Goal: Task Accomplishment & Management: Use online tool/utility

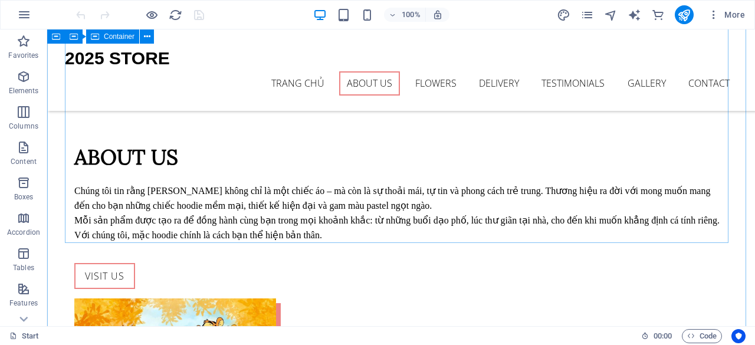
scroll to position [1030, 0]
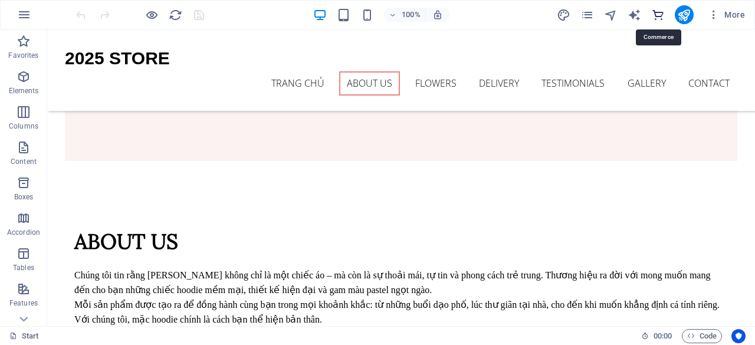
click at [657, 15] on icon "commerce" at bounding box center [658, 15] width 14 height 14
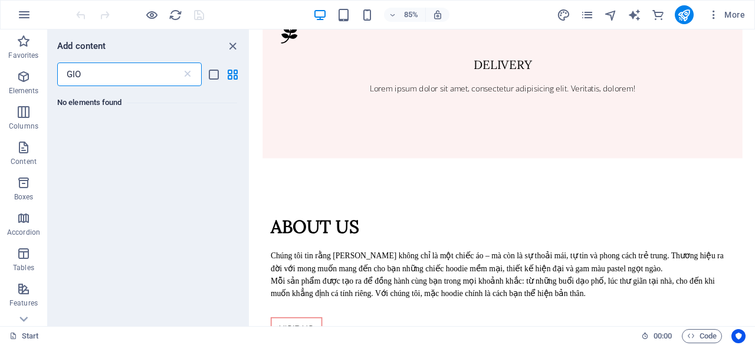
scroll to position [0, 0]
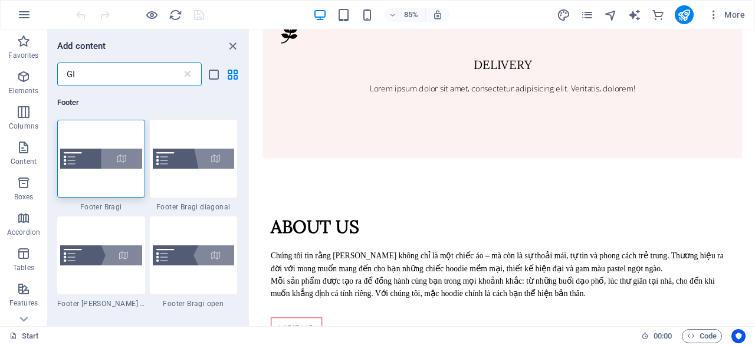
type input "G"
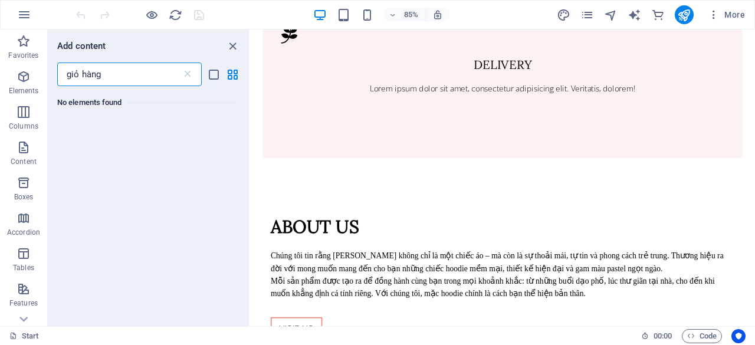
type input "giỏ hàng"
click at [228, 46] on icon "close panel" at bounding box center [233, 47] width 14 height 14
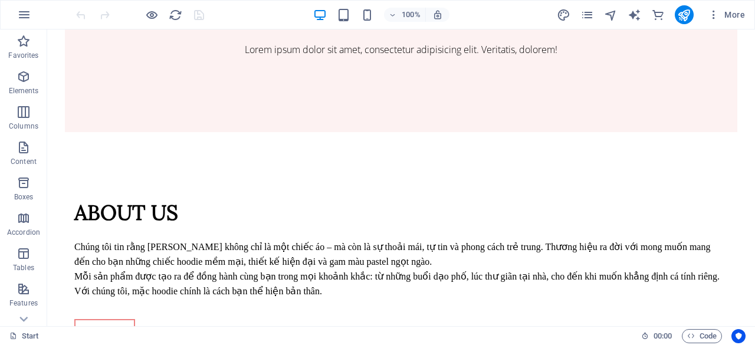
click at [572, 15] on div "More" at bounding box center [653, 14] width 193 height 19
click at [565, 15] on icon "design" at bounding box center [564, 15] width 14 height 14
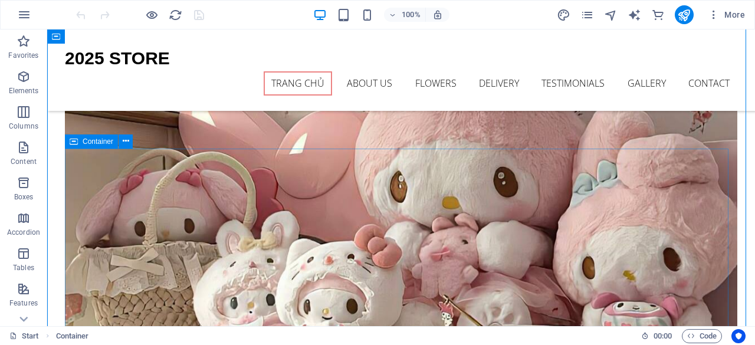
scroll to position [179, 0]
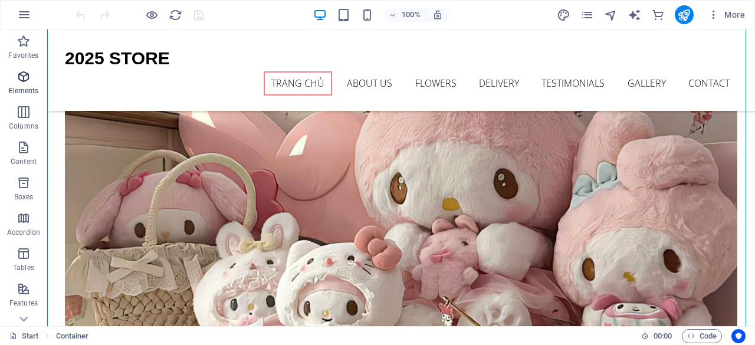
click at [31, 74] on span "Elements" at bounding box center [23, 84] width 47 height 28
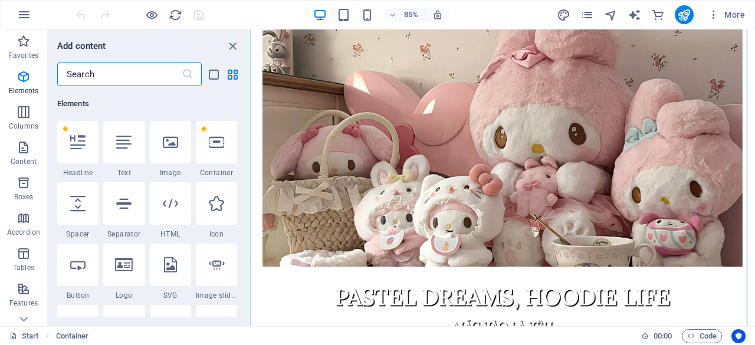
scroll to position [126, 0]
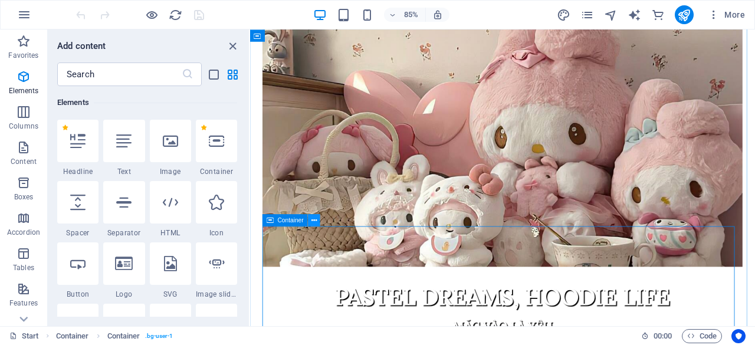
click at [314, 221] on icon at bounding box center [313, 220] width 5 height 11
click at [229, 43] on icon "close panel" at bounding box center [233, 47] width 14 height 14
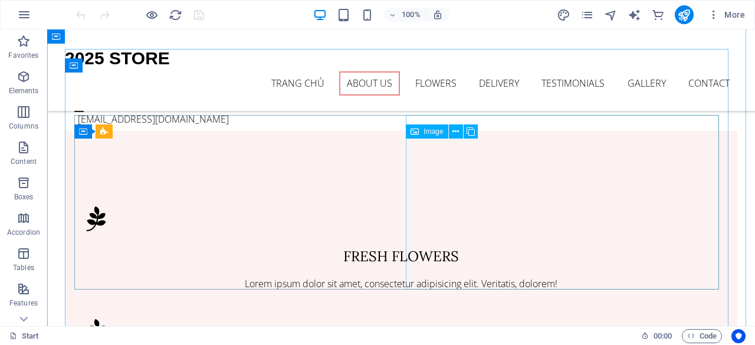
scroll to position [570, 0]
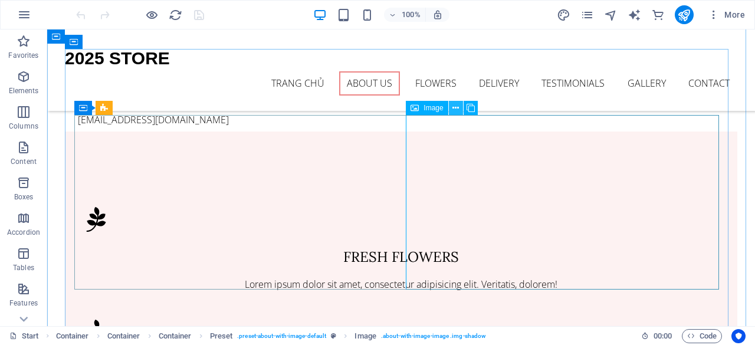
click at [455, 110] on icon at bounding box center [455, 108] width 6 height 12
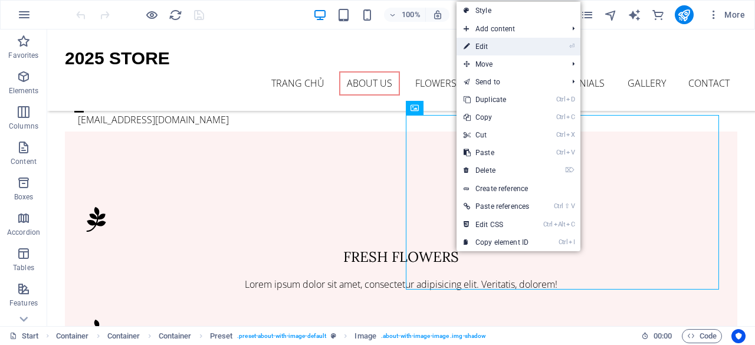
click at [502, 51] on link "⏎ Edit" at bounding box center [496, 47] width 80 height 18
select select "%"
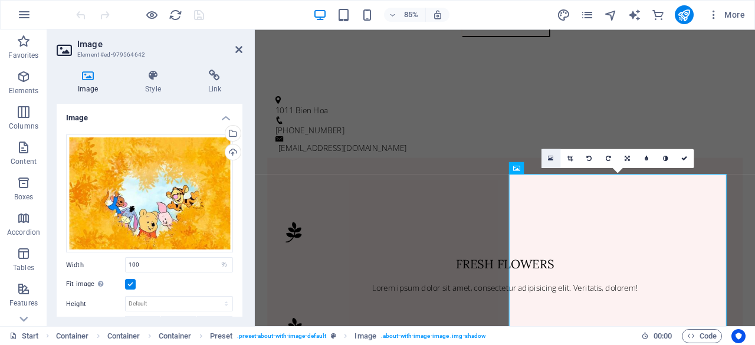
click at [554, 153] on link at bounding box center [550, 158] width 19 height 19
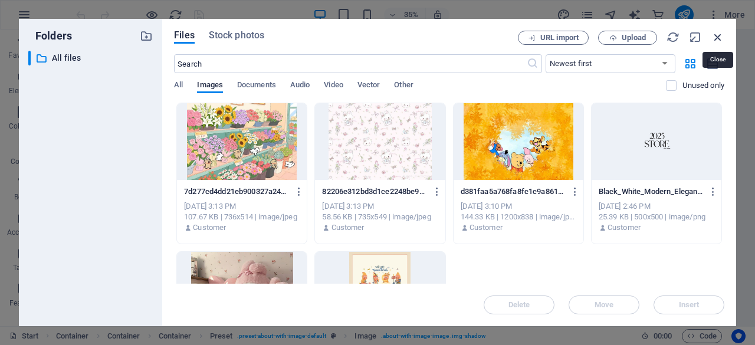
click at [718, 32] on icon "button" at bounding box center [717, 37] width 13 height 13
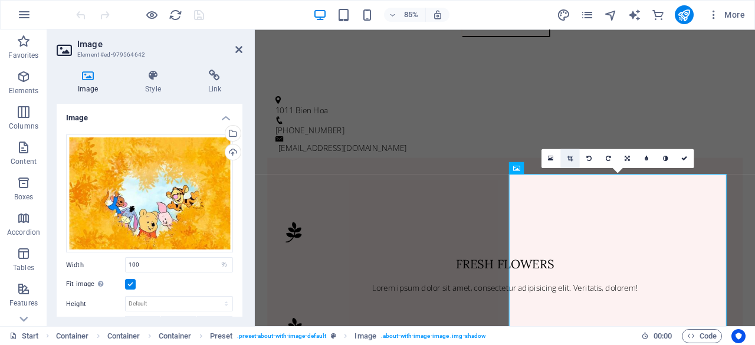
click at [577, 158] on link at bounding box center [570, 158] width 19 height 19
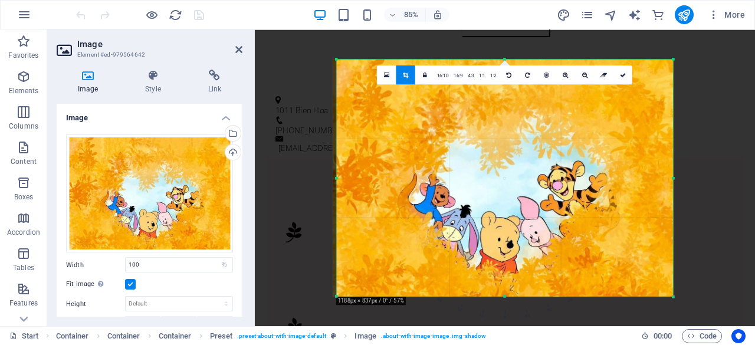
drag, startPoint x: 333, startPoint y: 58, endPoint x: 337, endPoint y: 86, distance: 27.4
click at [337, 86] on div "180 170 160 150 140 130 120 110 100 90 80 70 60 50 40 30 20 10 0 -10 -20 -30 -4…" at bounding box center [505, 177] width 337 height 237
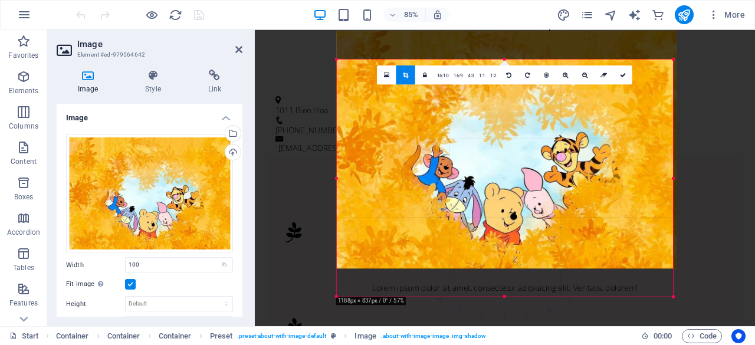
drag, startPoint x: 503, startPoint y: 61, endPoint x: 501, endPoint y: 22, distance: 38.4
click at [501, 29] on section "Favorites Elements Columns Content Boxes Accordion Tables Features Images Slide…" at bounding box center [377, 177] width 755 height 297
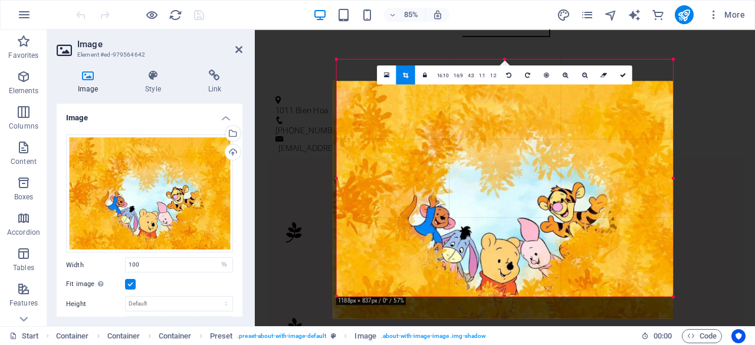
drag, startPoint x: 505, startPoint y: 61, endPoint x: 504, endPoint y: 87, distance: 26.0
click at [504, 87] on div at bounding box center [503, 200] width 340 height 238
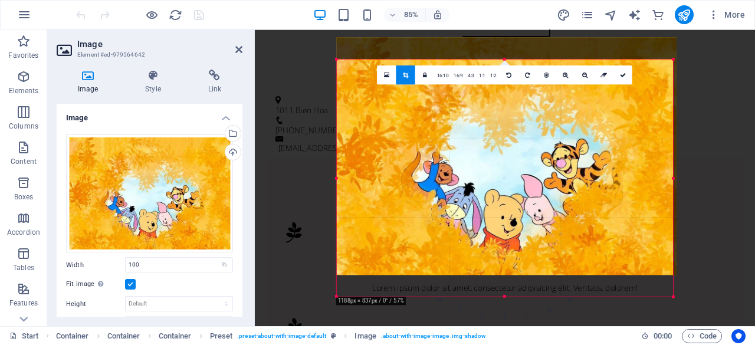
drag, startPoint x: 493, startPoint y: 138, endPoint x: 494, endPoint y: 106, distance: 32.5
click at [494, 106] on div at bounding box center [507, 156] width 340 height 238
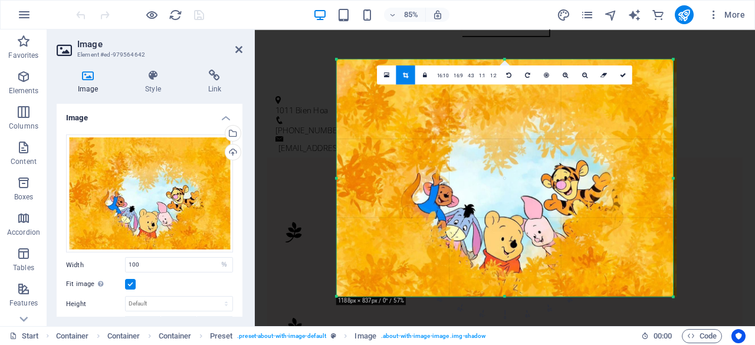
click at [337, 62] on div "180 170 160 150 140 130 120 110 100 90 80 70 60 50 40 30 20 10 0 -10 -20 -30 -4…" at bounding box center [505, 177] width 337 height 237
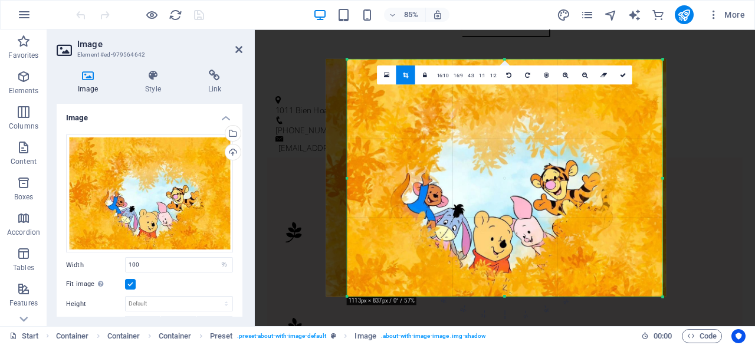
drag, startPoint x: 339, startPoint y: 179, endPoint x: 363, endPoint y: 179, distance: 24.8
click at [363, 179] on div "180 170 160 150 140 130 120 110 100 90 80 70 60 50 40 30 20 10 0 -10 -20 -30 -4…" at bounding box center [505, 177] width 316 height 237
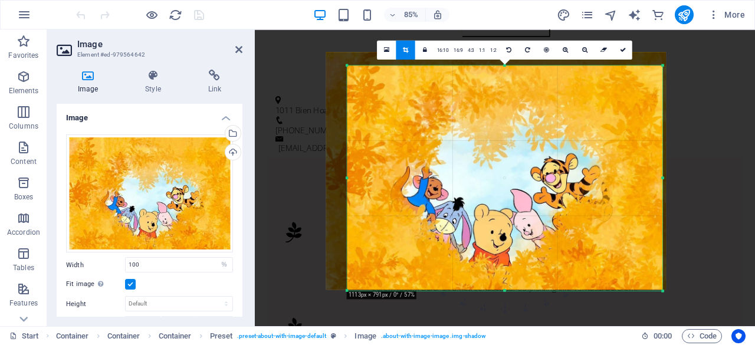
drag, startPoint x: 504, startPoint y: 60, endPoint x: 508, endPoint y: 75, distance: 15.7
click at [508, 75] on div "180 170 160 150 140 130 120 110 100 90 80 70 60 50 40 30 20 10 0 -10 -20 -30 -4…" at bounding box center [505, 177] width 316 height 225
click at [621, 54] on link at bounding box center [622, 50] width 19 height 19
type input "629"
select select "px"
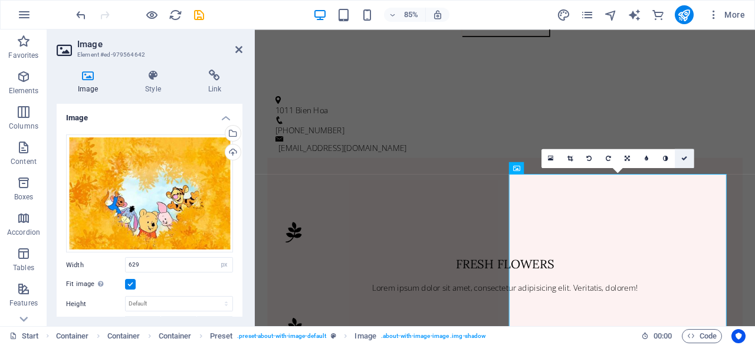
click at [682, 154] on link at bounding box center [684, 158] width 19 height 19
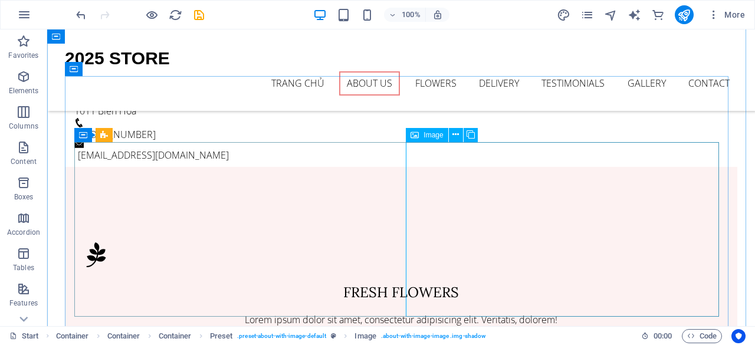
scroll to position [534, 0]
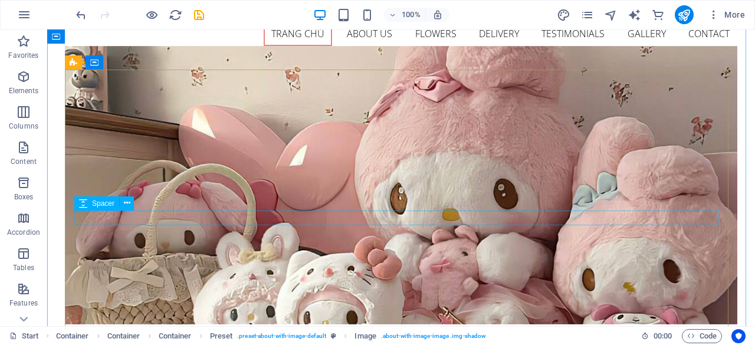
scroll to position [51, 0]
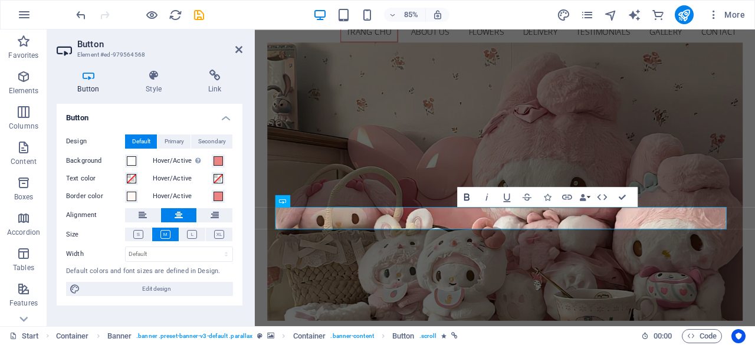
click at [465, 193] on icon "button" at bounding box center [467, 197] width 12 height 12
click at [482, 194] on icon "button" at bounding box center [485, 197] width 12 height 12
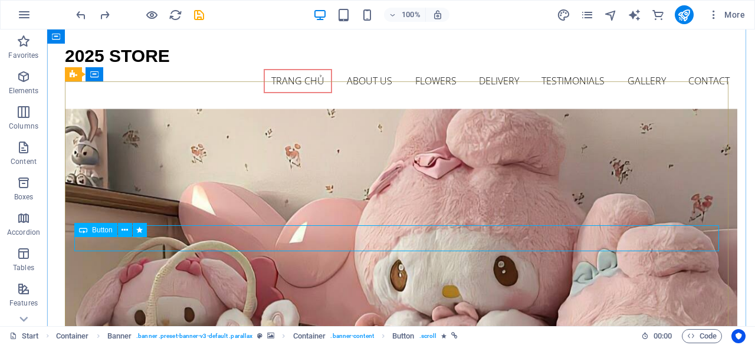
scroll to position [0, 0]
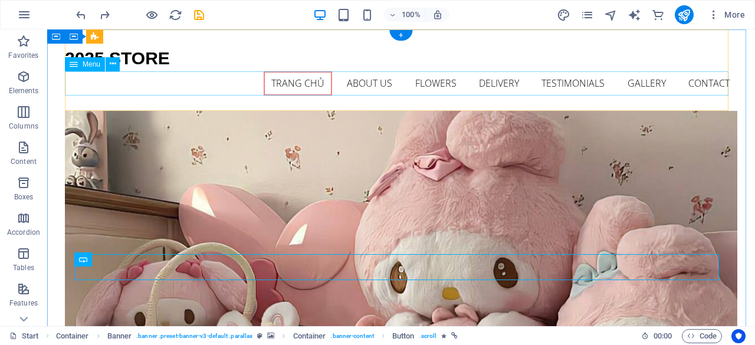
click at [361, 77] on nav "Trang Chủ About us Flowers Delivery Testimonials Gallery Contact" at bounding box center [401, 83] width 672 height 25
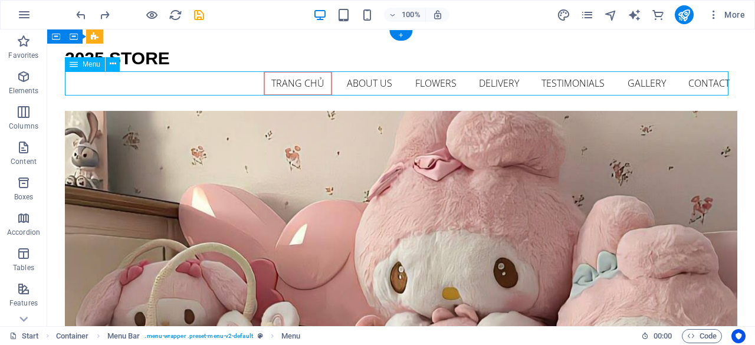
click at [361, 77] on nav "Trang Chủ About us Flowers Delivery Testimonials Gallery Contact" at bounding box center [401, 83] width 672 height 25
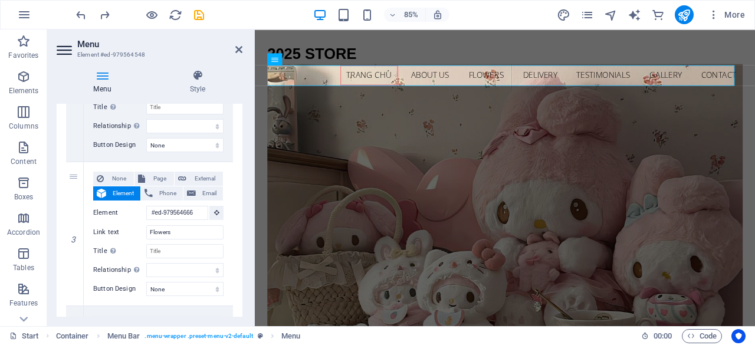
scroll to position [342, 0]
drag, startPoint x: 181, startPoint y: 231, endPoint x: 72, endPoint y: 242, distance: 109.7
click at [72, 242] on div "3 None Page External Element Phone Email Page Start Subpage Legal Notice Privac…" at bounding box center [149, 234] width 167 height 144
type input "sản"
select select
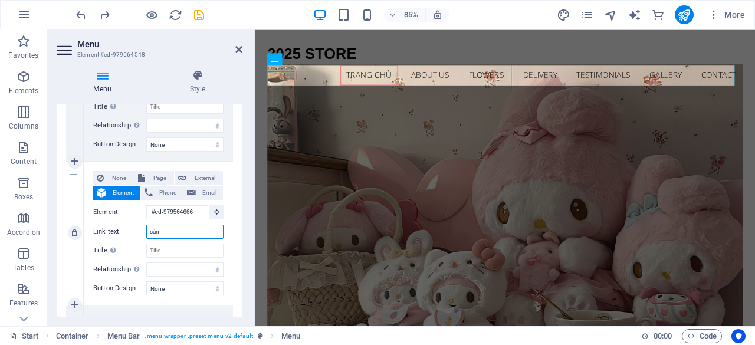
select select
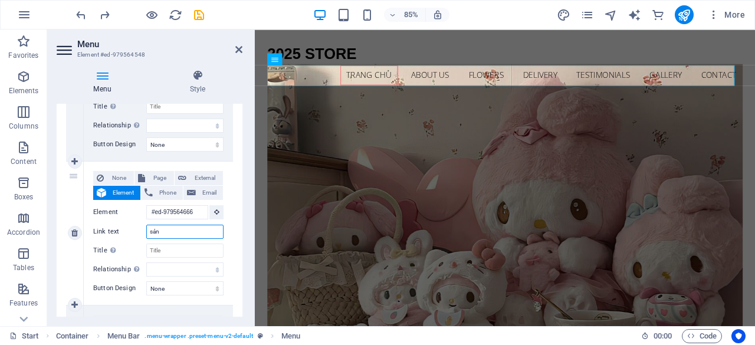
select select
type input "sản phẩm"
select select
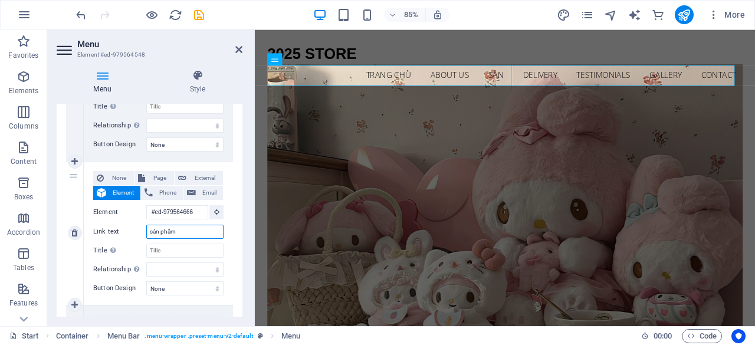
select select
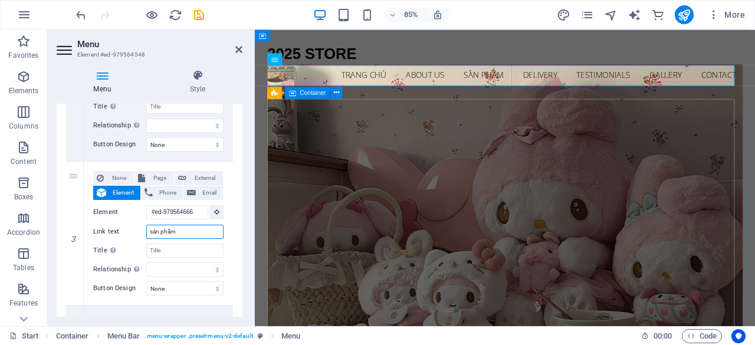
type input "sản phẩm"
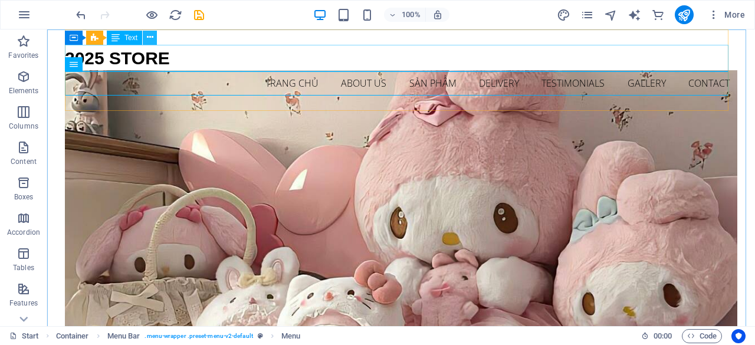
click at [145, 36] on button at bounding box center [150, 38] width 14 height 14
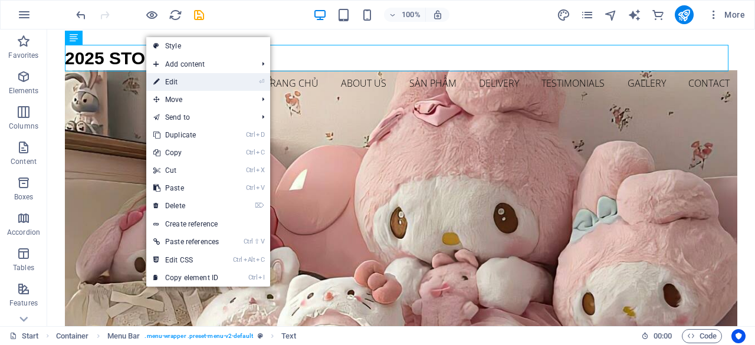
click at [178, 78] on link "⏎ Edit" at bounding box center [186, 82] width 80 height 18
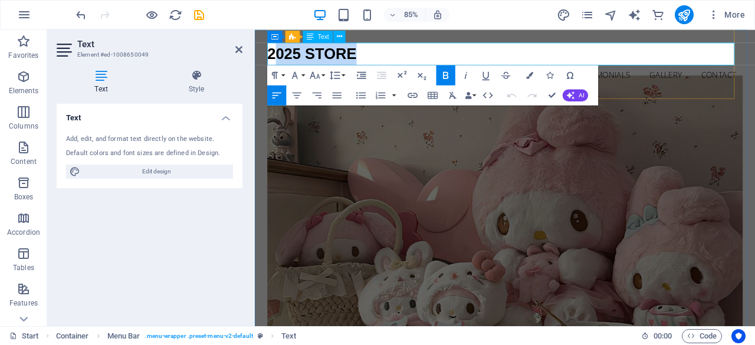
drag, startPoint x: 368, startPoint y: 57, endPoint x: 272, endPoint y: 58, distance: 95.5
click at [272, 58] on p "2025 STORE" at bounding box center [549, 58] width 559 height 27
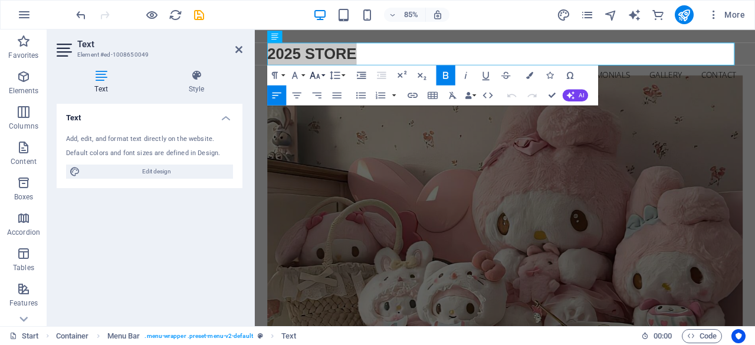
click at [316, 73] on icon "button" at bounding box center [315, 75] width 12 height 12
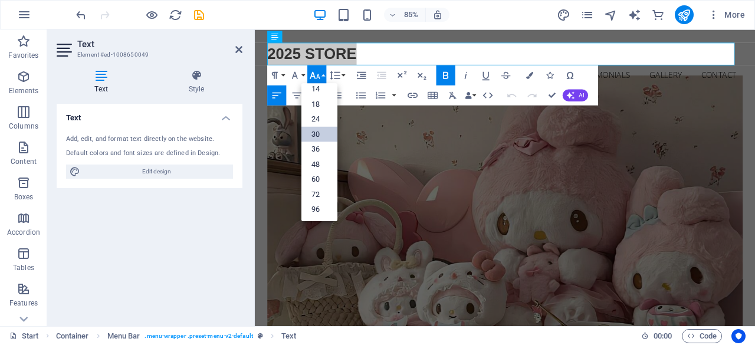
scroll to position [94, 0]
click at [314, 143] on link "36" at bounding box center [319, 149] width 36 height 15
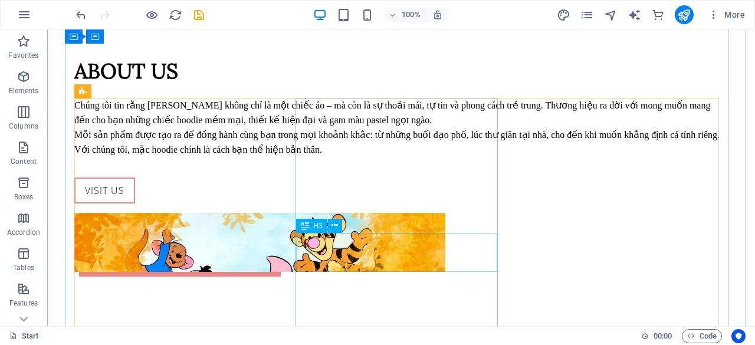
scroll to position [1209, 0]
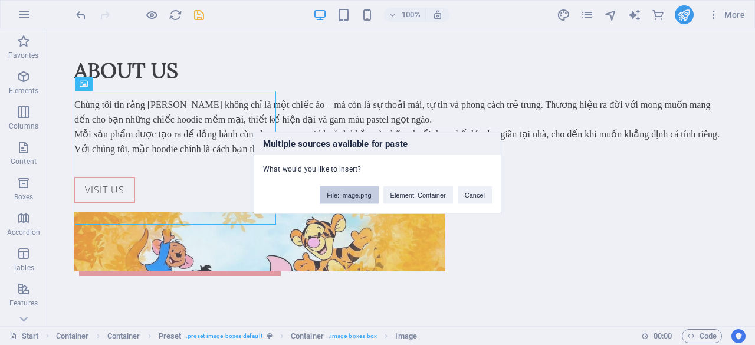
click at [349, 199] on button "File: image.png" at bounding box center [349, 195] width 58 height 18
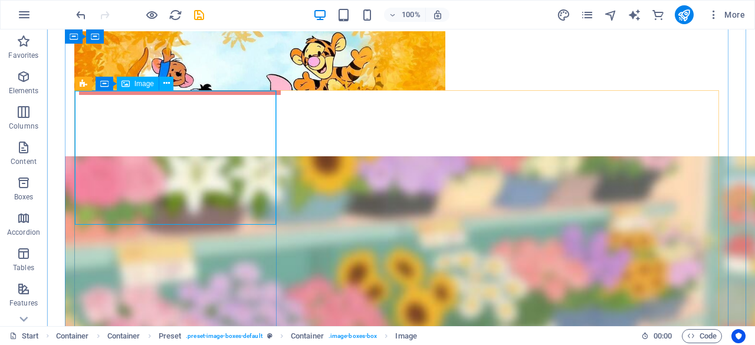
scroll to position [1361, 0]
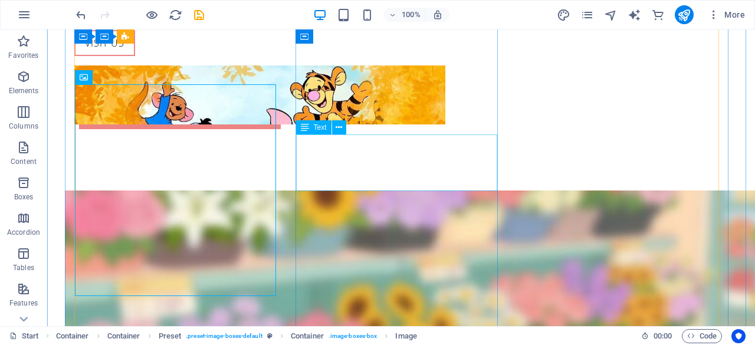
scroll to position [1325, 0]
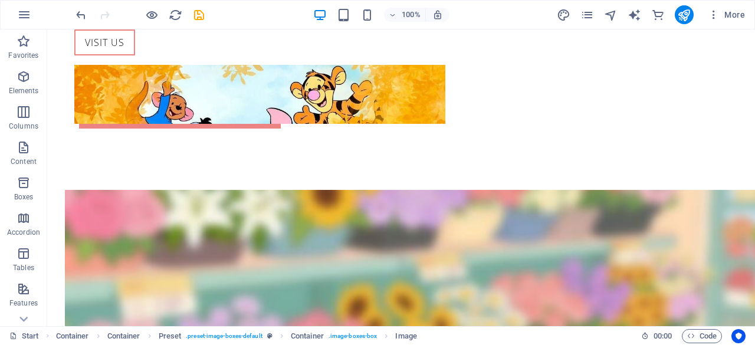
drag, startPoint x: 218, startPoint y: 182, endPoint x: 197, endPoint y: 125, distance: 60.3
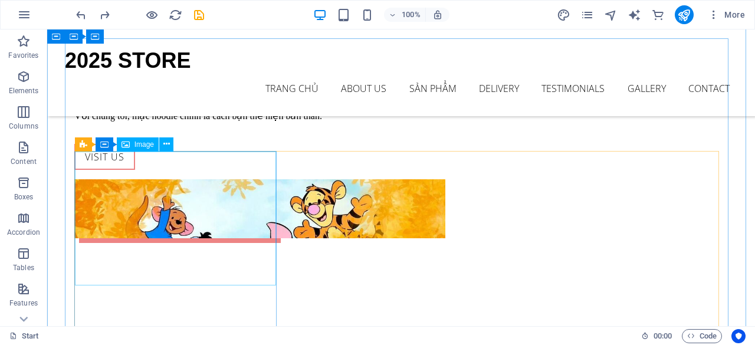
scroll to position [1124, 0]
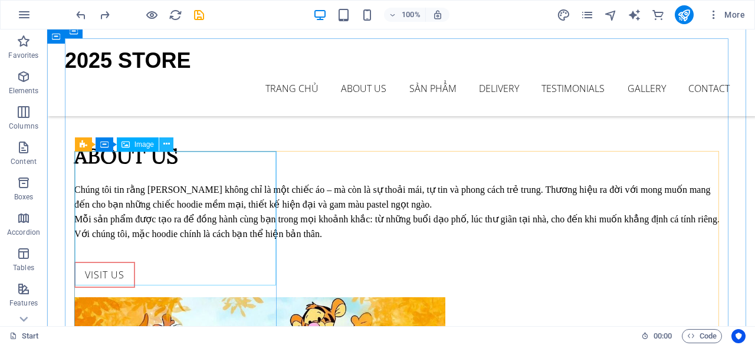
click at [166, 147] on icon at bounding box center [166, 144] width 6 height 12
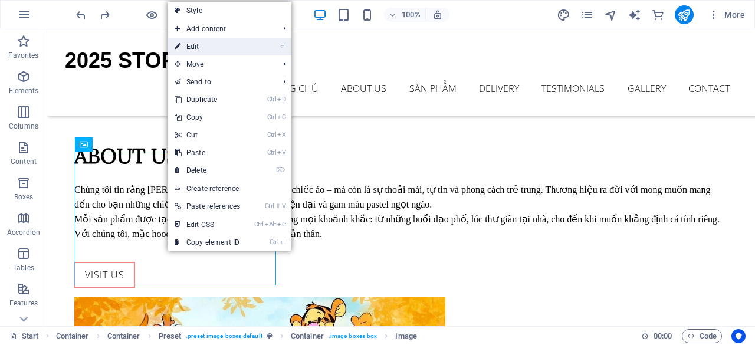
click at [213, 50] on link "⏎ Edit" at bounding box center [207, 47] width 80 height 18
select select "%"
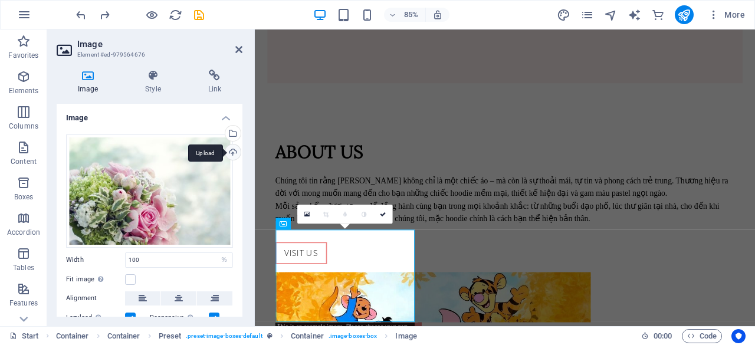
click at [229, 149] on div "Upload" at bounding box center [232, 153] width 18 height 18
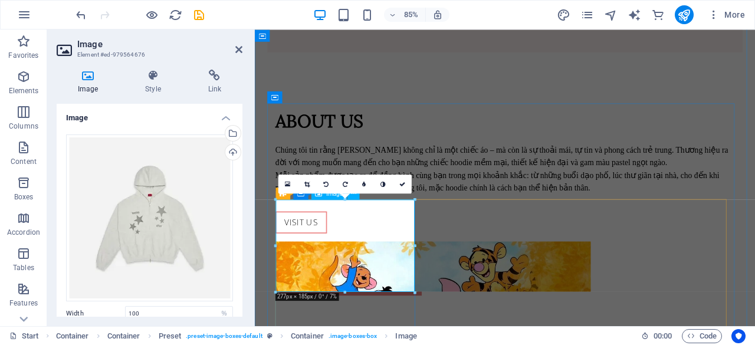
scroll to position [1164, 0]
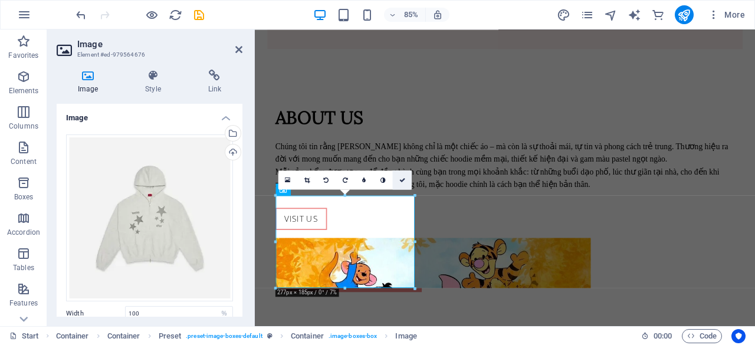
click at [401, 179] on icon at bounding box center [402, 180] width 6 height 6
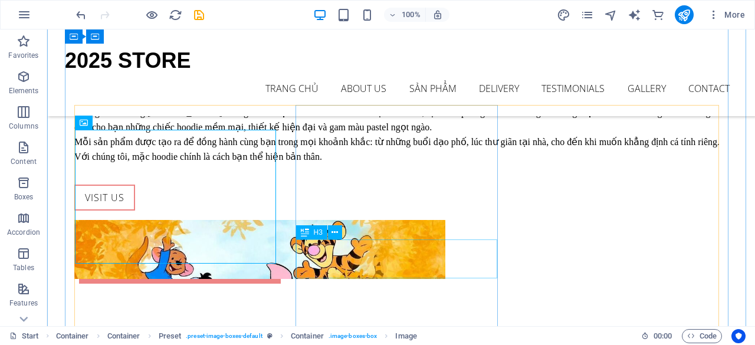
scroll to position [1170, 0]
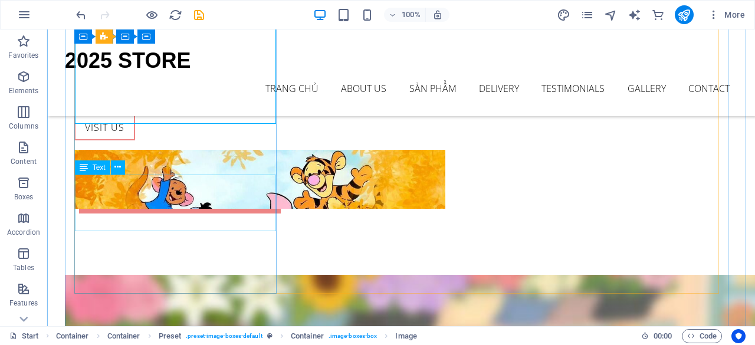
scroll to position [1236, 0]
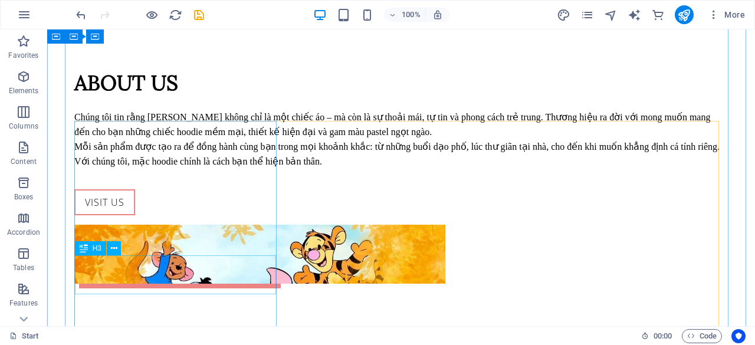
scroll to position [1197, 0]
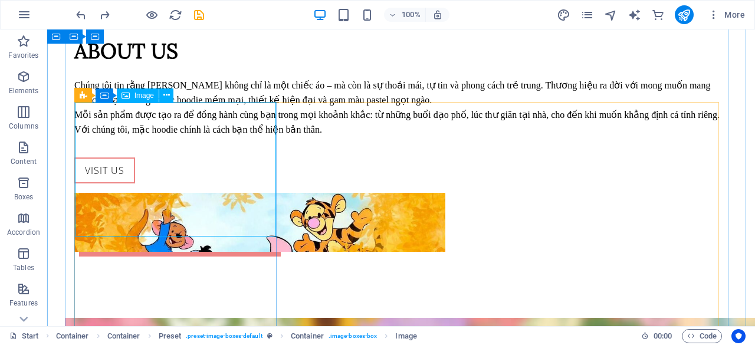
click at [150, 94] on span "Image" at bounding box center [143, 95] width 19 height 7
click at [170, 98] on button at bounding box center [166, 95] width 14 height 14
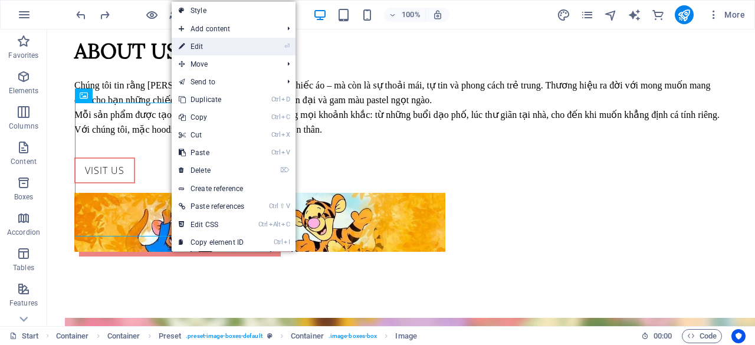
click at [212, 47] on link "⏎ Edit" at bounding box center [212, 47] width 80 height 18
select select "%"
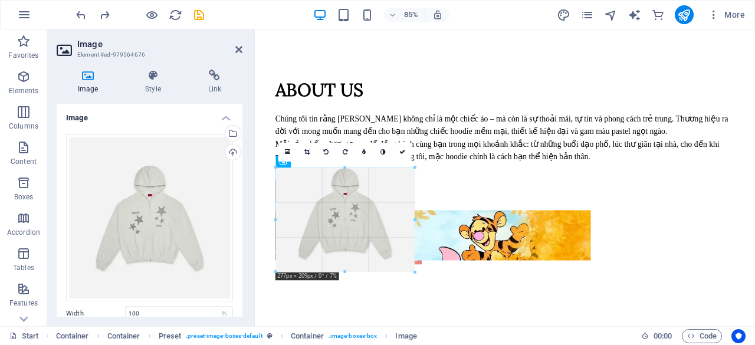
drag, startPoint x: 413, startPoint y: 259, endPoint x: 421, endPoint y: 262, distance: 8.4
drag, startPoint x: 412, startPoint y: 258, endPoint x: 412, endPoint y: 273, distance: 15.3
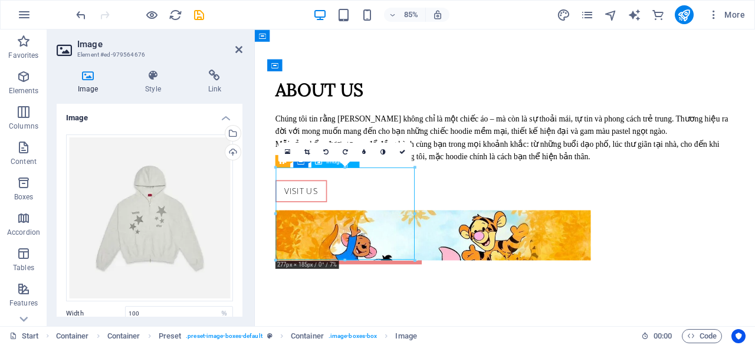
drag, startPoint x: 383, startPoint y: 244, endPoint x: 383, endPoint y: 260, distance: 16.5
click at [291, 147] on link at bounding box center [287, 151] width 19 height 19
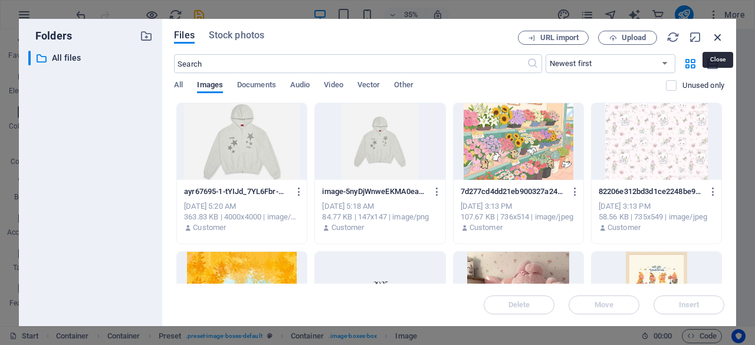
click at [714, 32] on icon "button" at bounding box center [717, 37] width 13 height 13
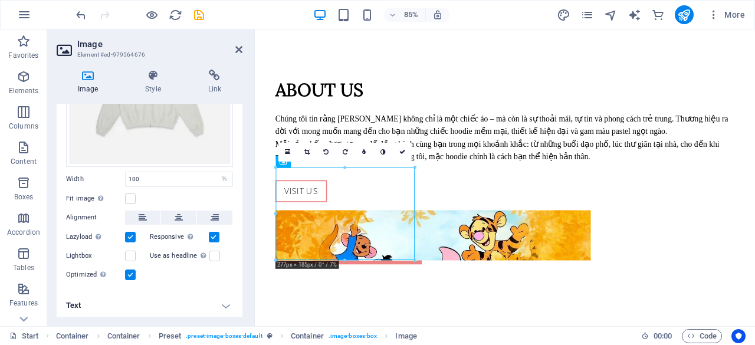
scroll to position [0, 0]
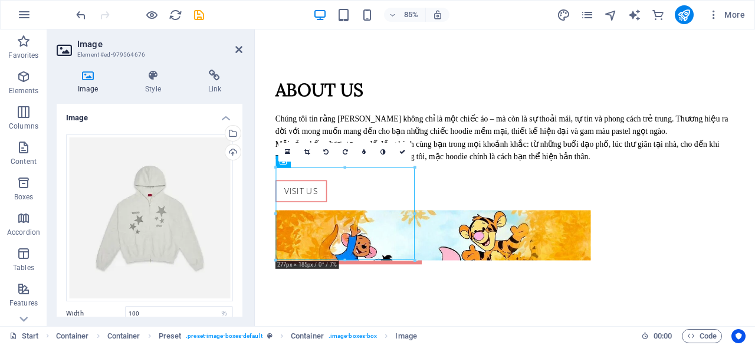
click at [223, 118] on h4 "Image" at bounding box center [150, 114] width 186 height 21
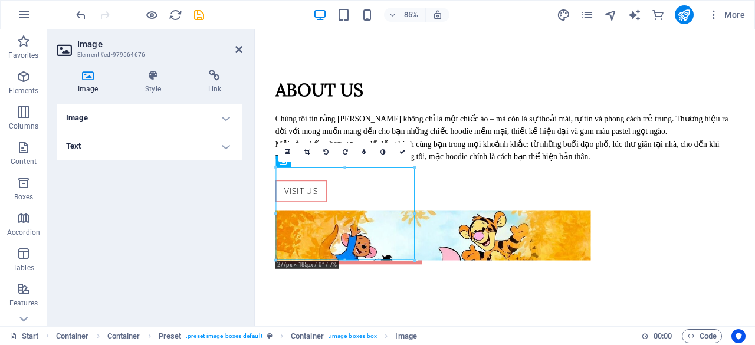
click at [223, 118] on h4 "Image" at bounding box center [150, 118] width 186 height 28
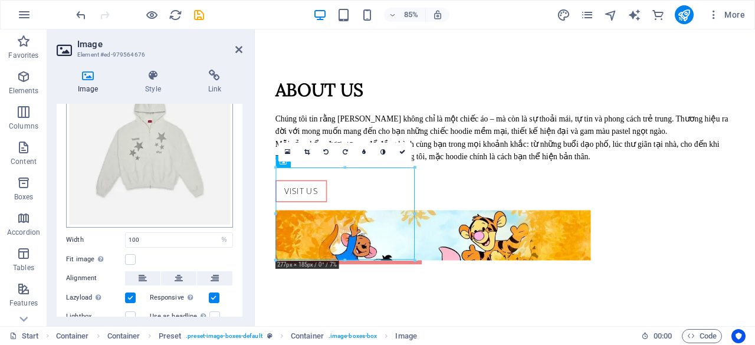
scroll to position [74, 0]
drag, startPoint x: 165, startPoint y: 236, endPoint x: 109, endPoint y: 242, distance: 55.8
click at [109, 242] on div "Width 100 Default auto px rem % em vh vw" at bounding box center [149, 239] width 167 height 15
click at [183, 274] on button at bounding box center [178, 278] width 35 height 14
drag, startPoint x: 398, startPoint y: 150, endPoint x: 330, endPoint y: 135, distance: 69.0
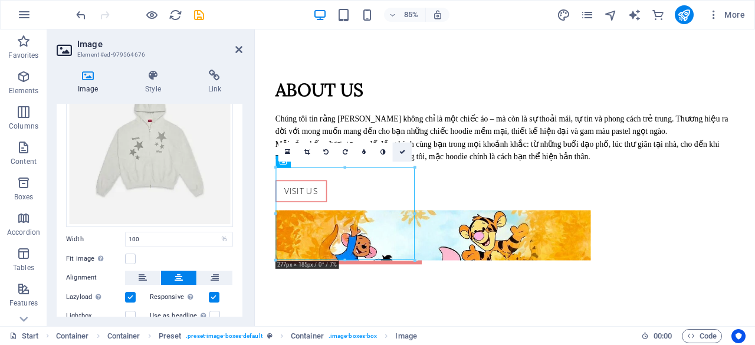
click at [398, 150] on link at bounding box center [402, 151] width 19 height 19
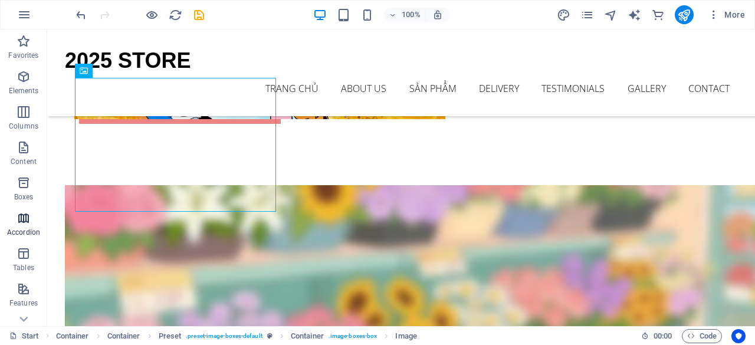
scroll to position [1222, 0]
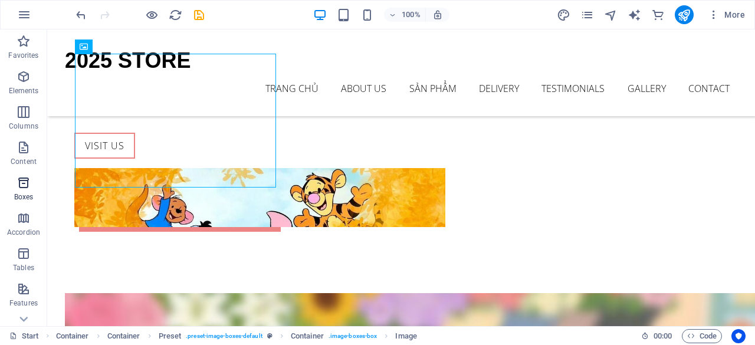
click at [15, 192] on p "Boxes" at bounding box center [23, 196] width 19 height 9
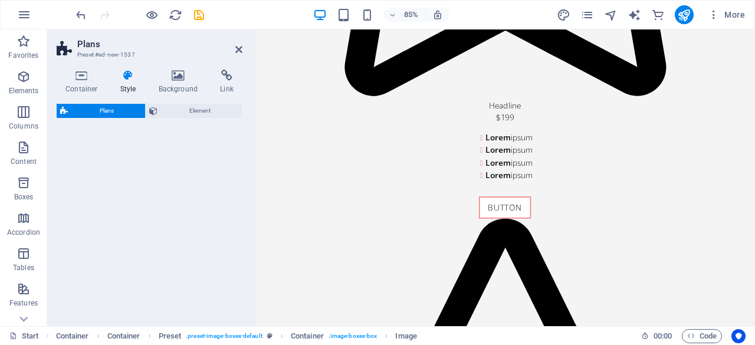
scroll to position [98, 0]
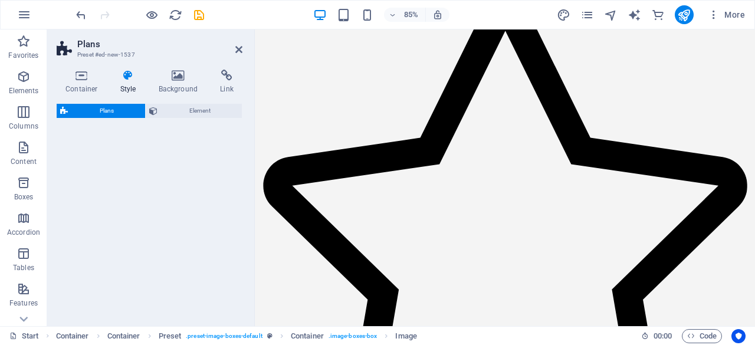
select select "rem"
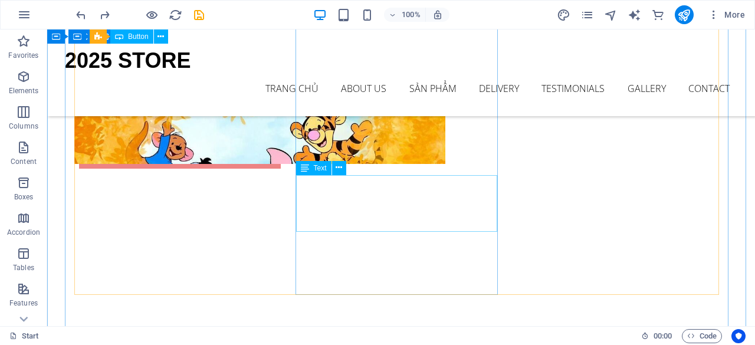
scroll to position [1285, 0]
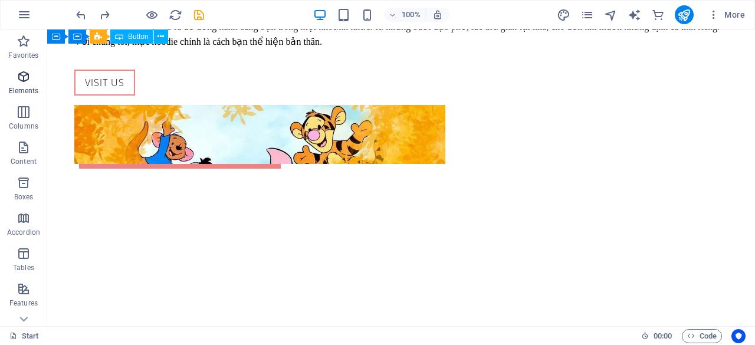
click at [19, 81] on icon "button" at bounding box center [24, 77] width 14 height 14
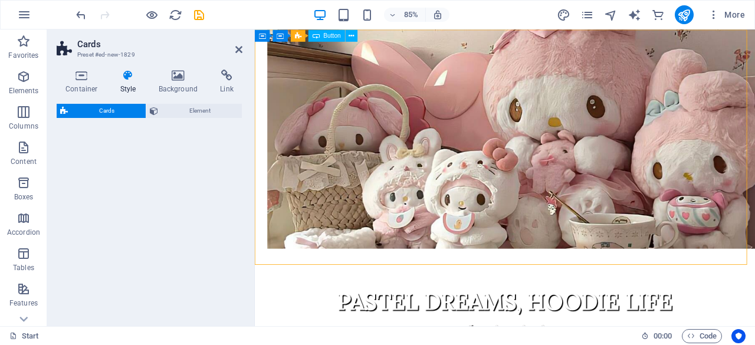
scroll to position [0, 0]
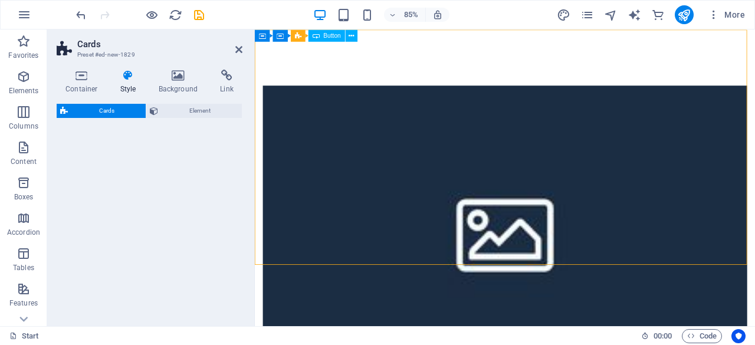
select select "rem"
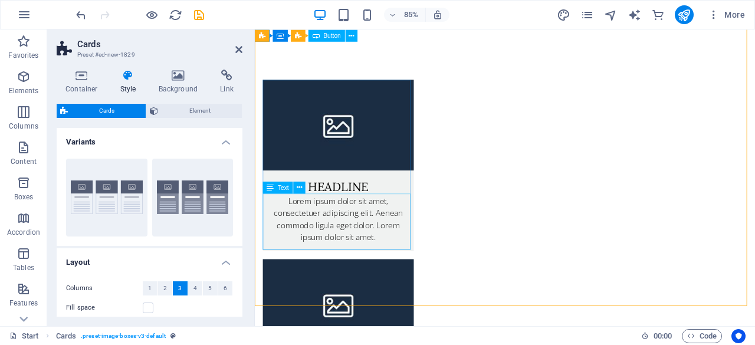
scroll to position [5, 0]
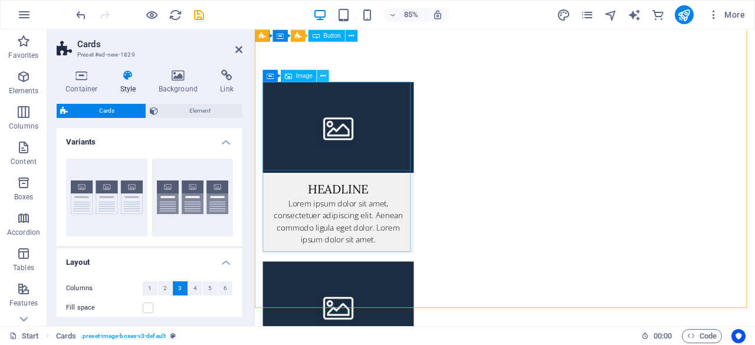
click at [324, 77] on icon at bounding box center [322, 75] width 5 height 11
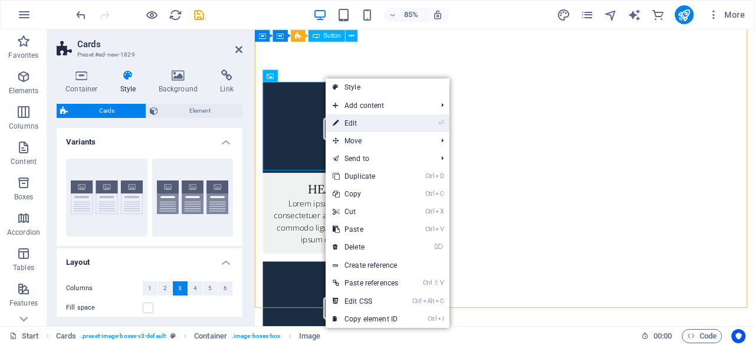
click at [361, 121] on link "⏎ Edit" at bounding box center [366, 123] width 80 height 18
select select "%"
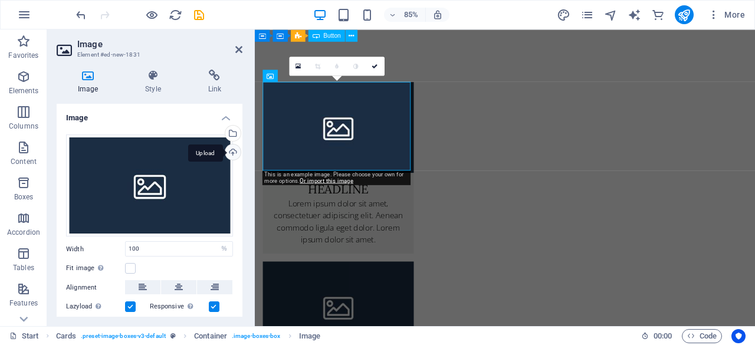
click at [229, 151] on div "Upload" at bounding box center [232, 153] width 18 height 18
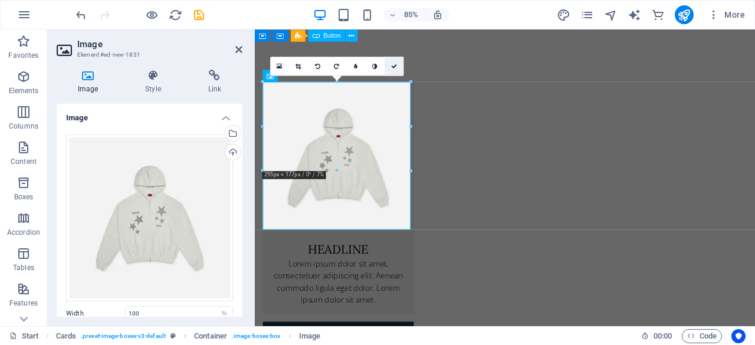
click at [391, 67] on icon at bounding box center [394, 66] width 6 height 6
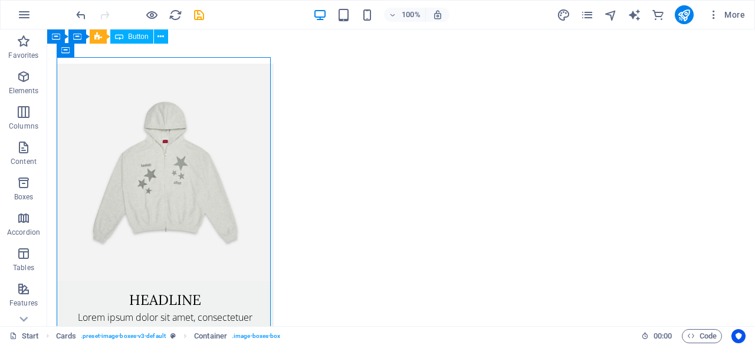
scroll to position [38, 0]
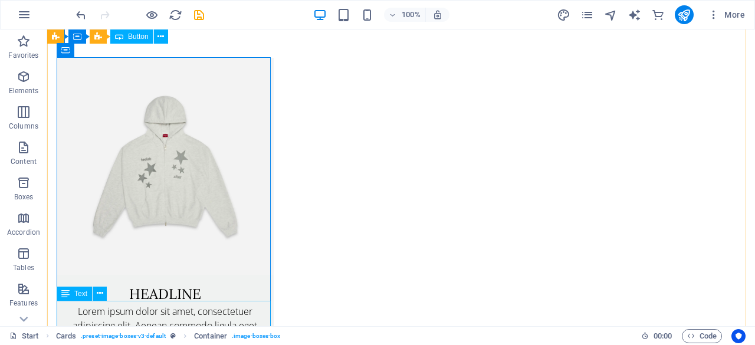
drag, startPoint x: 111, startPoint y: 85, endPoint x: 252, endPoint y: 314, distance: 268.8
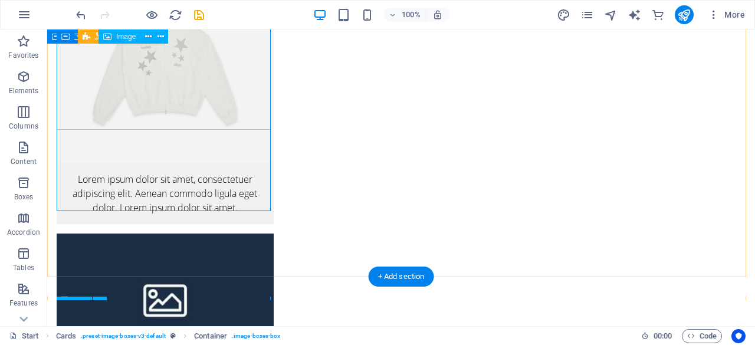
scroll to position [0, 0]
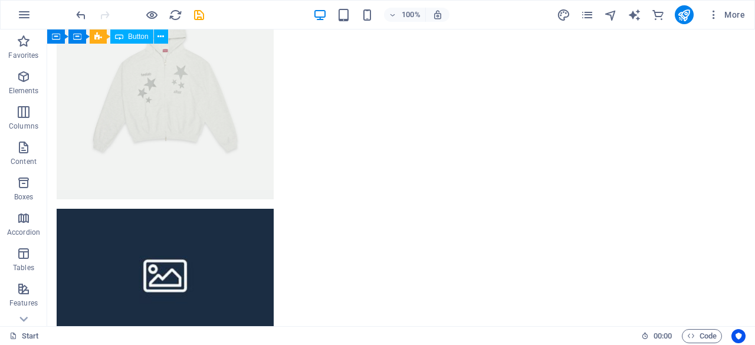
drag, startPoint x: 202, startPoint y: 109, endPoint x: 201, endPoint y: 327, distance: 218.8
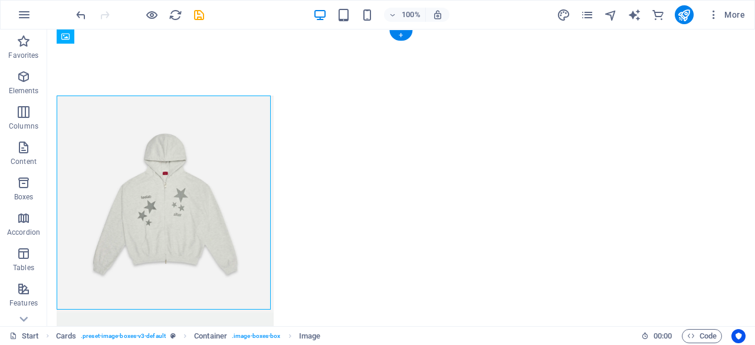
drag, startPoint x: 66, startPoint y: 98, endPoint x: 68, endPoint y: 169, distance: 70.8
click at [68, 169] on figure at bounding box center [165, 204] width 217 height 217
drag, startPoint x: 145, startPoint y: 64, endPoint x: 98, endPoint y: 118, distance: 71.1
click at [124, 91] on button at bounding box center [127, 88] width 14 height 14
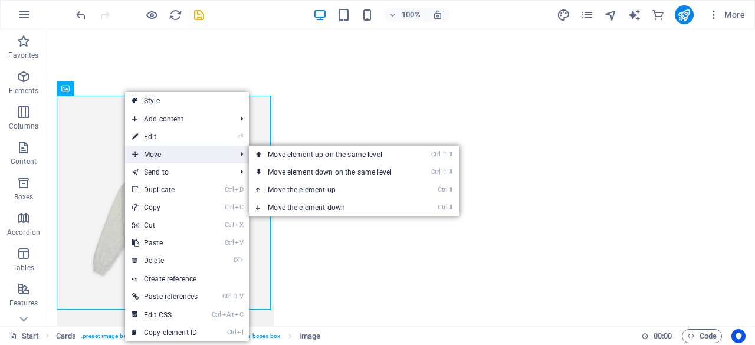
click at [151, 148] on span "Move" at bounding box center [178, 155] width 106 height 18
click at [287, 166] on link "Ctrl ⇧ ⬇ Move element down on the same level" at bounding box center [332, 172] width 166 height 18
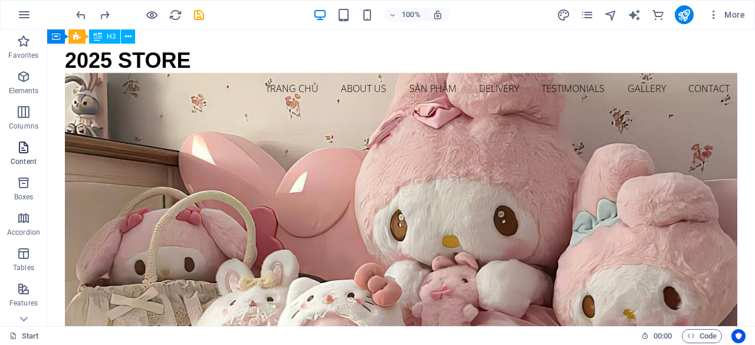
click at [15, 160] on p "Content" at bounding box center [24, 161] width 26 height 9
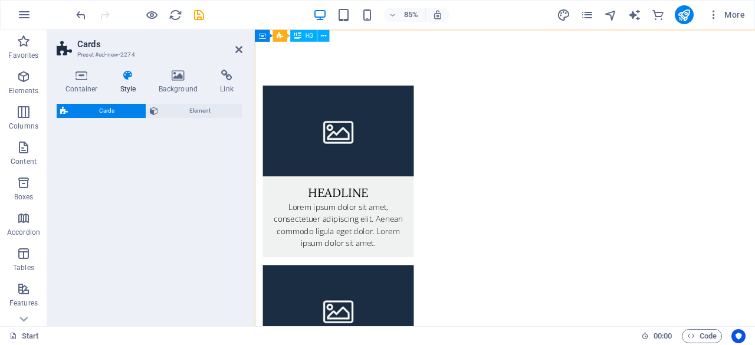
select select "rem"
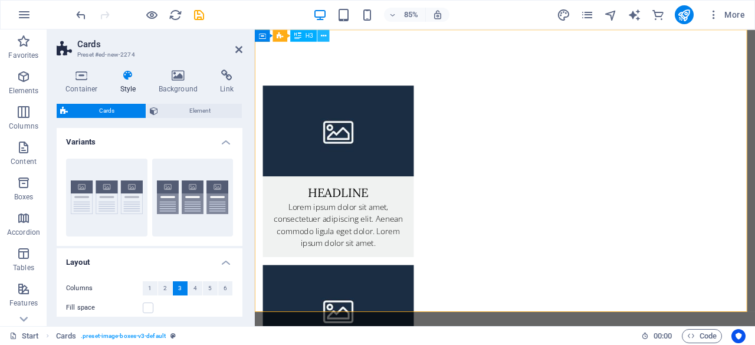
click at [322, 37] on icon at bounding box center [323, 35] width 5 height 11
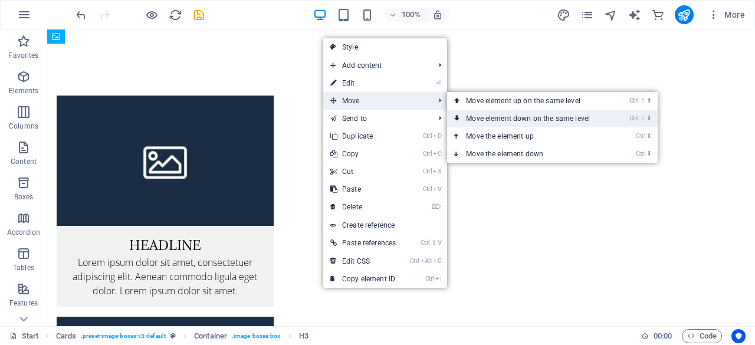
click at [479, 120] on link "Ctrl ⇧ ⬇ Move element down on the same level" at bounding box center [530, 119] width 166 height 18
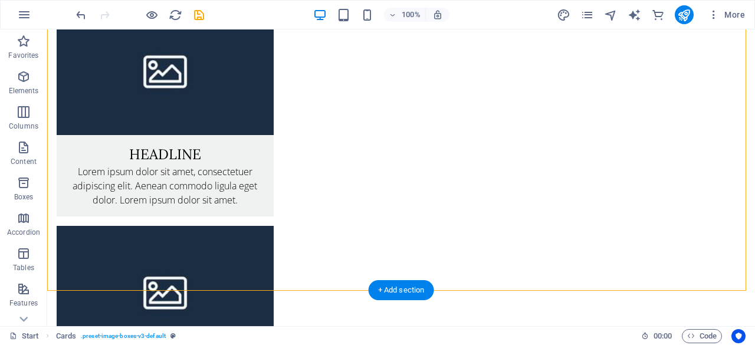
scroll to position [80, 0]
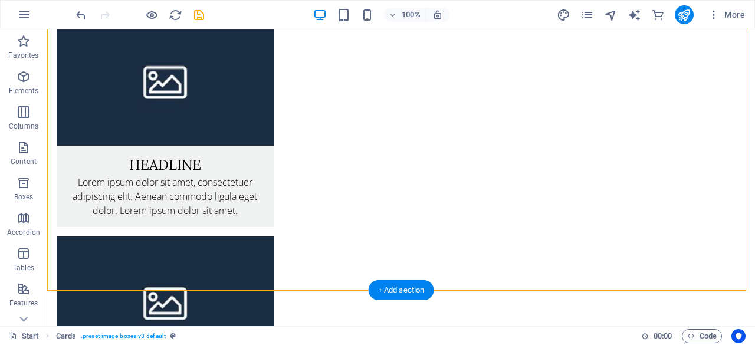
drag, startPoint x: 50, startPoint y: 47, endPoint x: 425, endPoint y: 179, distance: 397.7
click at [425, 179] on div "Headline Lorem ipsum dolor sit amet, consectetuer adipiscing elit. Aenean commo…" at bounding box center [401, 342] width 708 height 786
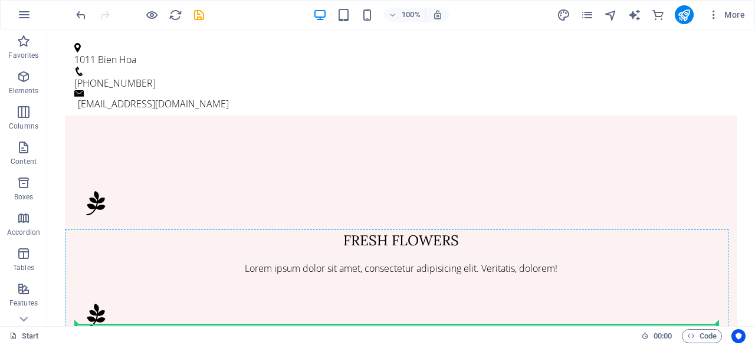
scroll to position [1448, 0]
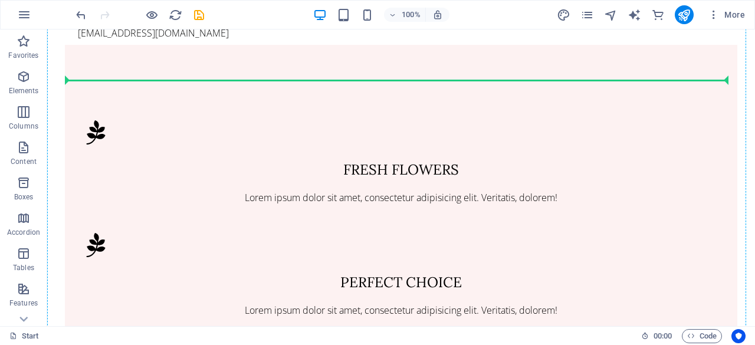
drag, startPoint x: 378, startPoint y: 156, endPoint x: 352, endPoint y: 100, distance: 62.0
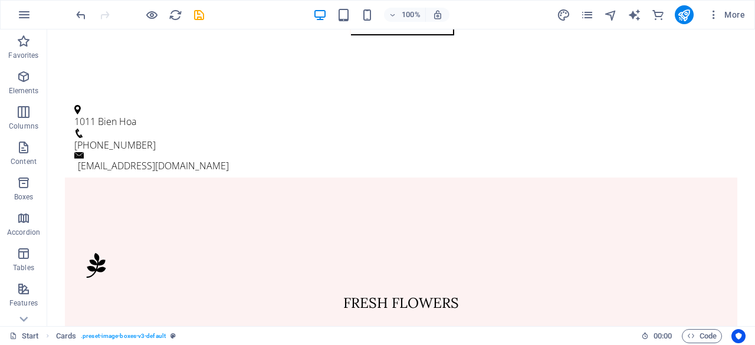
scroll to position [1325, 0]
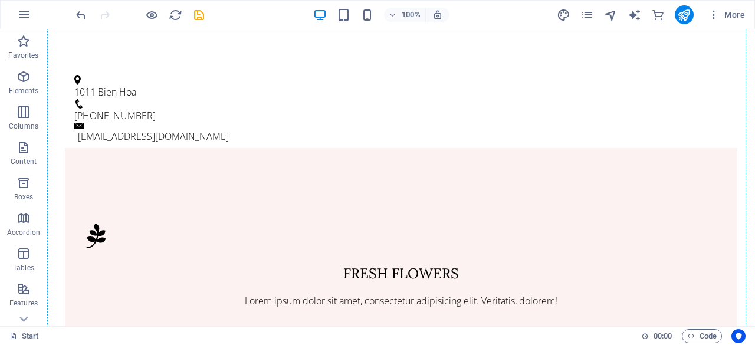
drag, startPoint x: 156, startPoint y: 187, endPoint x: 124, endPoint y: 247, distance: 68.1
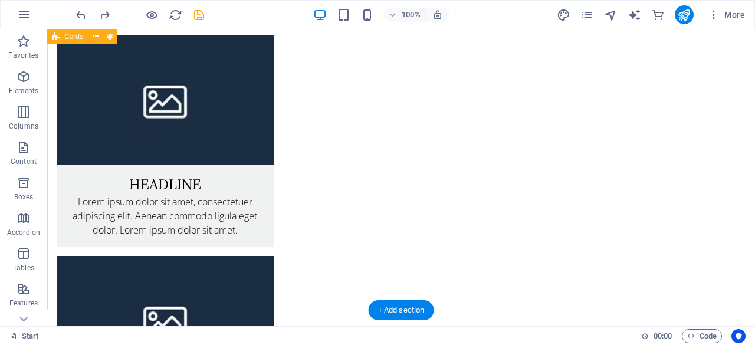
scroll to position [0, 0]
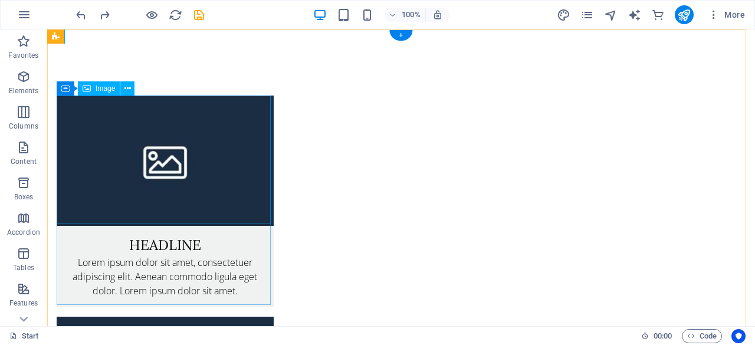
click at [138, 120] on figure at bounding box center [165, 161] width 217 height 130
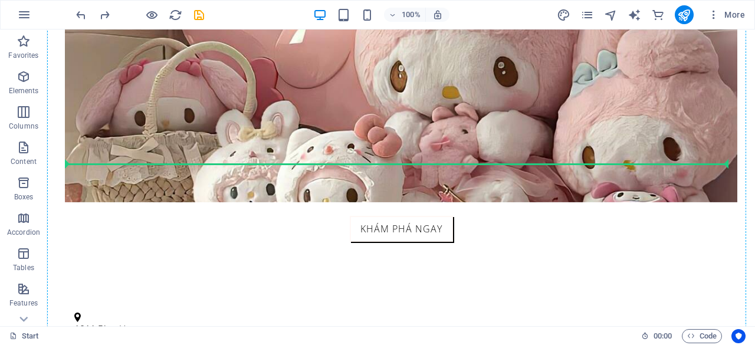
scroll to position [1367, 0]
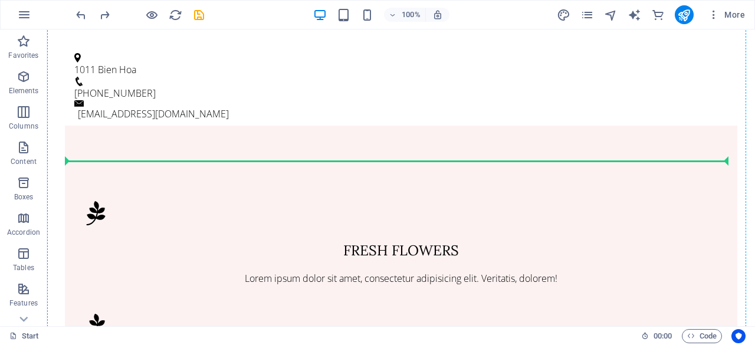
drag, startPoint x: 548, startPoint y: 153, endPoint x: 446, endPoint y: 210, distance: 117.0
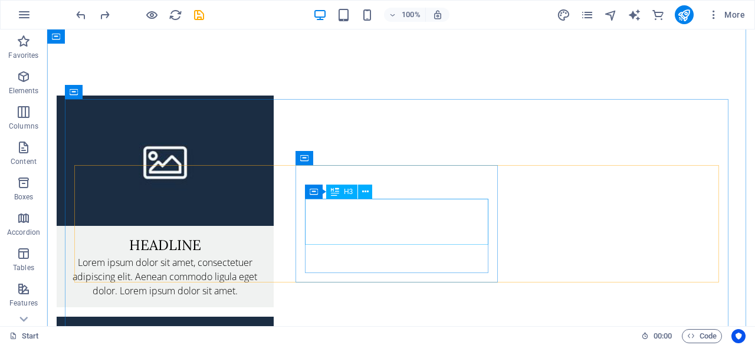
scroll to position [0, 0]
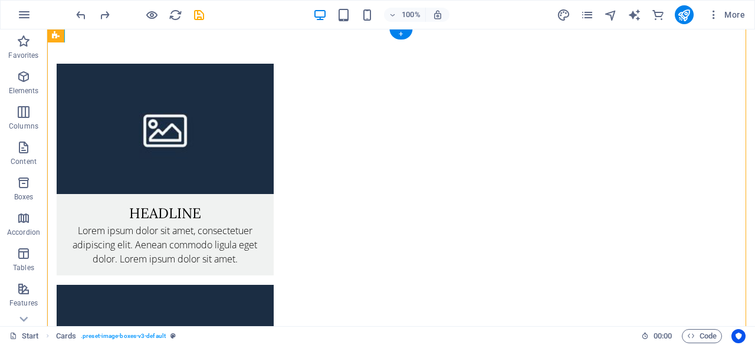
drag, startPoint x: 64, startPoint y: 72, endPoint x: 223, endPoint y: 288, distance: 268.2
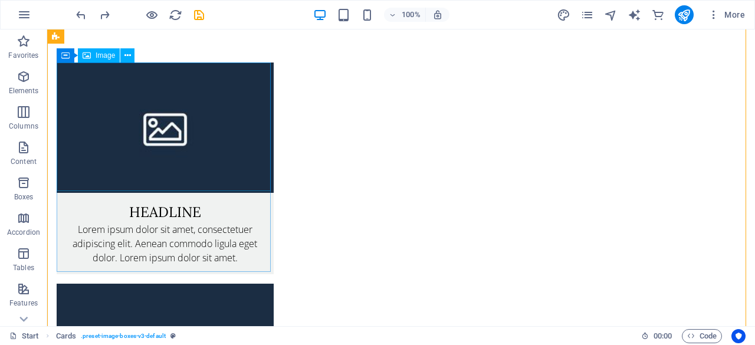
click at [190, 90] on figure at bounding box center [165, 128] width 217 height 130
click at [164, 206] on div "Headline" at bounding box center [165, 207] width 217 height 29
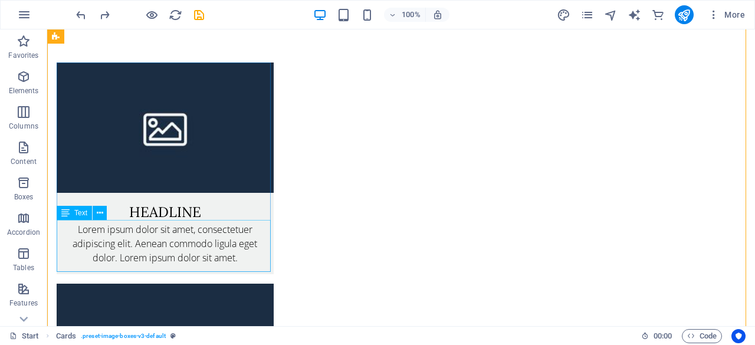
click at [179, 250] on div "Lorem ipsum dolor sit amet, consectetuer adipiscing elit. Aenean commodo ligula…" at bounding box center [165, 248] width 217 height 52
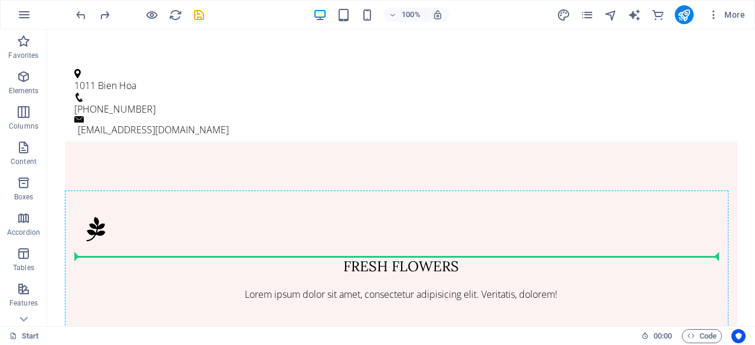
scroll to position [1355, 0]
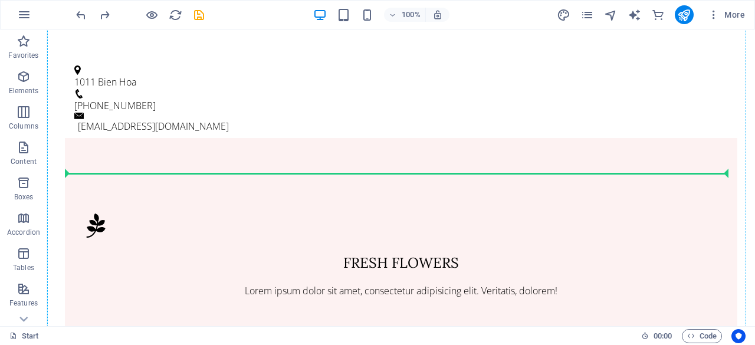
drag, startPoint x: 179, startPoint y: 250, endPoint x: 150, endPoint y: 219, distance: 43.0
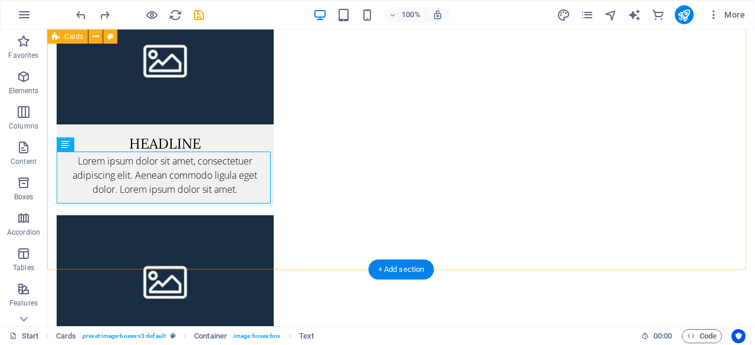
scroll to position [0, 0]
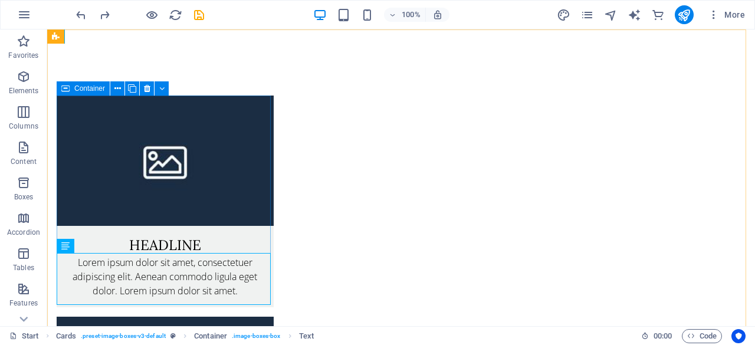
click at [68, 91] on icon at bounding box center [65, 88] width 8 height 14
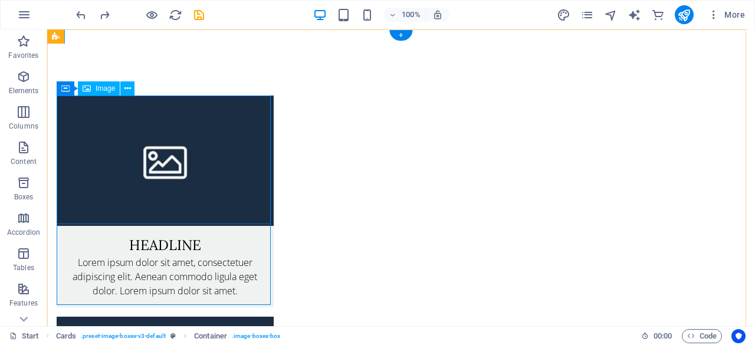
drag, startPoint x: 64, startPoint y: 89, endPoint x: 70, endPoint y: 90, distance: 6.5
click at [70, 90] on div "Container" at bounding box center [66, 88] width 18 height 14
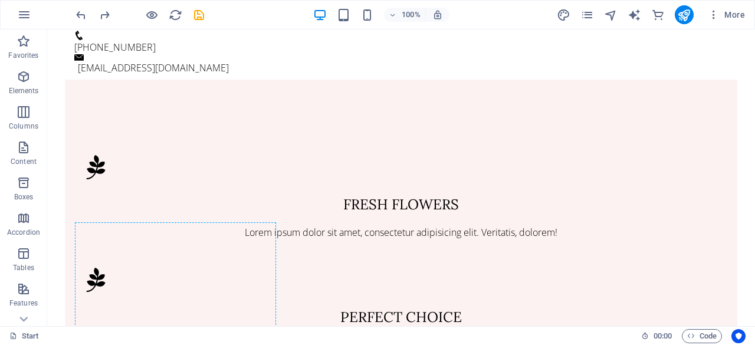
scroll to position [1446, 0]
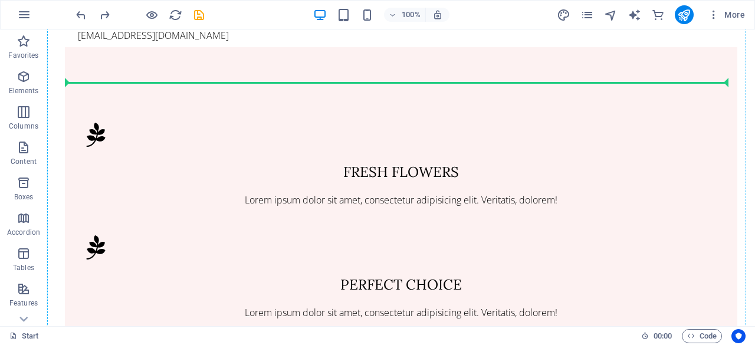
drag, startPoint x: 117, startPoint y: 119, endPoint x: 96, endPoint y: 147, distance: 35.4
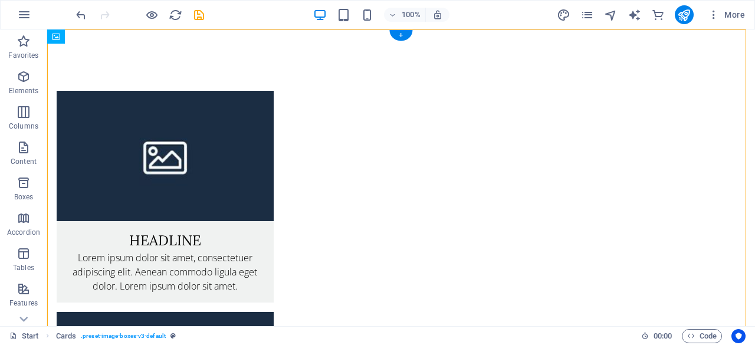
scroll to position [7, 0]
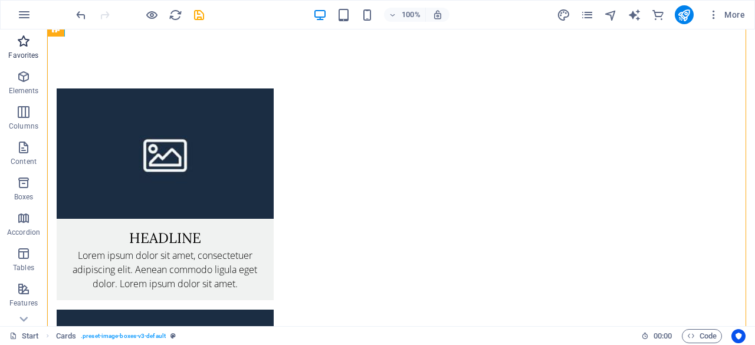
drag, startPoint x: 64, startPoint y: 91, endPoint x: 38, endPoint y: 59, distance: 41.1
click at [37, 58] on section "Favorites Elements Columns Content Boxes Accordion Tables Features Images Slide…" at bounding box center [377, 177] width 755 height 297
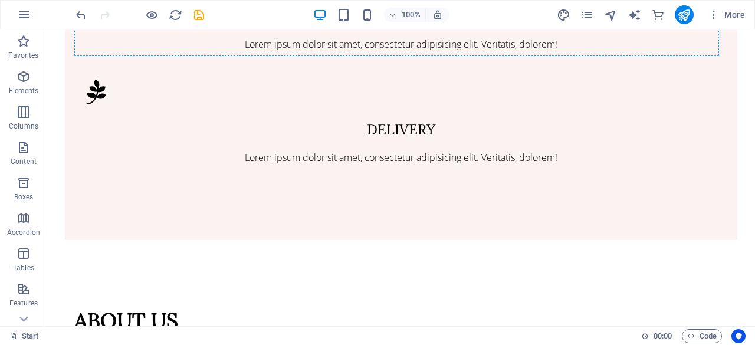
scroll to position [1496, 0]
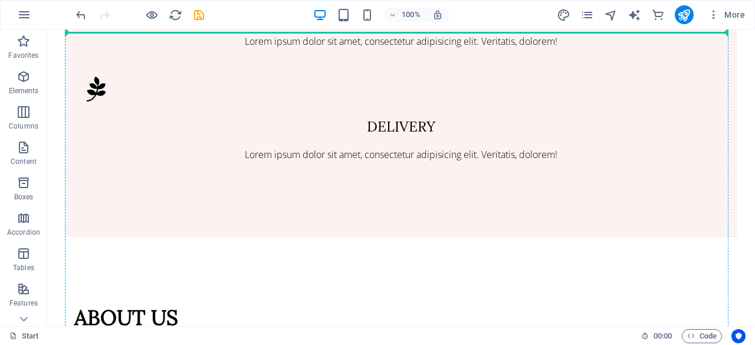
drag, startPoint x: 116, startPoint y: 113, endPoint x: 250, endPoint y: 187, distance: 153.6
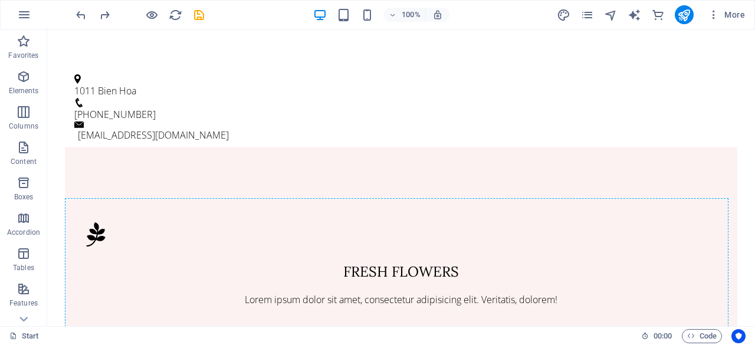
scroll to position [1465, 0]
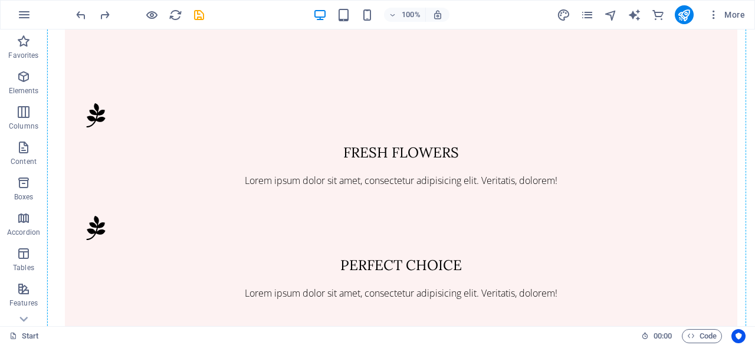
drag, startPoint x: 119, startPoint y: 63, endPoint x: 132, endPoint y: 106, distance: 44.4
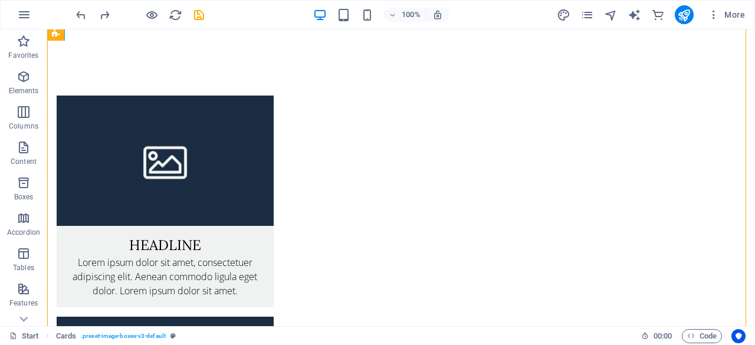
scroll to position [3, 0]
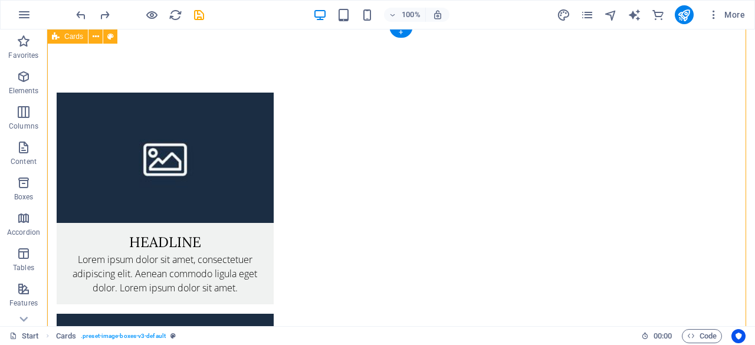
drag, startPoint x: 113, startPoint y: 70, endPoint x: 78, endPoint y: 56, distance: 37.3
click at [97, 35] on icon at bounding box center [96, 37] width 6 height 12
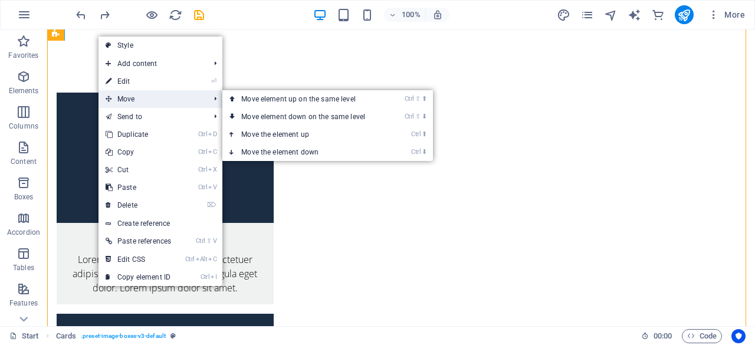
click at [125, 93] on span "Move" at bounding box center [151, 99] width 106 height 18
click at [250, 113] on link "Ctrl ⇧ ⬇ Move element down on the same level" at bounding box center [305, 117] width 166 height 18
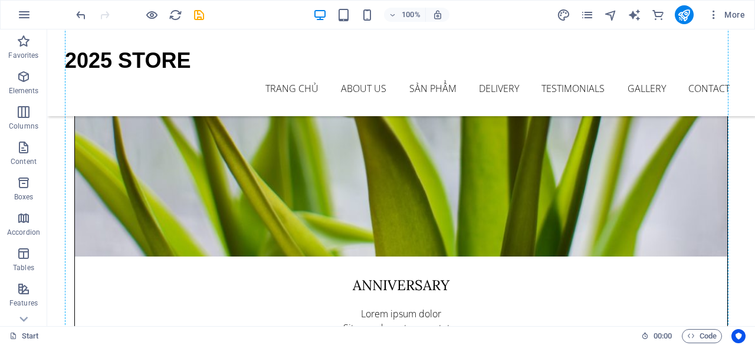
scroll to position [3164, 0]
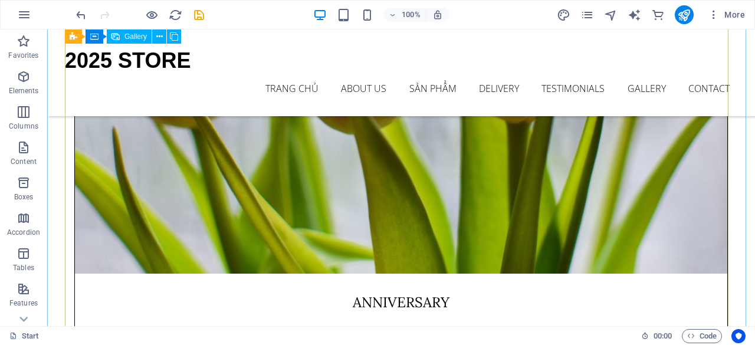
drag, startPoint x: 124, startPoint y: 157, endPoint x: 109, endPoint y: 185, distance: 31.2
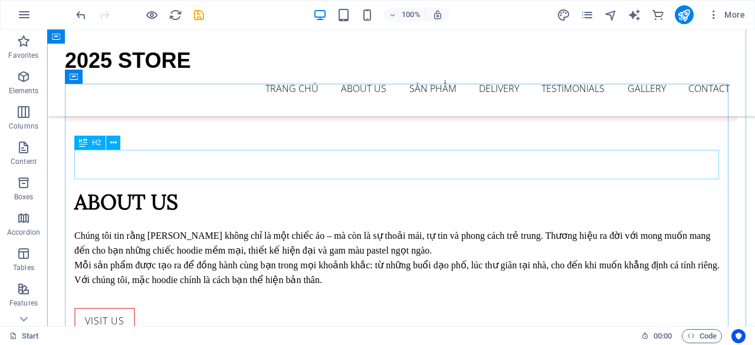
scroll to position [1078, 0]
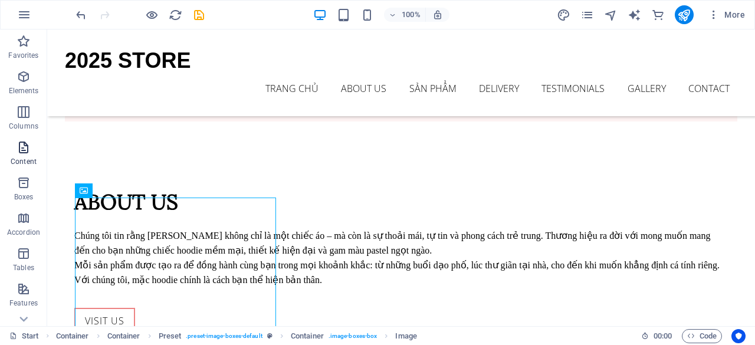
click at [24, 149] on icon "button" at bounding box center [24, 147] width 14 height 14
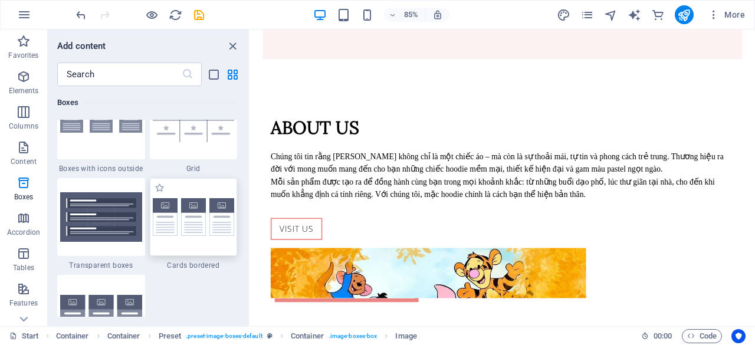
scroll to position [1197, 0]
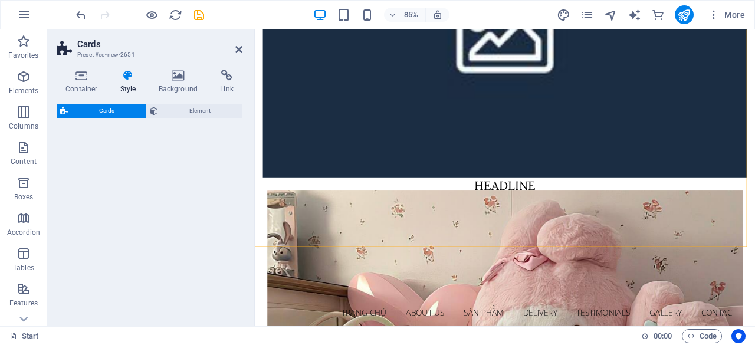
select select "rem"
select select "preset-image-boxes-v3-border"
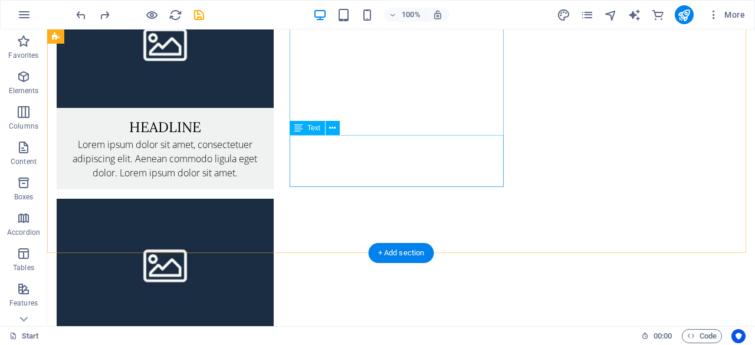
scroll to position [0, 0]
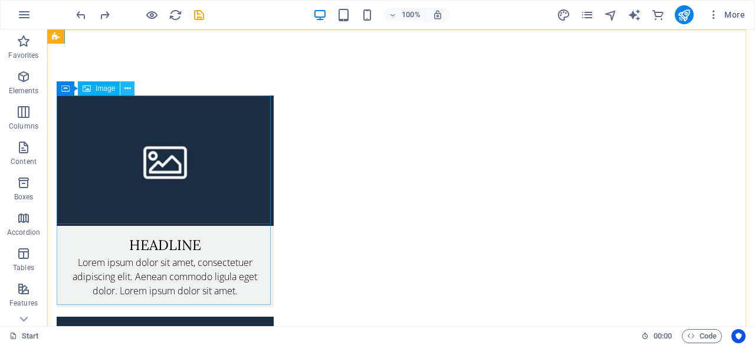
click at [125, 90] on icon at bounding box center [127, 89] width 6 height 12
click at [132, 87] on button at bounding box center [127, 88] width 14 height 14
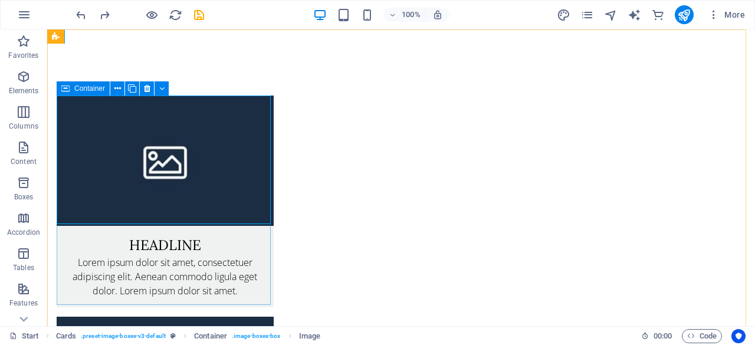
click at [68, 88] on icon at bounding box center [65, 88] width 8 height 14
click at [116, 86] on icon at bounding box center [117, 89] width 6 height 12
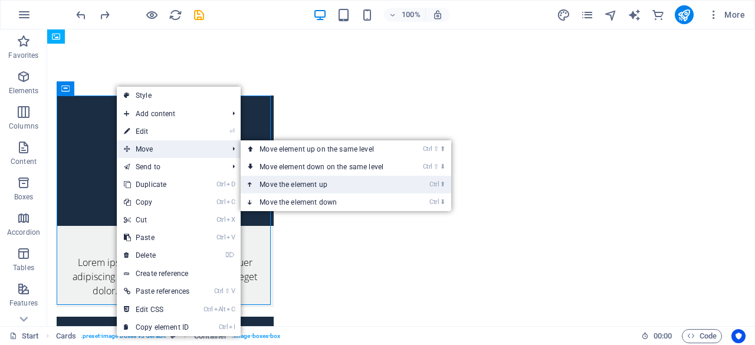
click at [291, 183] on link "Ctrl ⬆ Move the element up" at bounding box center [324, 185] width 166 height 18
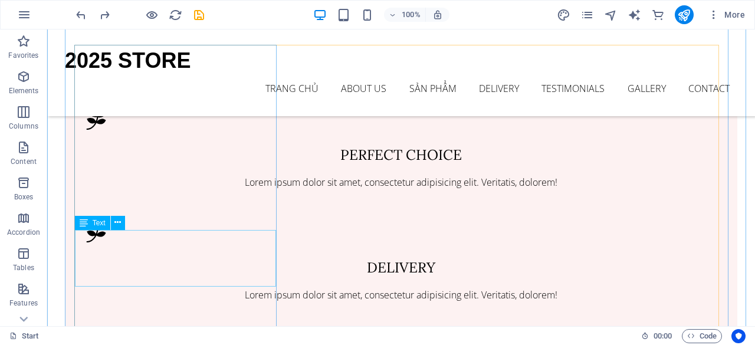
scroll to position [1571, 0]
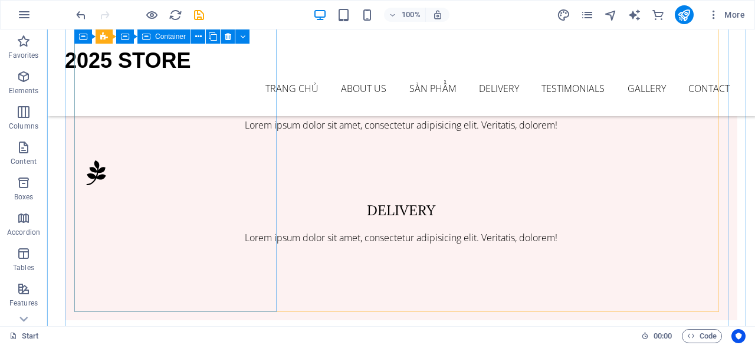
scroll to position [1497, 0]
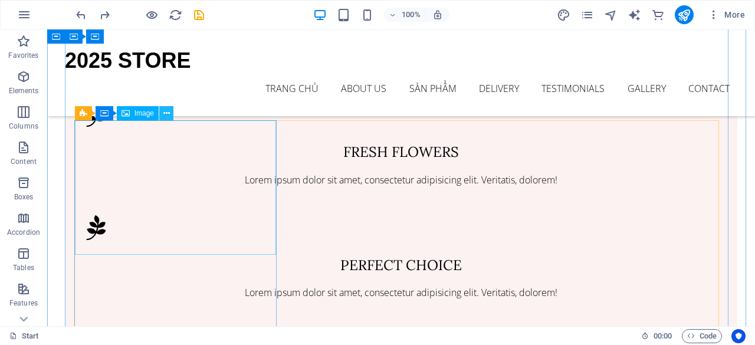
click at [170, 113] on button at bounding box center [166, 113] width 14 height 14
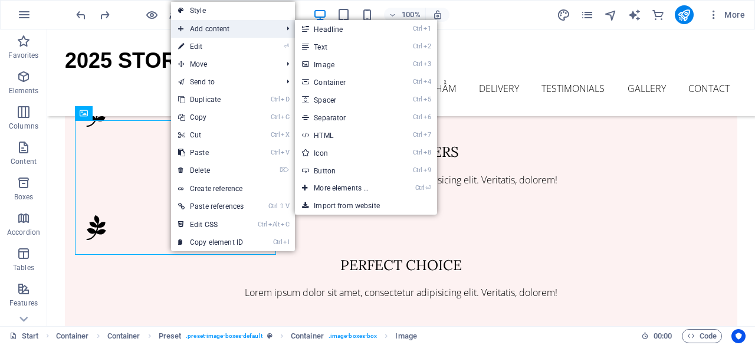
click at [238, 25] on span "Add content" at bounding box center [224, 29] width 106 height 18
click at [336, 60] on link "Ctrl 3 Image" at bounding box center [343, 64] width 97 height 18
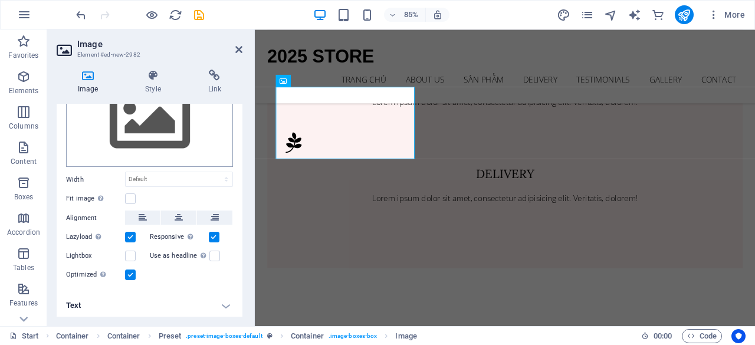
scroll to position [65, 0]
click at [148, 78] on icon at bounding box center [153, 76] width 58 height 12
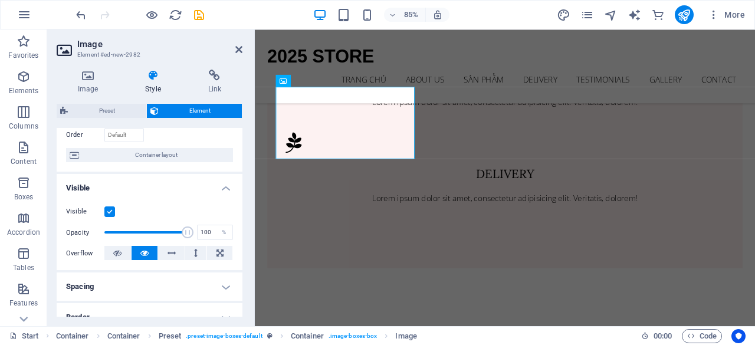
scroll to position [0, 0]
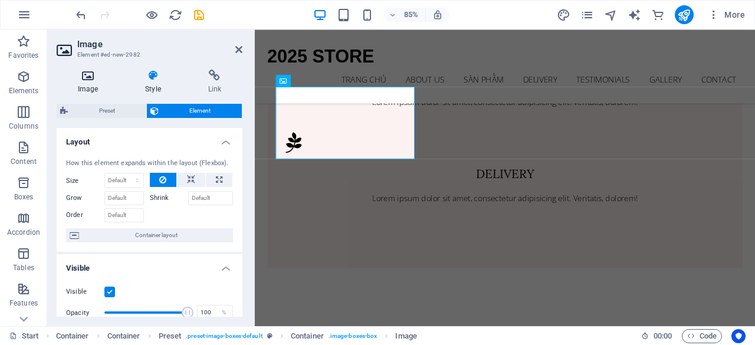
click at [87, 71] on icon at bounding box center [88, 76] width 63 height 12
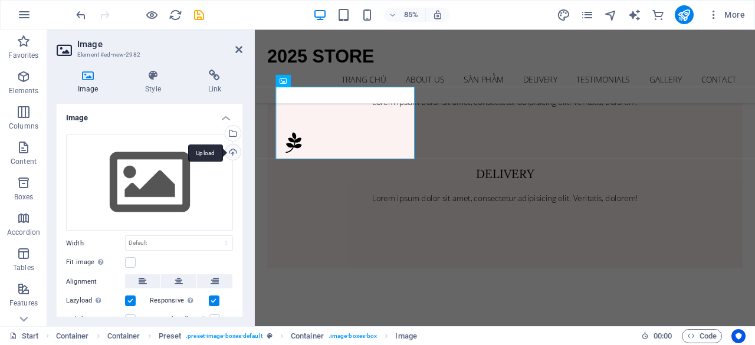
click at [230, 150] on div "Upload" at bounding box center [232, 153] width 18 height 18
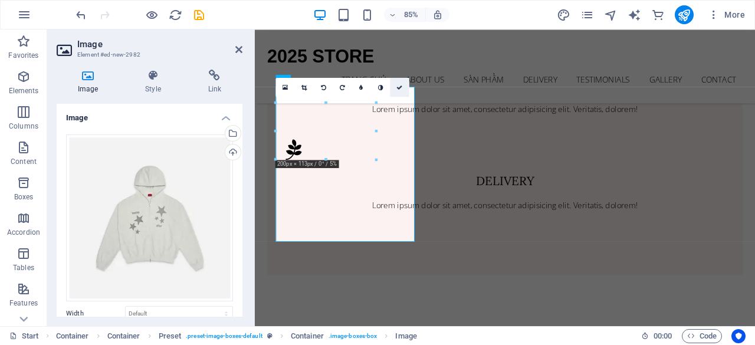
click at [399, 84] on icon at bounding box center [399, 87] width 6 height 6
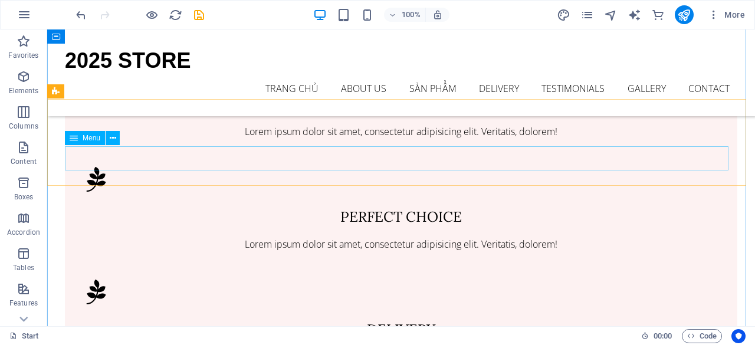
scroll to position [1515, 0]
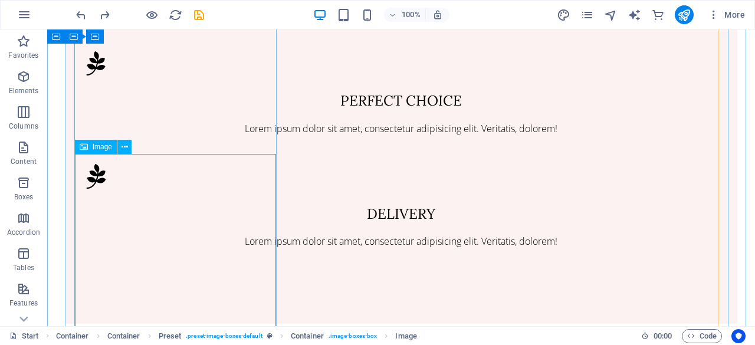
scroll to position [1630, 0]
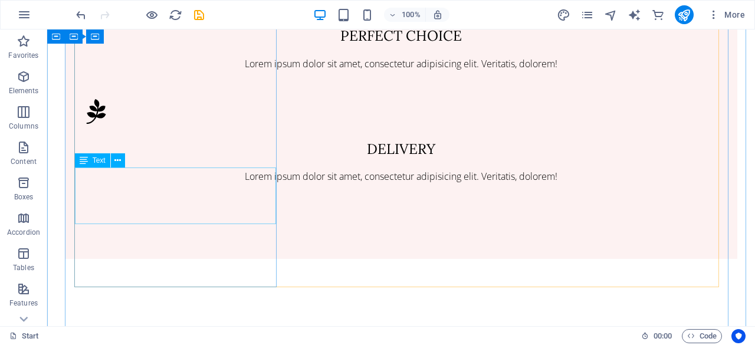
scroll to position [1726, 0]
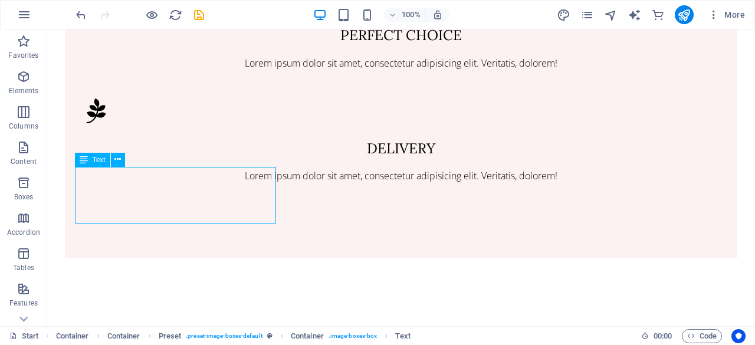
click at [234, 215] on div "H1 Container Banner Banner Container Menu Menu Bar Text Container Image Contain…" at bounding box center [401, 177] width 708 height 297
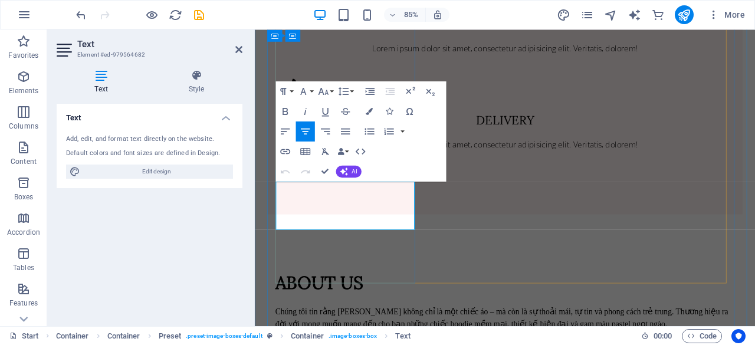
drag, startPoint x: 415, startPoint y: 254, endPoint x: 294, endPoint y: 211, distance: 128.5
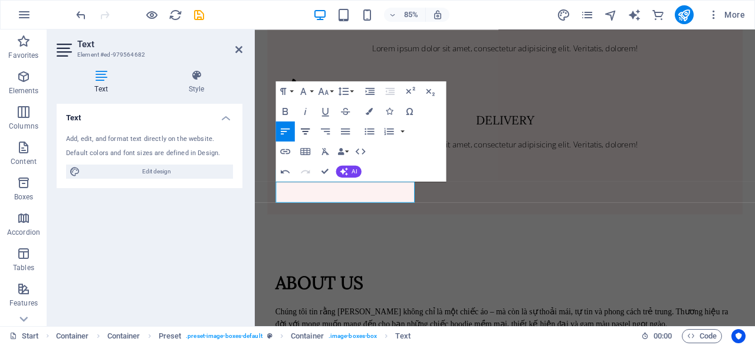
click at [310, 130] on icon "button" at bounding box center [305, 131] width 12 height 12
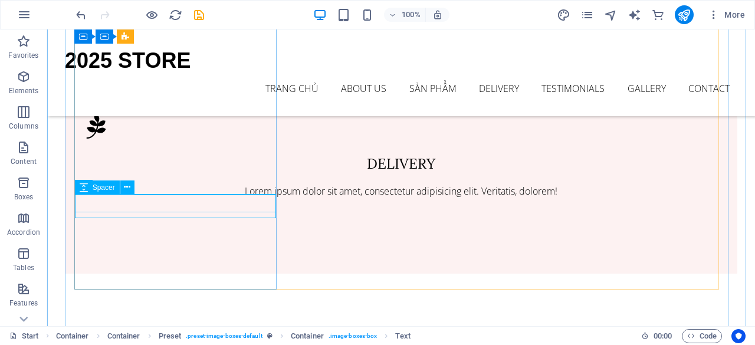
scroll to position [1674, 0]
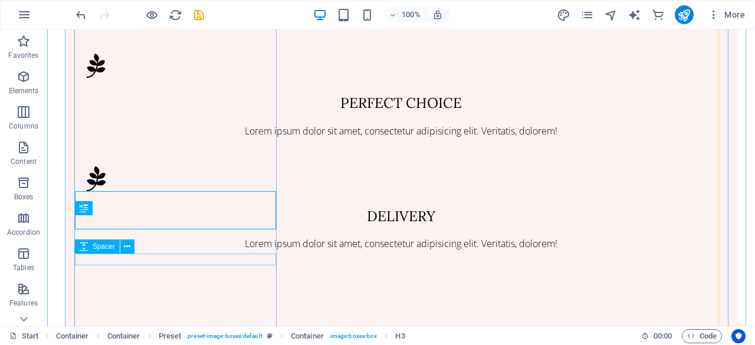
scroll to position [1654, 0]
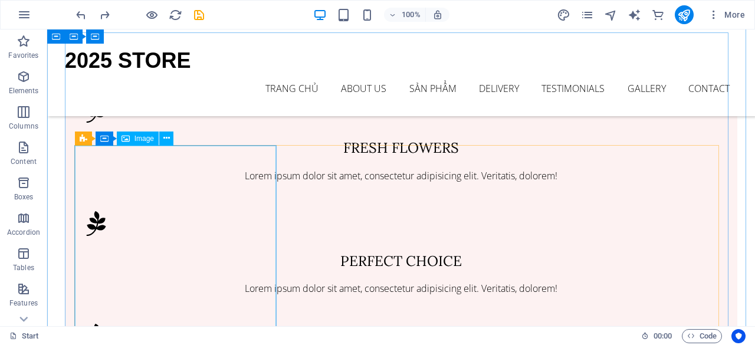
scroll to position [1469, 0]
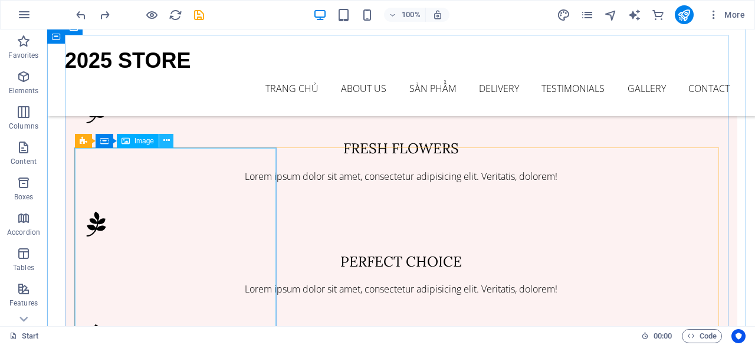
click at [169, 142] on icon at bounding box center [166, 140] width 6 height 12
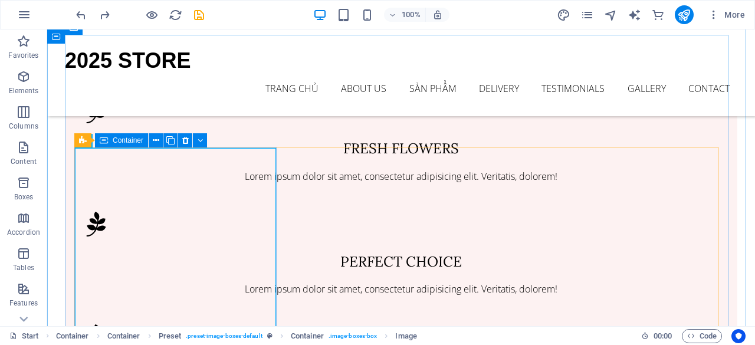
click at [110, 140] on div "Container" at bounding box center [121, 140] width 53 height 14
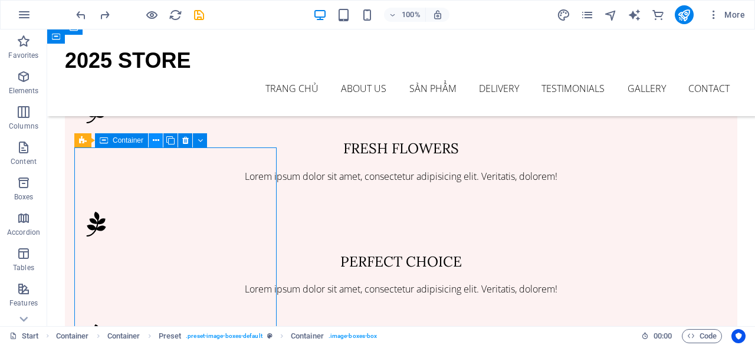
click at [155, 143] on icon at bounding box center [156, 140] width 6 height 12
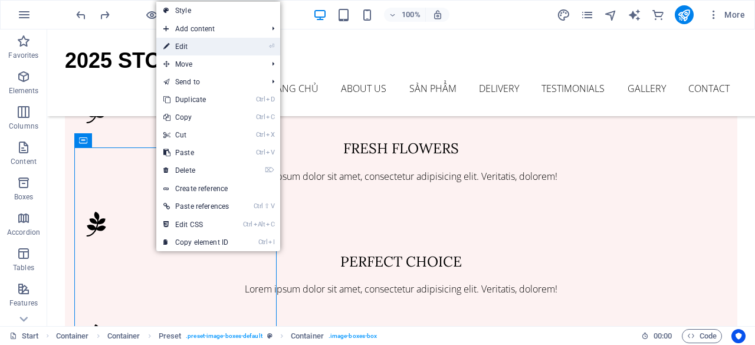
click at [221, 40] on link "⏎ Edit" at bounding box center [196, 47] width 80 height 18
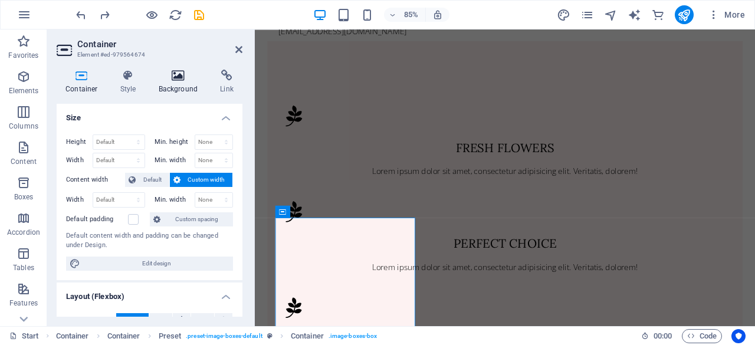
click at [183, 82] on h4 "Background" at bounding box center [181, 82] width 62 height 25
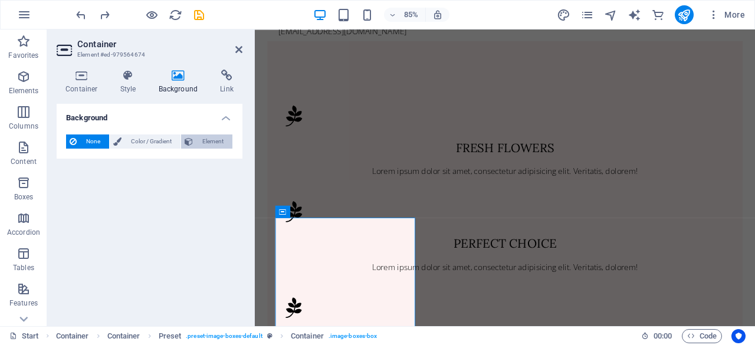
click at [202, 144] on span "Element" at bounding box center [212, 141] width 32 height 14
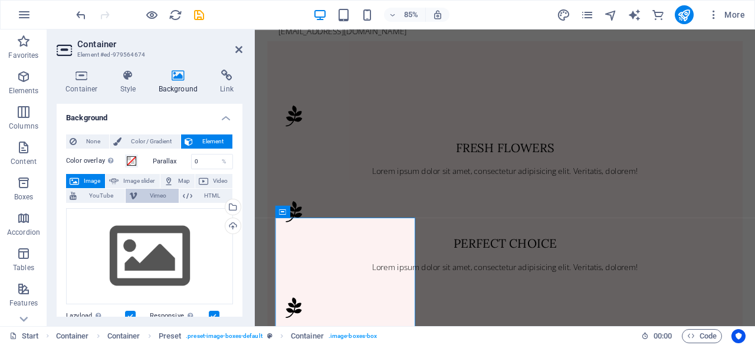
scroll to position [62, 0]
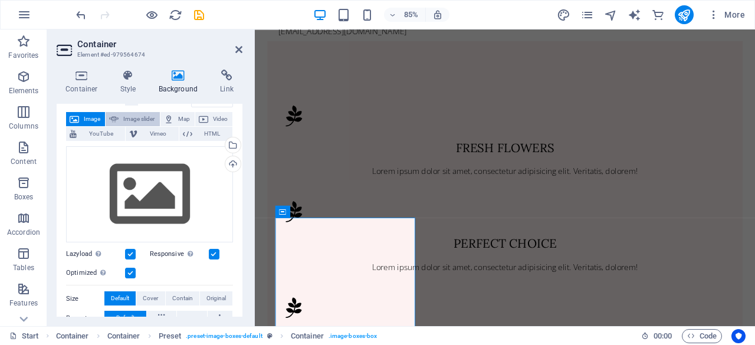
click at [130, 114] on span "Image slider" at bounding box center [139, 119] width 34 height 14
select select "ms"
select select "s"
select select "progressive"
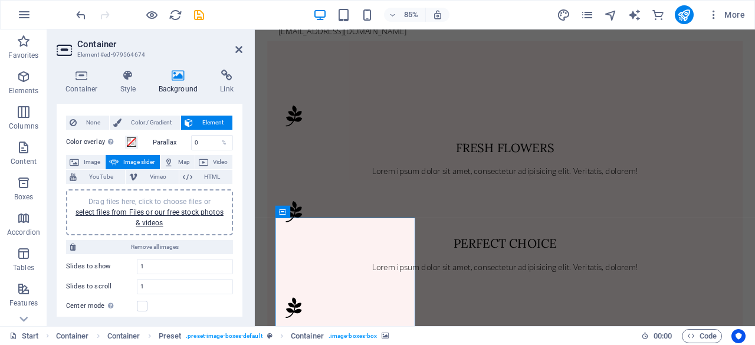
scroll to position [14, 0]
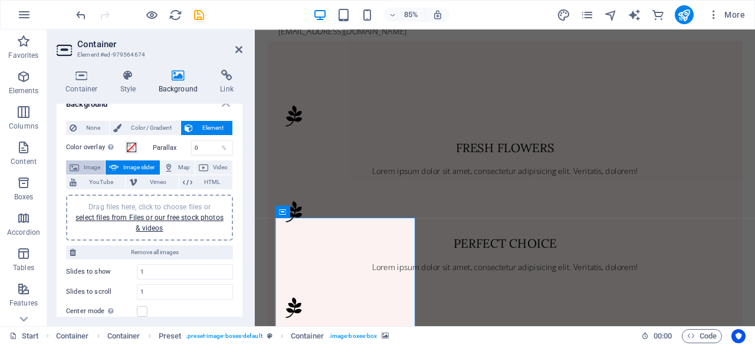
click at [92, 162] on span "Image" at bounding box center [92, 167] width 19 height 14
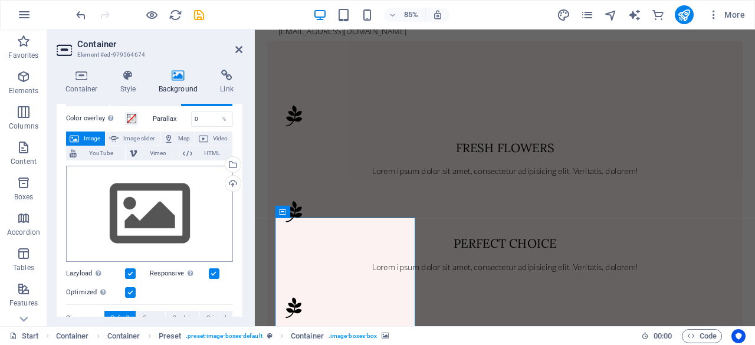
scroll to position [43, 0]
click at [228, 178] on div "Upload" at bounding box center [232, 184] width 18 height 18
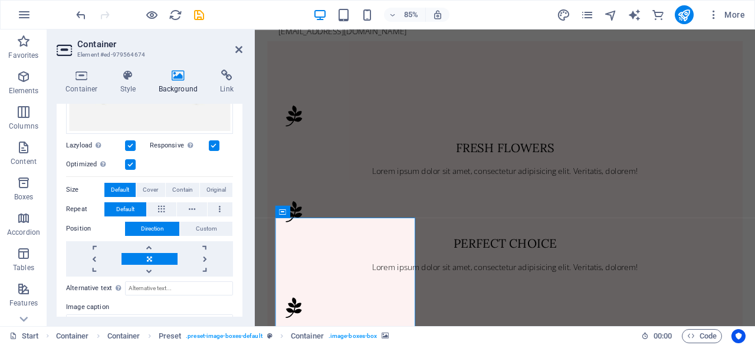
scroll to position [311, 0]
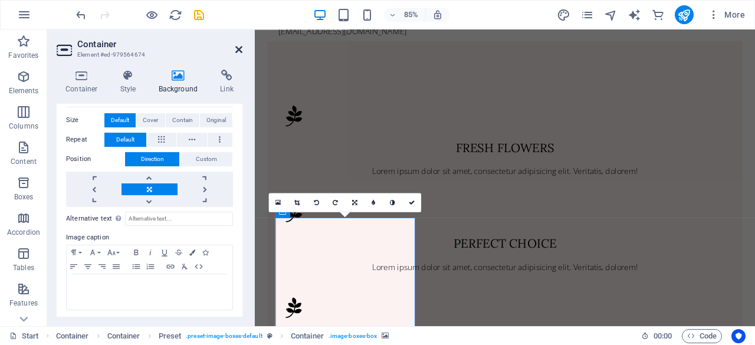
click at [239, 45] on icon at bounding box center [238, 49] width 7 height 9
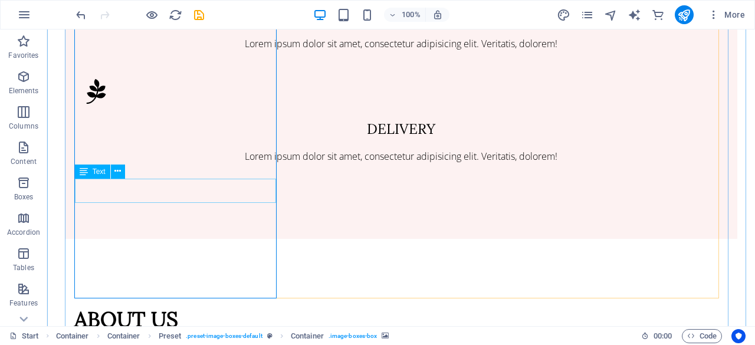
scroll to position [1715, 0]
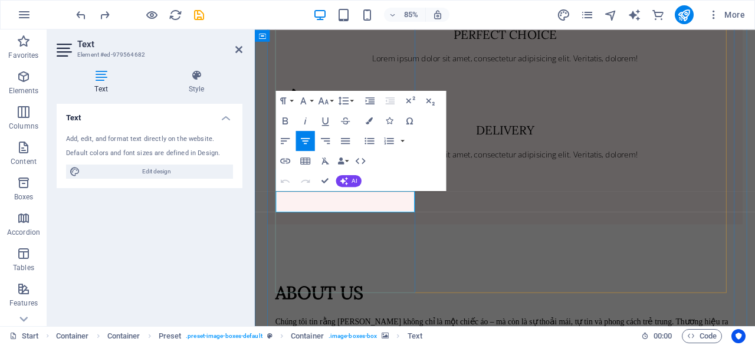
drag, startPoint x: 409, startPoint y: 239, endPoint x: 293, endPoint y: 215, distance: 118.0
drag, startPoint x: 389, startPoint y: 236, endPoint x: 300, endPoint y: 228, distance: 89.4
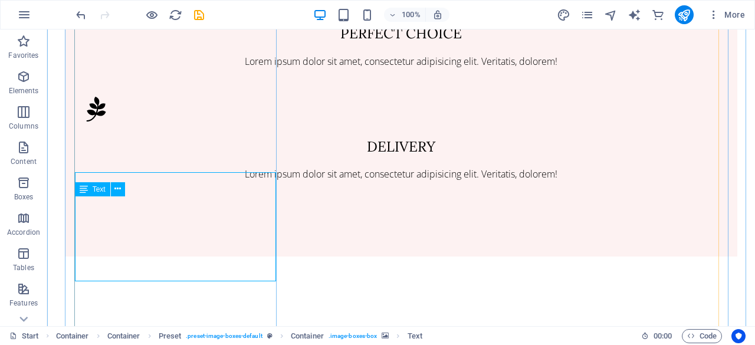
scroll to position [1697, 0]
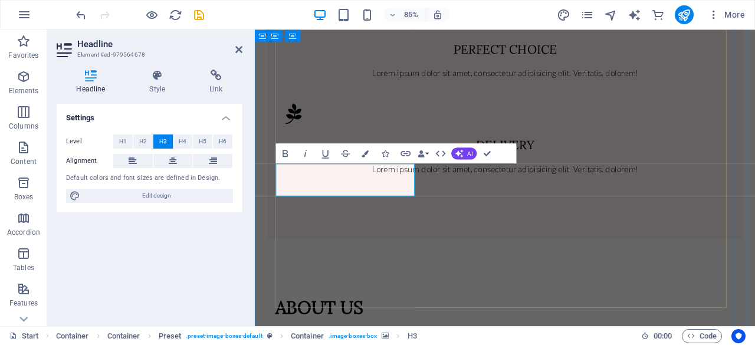
drag, startPoint x: 394, startPoint y: 213, endPoint x: 381, endPoint y: 214, distance: 13.0
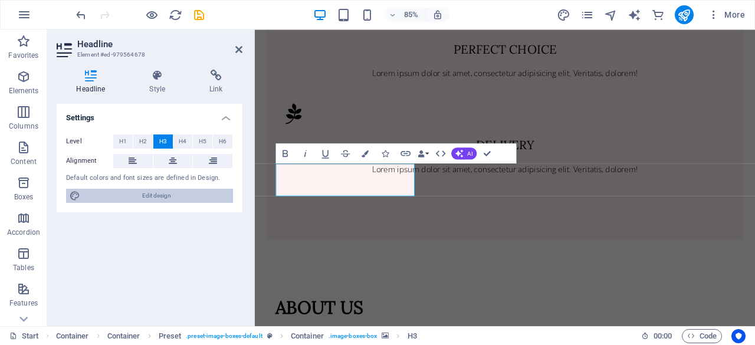
click at [195, 190] on span "Edit design" at bounding box center [157, 196] width 146 height 14
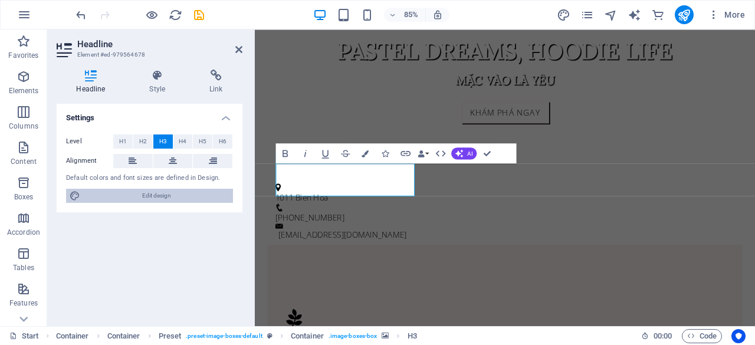
select select "px"
select select "300"
select select "px"
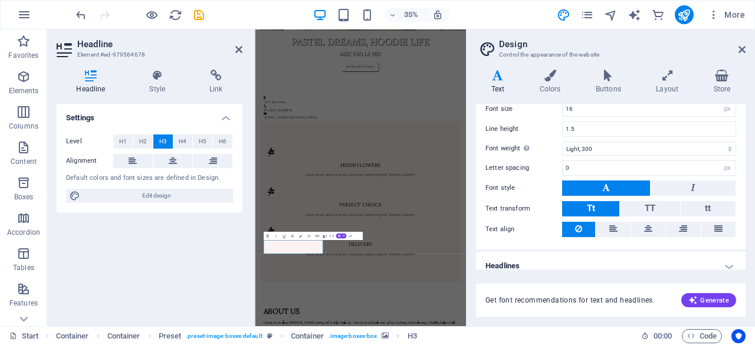
scroll to position [100, 0]
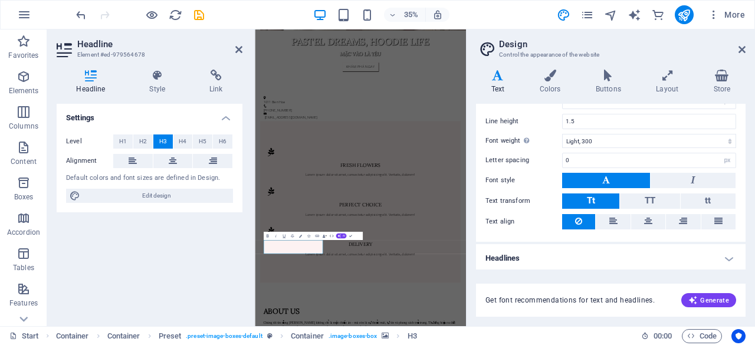
click at [623, 180] on button at bounding box center [606, 180] width 88 height 15
click at [675, 176] on button at bounding box center [693, 180] width 85 height 15
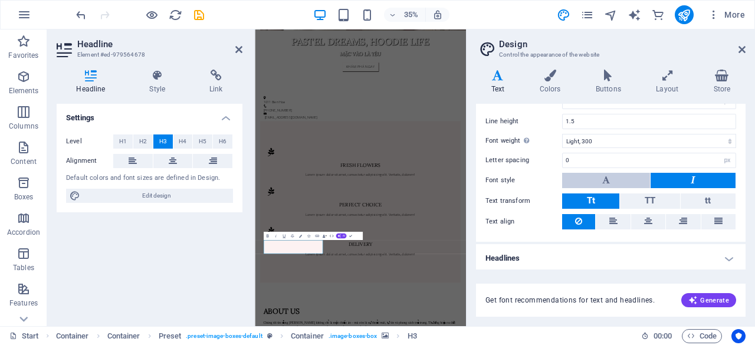
click at [620, 186] on button at bounding box center [606, 180] width 88 height 15
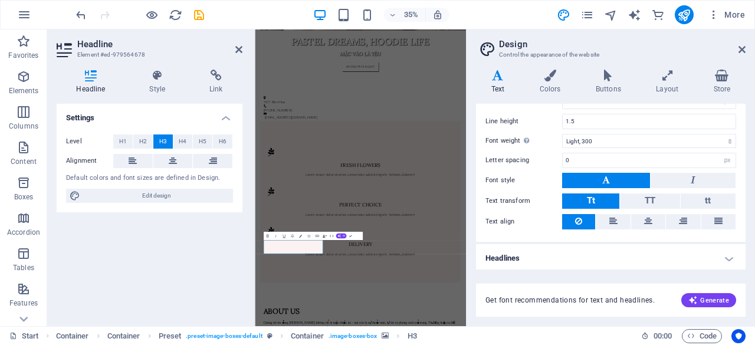
click at [702, 190] on div "Standard Bold Links Font color Font Open Sans Font size 16 rem px Line height 1…" at bounding box center [611, 133] width 274 height 217
click at [708, 198] on span "tt" at bounding box center [708, 200] width 6 height 11
click at [605, 198] on button "Tt" at bounding box center [590, 200] width 57 height 15
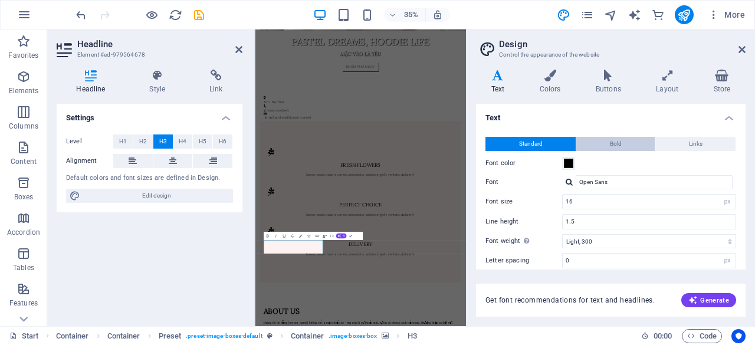
click at [610, 142] on span "Bold" at bounding box center [616, 144] width 12 height 14
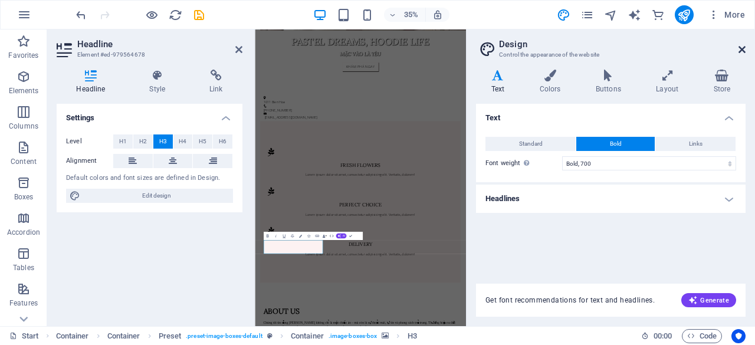
click at [742, 48] on icon at bounding box center [741, 49] width 7 height 9
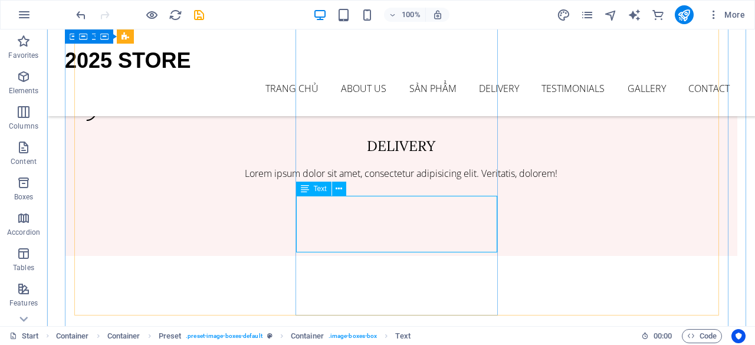
scroll to position [1648, 0]
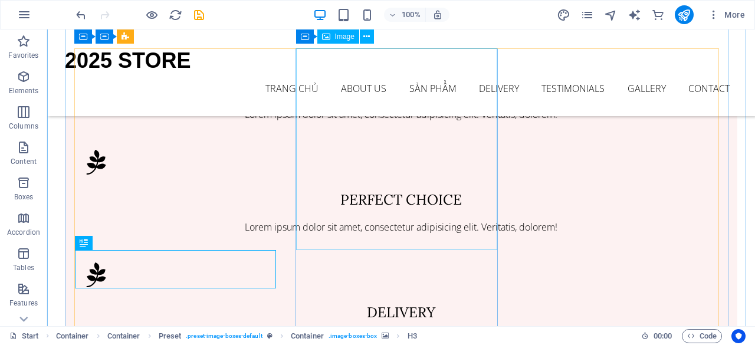
scroll to position [1542, 0]
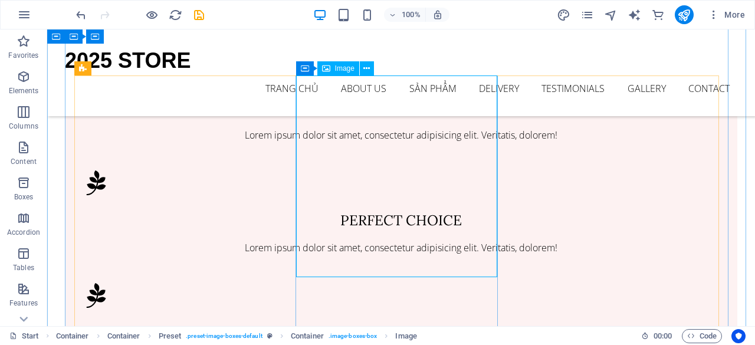
click at [324, 66] on span "Container" at bounding box center [328, 68] width 31 height 7
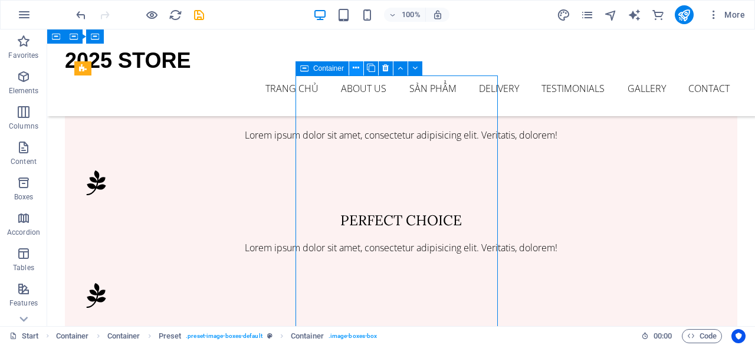
click at [360, 71] on button at bounding box center [356, 68] width 14 height 14
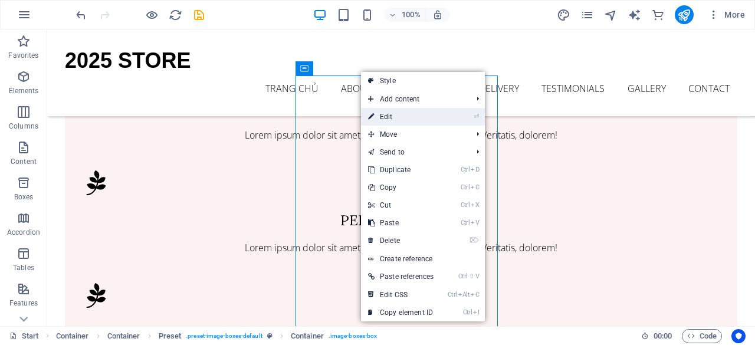
click at [387, 110] on link "⏎ Edit" at bounding box center [401, 117] width 80 height 18
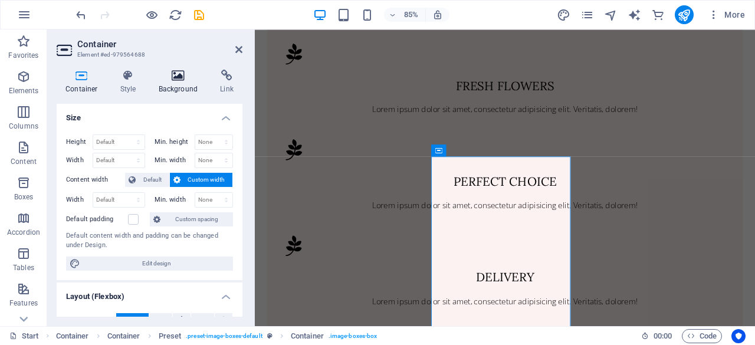
click at [175, 78] on icon at bounding box center [178, 76] width 57 height 12
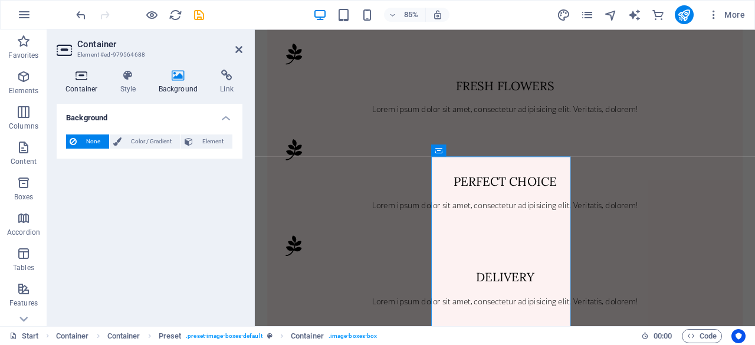
click at [78, 72] on icon at bounding box center [82, 76] width 50 height 12
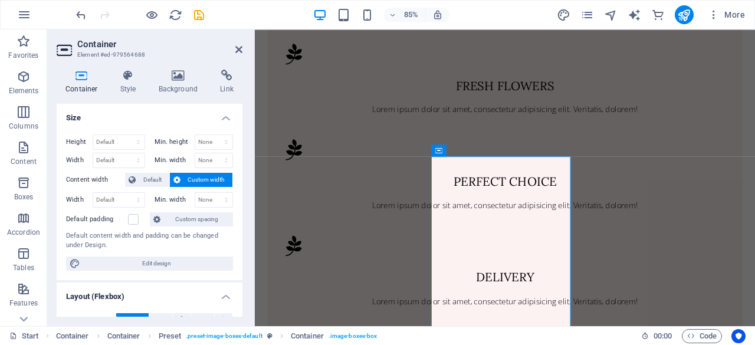
scroll to position [262, 0]
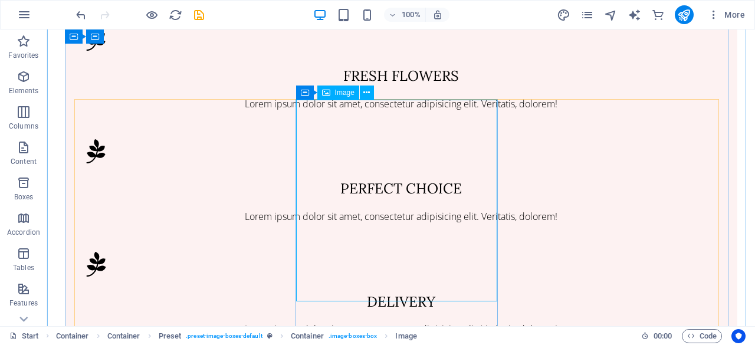
click at [345, 96] on span "Image" at bounding box center [344, 92] width 19 height 7
click at [349, 94] on span "Image" at bounding box center [344, 92] width 19 height 7
drag, startPoint x: 396, startPoint y: 124, endPoint x: 157, endPoint y: 106, distance: 239.0
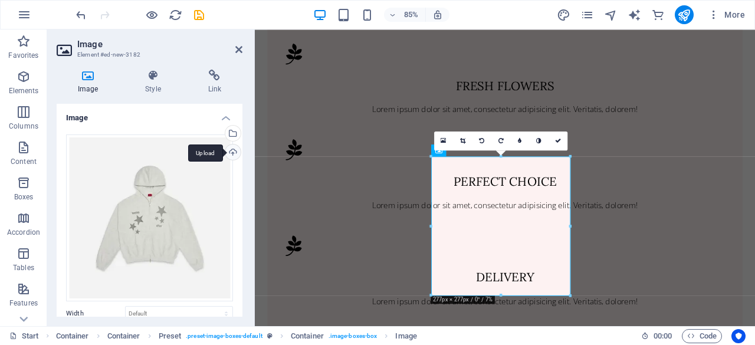
click at [229, 154] on div "Upload" at bounding box center [232, 153] width 18 height 18
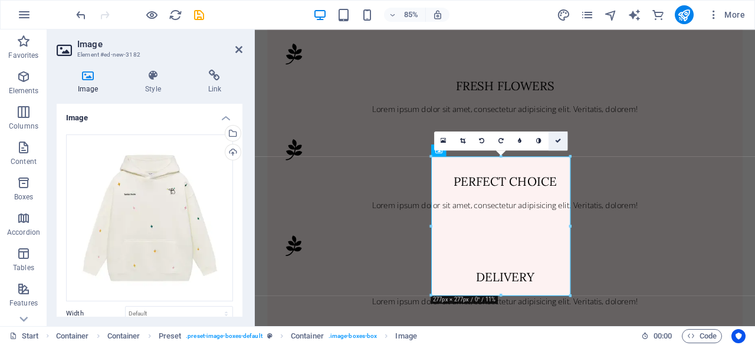
click at [560, 137] on link at bounding box center [557, 141] width 19 height 19
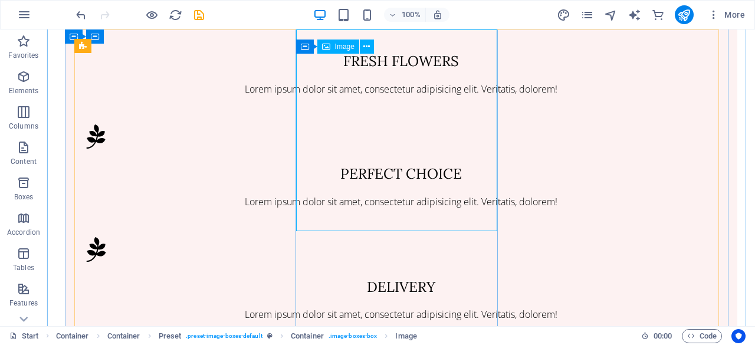
scroll to position [1588, 0]
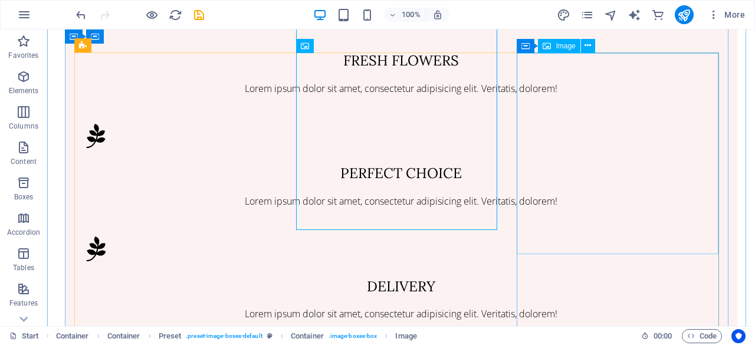
click at [560, 45] on span "Image" at bounding box center [565, 45] width 19 height 7
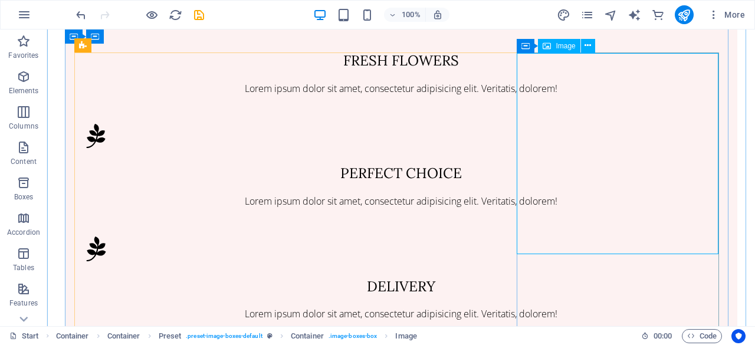
click at [560, 49] on span "Image" at bounding box center [565, 45] width 19 height 7
click at [564, 48] on span "Image" at bounding box center [565, 45] width 19 height 7
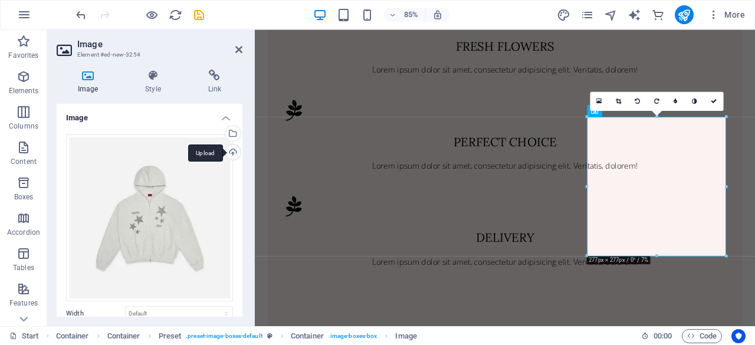
click at [236, 152] on div "Upload" at bounding box center [232, 153] width 18 height 18
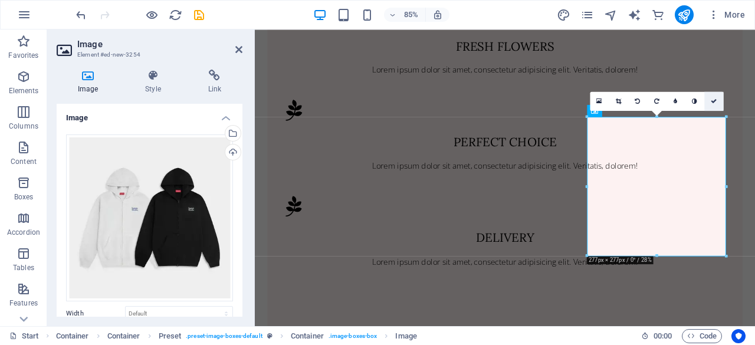
click at [717, 100] on icon at bounding box center [714, 101] width 6 height 6
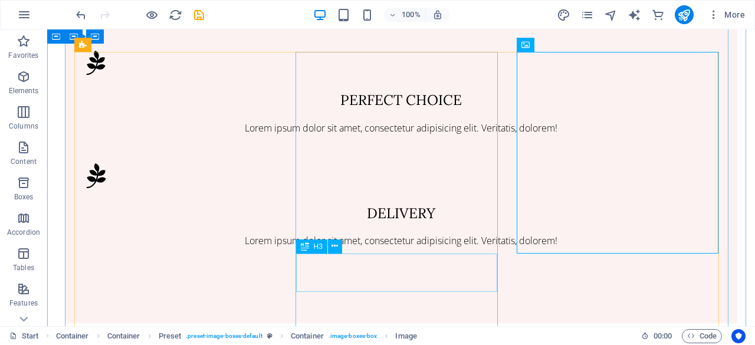
scroll to position [1666, 0]
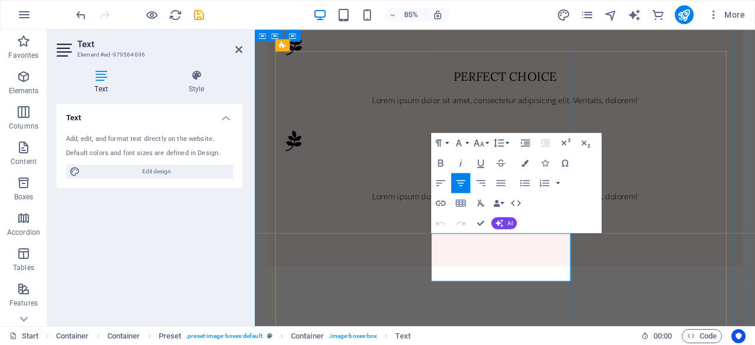
drag, startPoint x: 600, startPoint y: 321, endPoint x: 495, endPoint y: 278, distance: 113.1
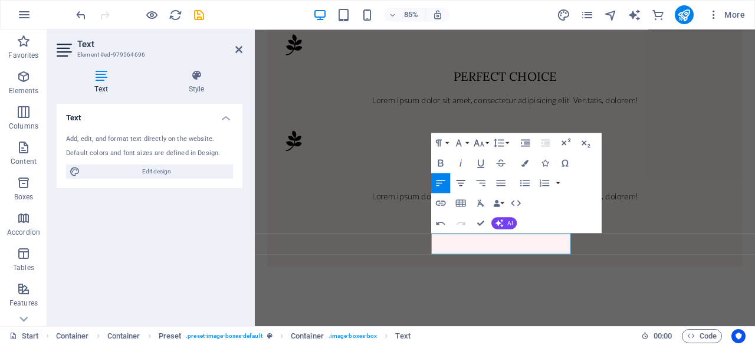
click at [465, 176] on button "Align Center" at bounding box center [460, 183] width 19 height 20
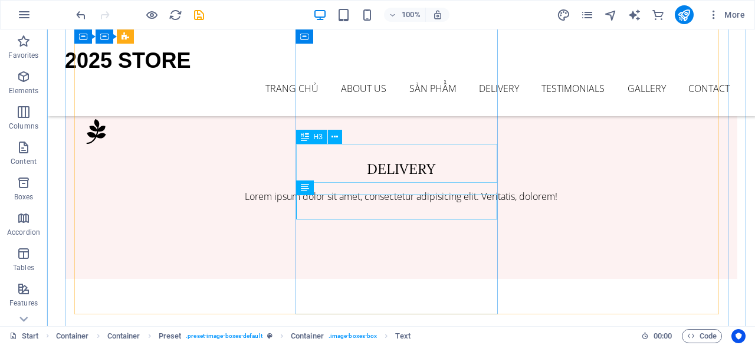
scroll to position [1674, 0]
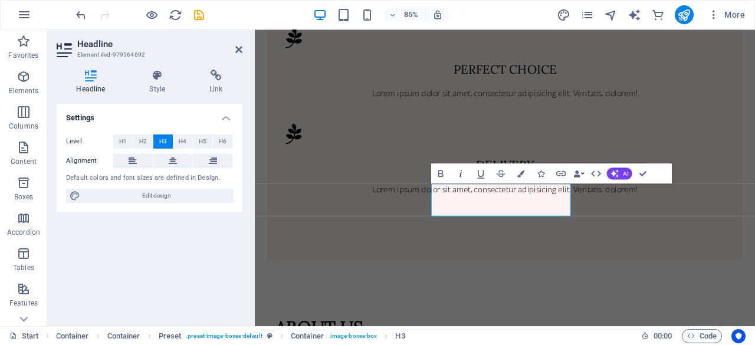
click at [465, 172] on icon "button" at bounding box center [461, 173] width 12 height 12
drag, startPoint x: 592, startPoint y: 234, endPoint x: 561, endPoint y: 238, distance: 30.9
click at [463, 173] on icon "button" at bounding box center [461, 173] width 12 height 12
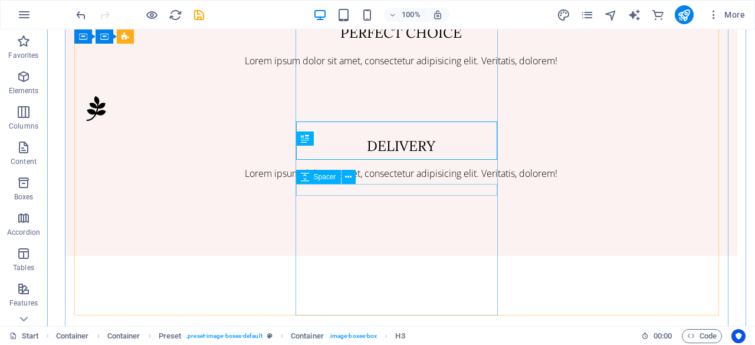
scroll to position [1697, 0]
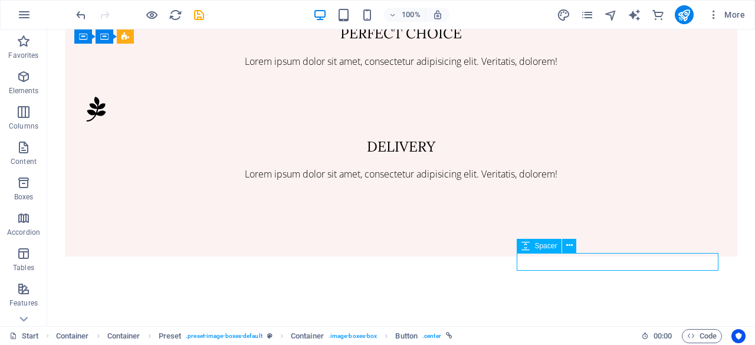
select select "px"
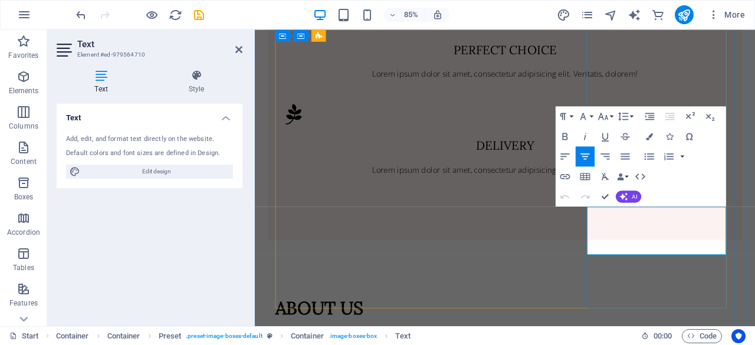
drag, startPoint x: 787, startPoint y: 288, endPoint x: 674, endPoint y: 247, distance: 121.1
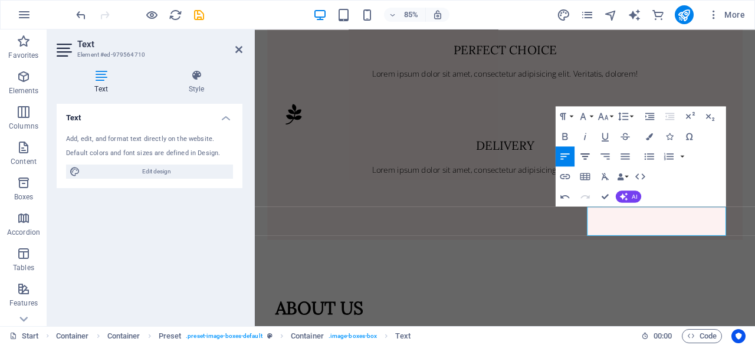
click at [583, 148] on button "Align Center" at bounding box center [585, 156] width 19 height 20
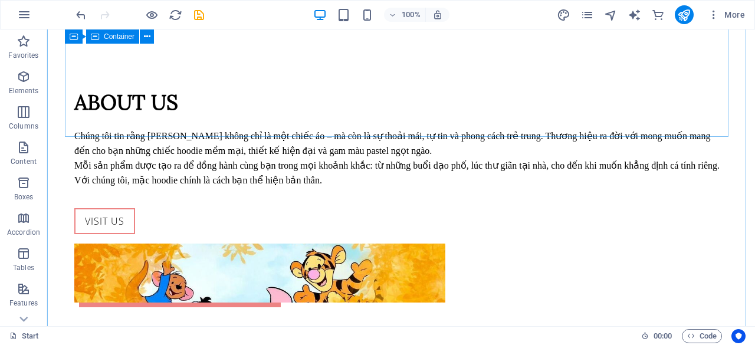
scroll to position [2002, 0]
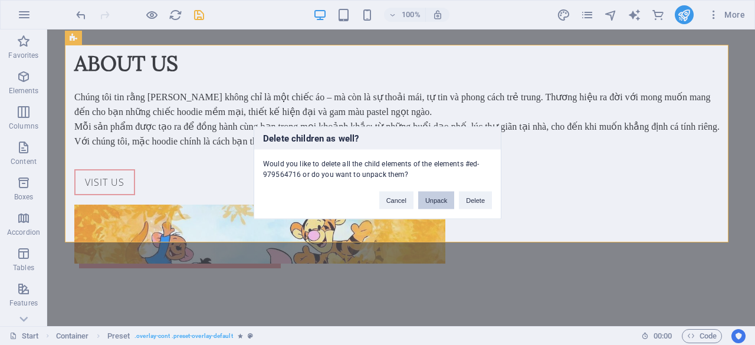
click at [432, 201] on button "Unpack" at bounding box center [436, 200] width 36 height 18
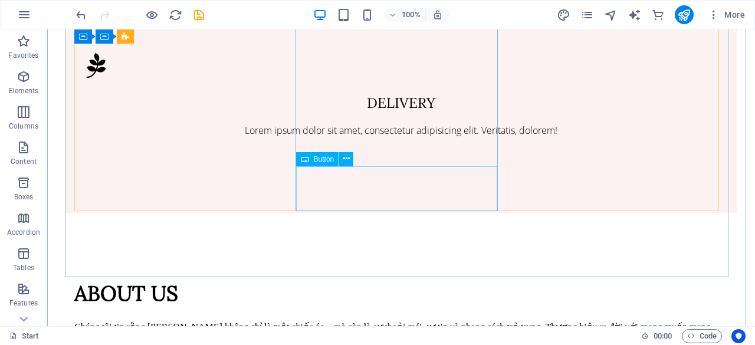
scroll to position [1971, 0]
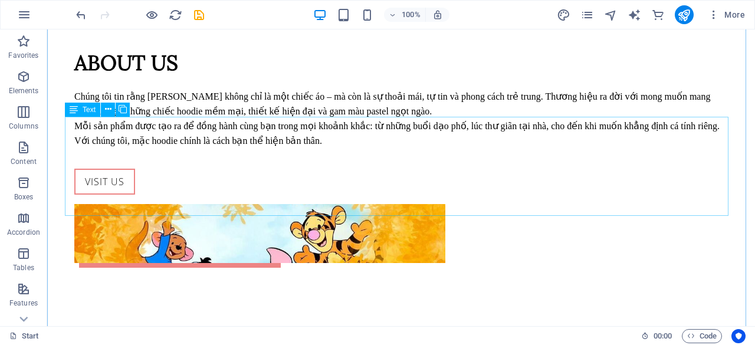
click at [24, 181] on icon "button" at bounding box center [24, 183] width 14 height 14
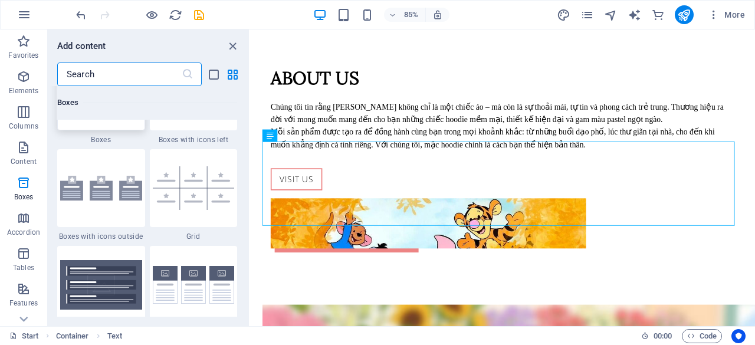
scroll to position [3444, 0]
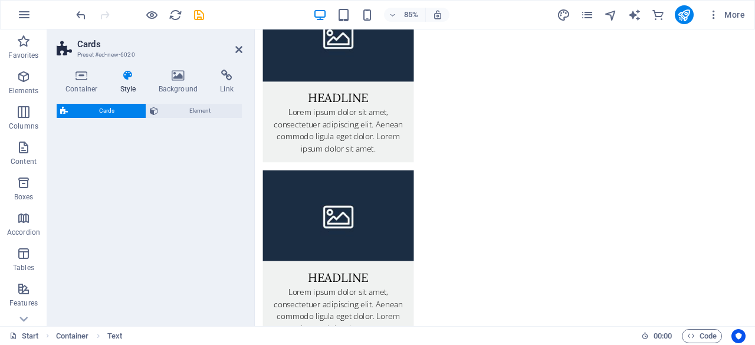
select select "rem"
select select "preset-image-boxes-v3-border"
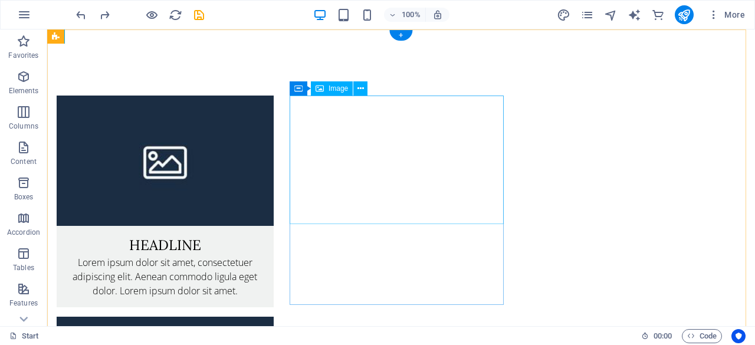
scroll to position [0, 0]
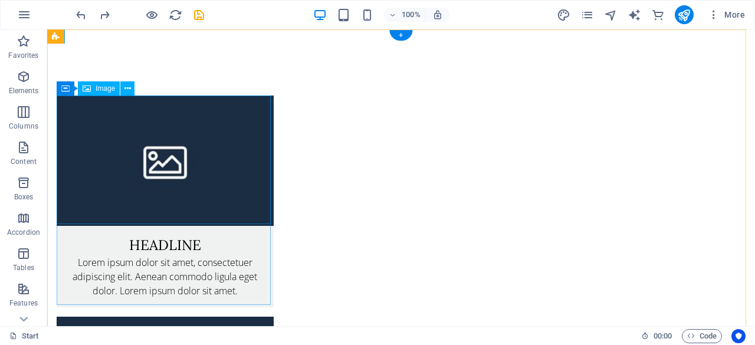
click at [167, 142] on figure at bounding box center [165, 161] width 217 height 130
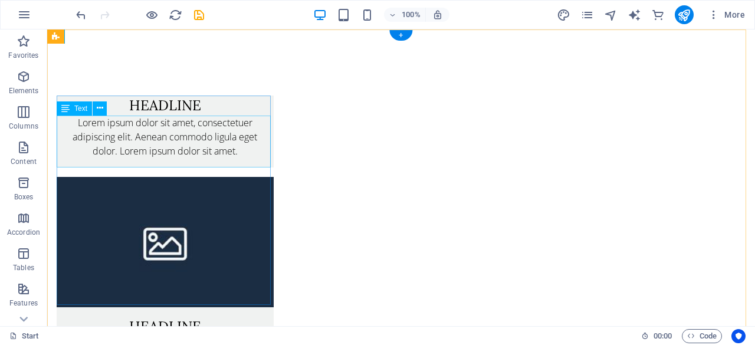
click at [166, 142] on div "Lorem ipsum dolor sit amet, consectetuer adipiscing elit. Aenean commodo ligula…" at bounding box center [165, 142] width 217 height 52
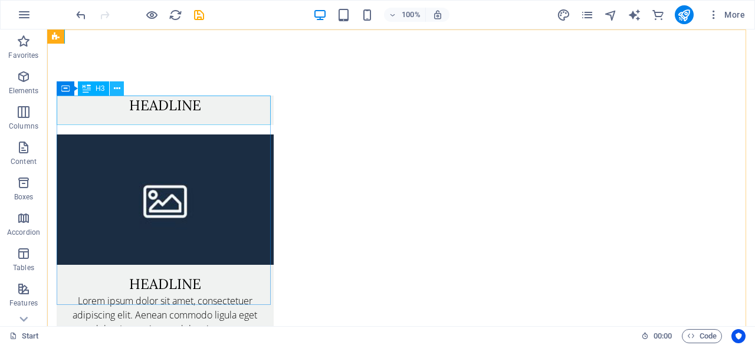
click at [117, 88] on icon at bounding box center [117, 89] width 6 height 12
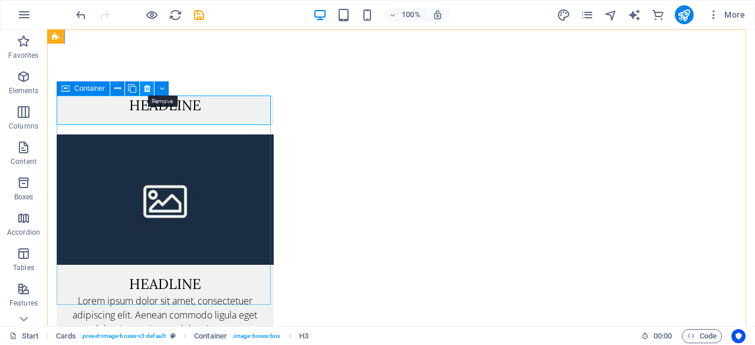
click at [147, 91] on icon at bounding box center [147, 89] width 6 height 12
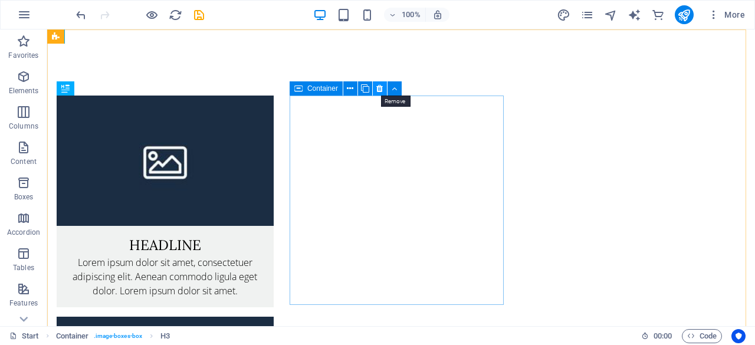
click at [378, 90] on icon at bounding box center [379, 89] width 6 height 12
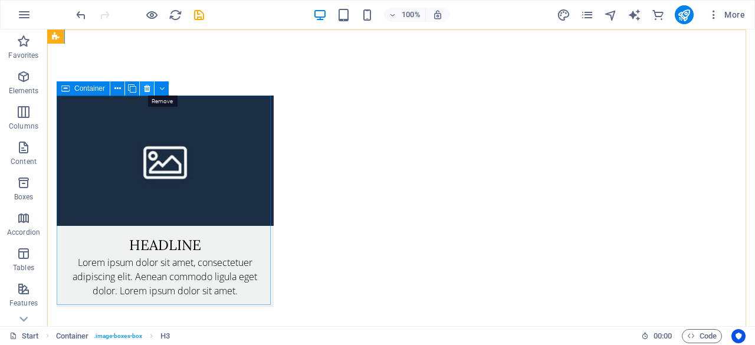
click at [144, 88] on icon at bounding box center [147, 89] width 6 height 12
click at [147, 91] on icon at bounding box center [147, 89] width 6 height 12
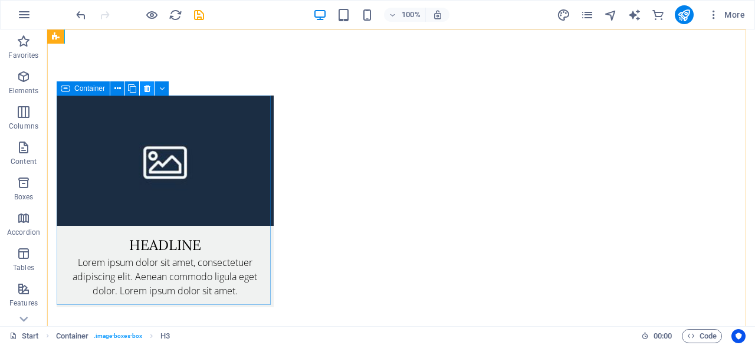
click at [147, 91] on icon at bounding box center [147, 89] width 6 height 12
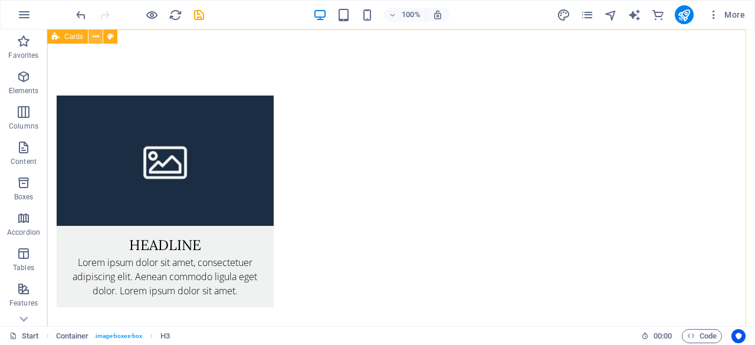
click at [98, 37] on icon at bounding box center [96, 37] width 6 height 12
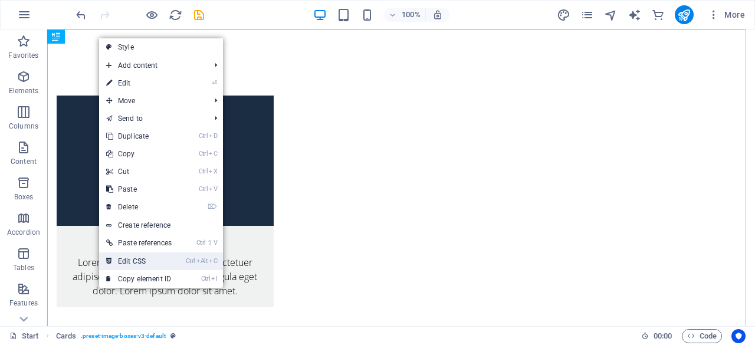
click at [139, 263] on link "Ctrl Alt C Edit CSS" at bounding box center [139, 261] width 80 height 18
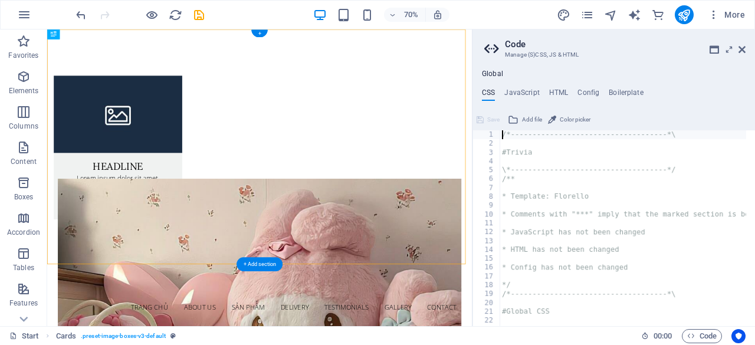
type textarea "@include image-boxes-v3;"
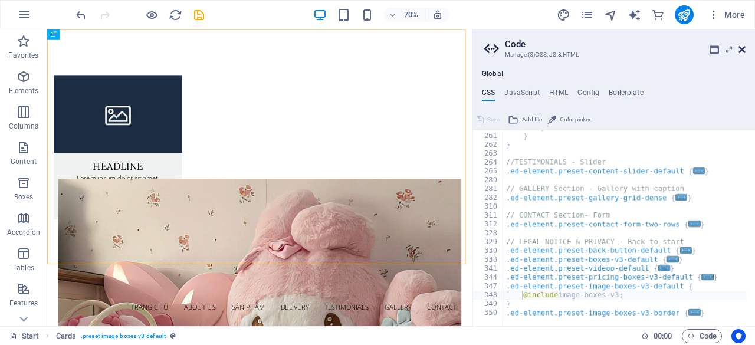
click at [743, 45] on icon at bounding box center [741, 49] width 7 height 9
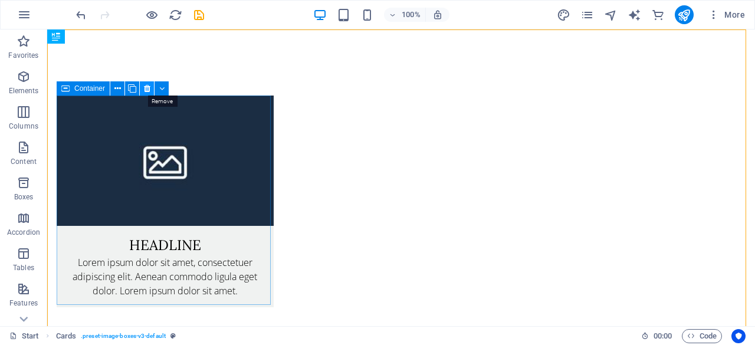
click at [143, 86] on button at bounding box center [147, 88] width 14 height 14
click at [150, 89] on icon at bounding box center [147, 89] width 6 height 12
click at [204, 151] on figure at bounding box center [165, 161] width 217 height 130
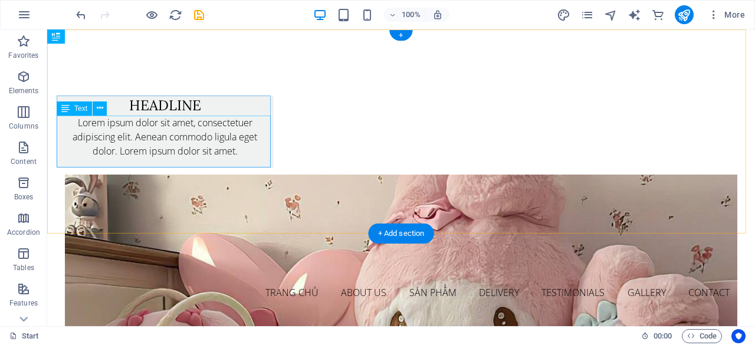
click at [204, 151] on div "Lorem ipsum dolor sit amet, consectetuer adipiscing elit. Aenean commodo ligula…" at bounding box center [165, 142] width 217 height 52
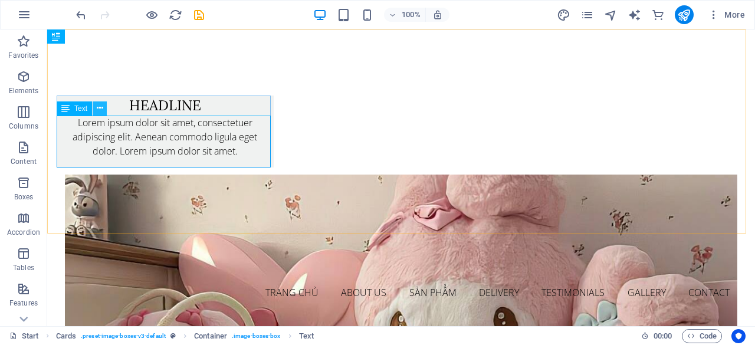
click at [98, 103] on icon at bounding box center [100, 108] width 6 height 12
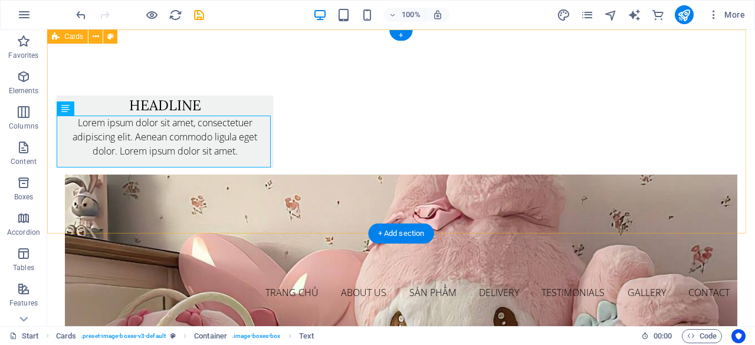
click at [313, 123] on div "Headline Lorem ipsum dolor sit amet, consectetuer adipiscing elit. Aenean commo…" at bounding box center [401, 131] width 708 height 204
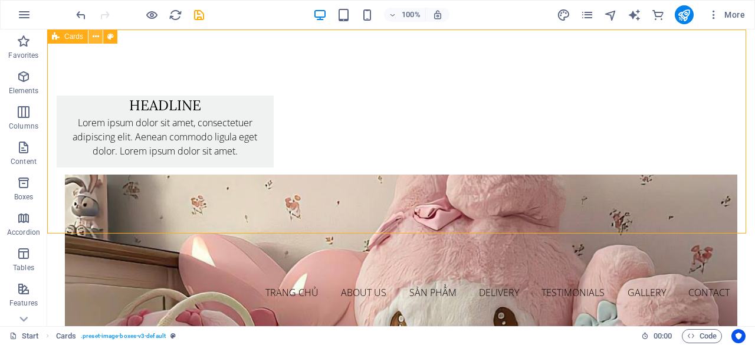
click at [96, 37] on icon at bounding box center [96, 37] width 6 height 12
click at [265, 182] on div "Headline Lorem ipsum dolor sit amet, consectetuer adipiscing elit. Aenean commo…" at bounding box center [401, 131] width 708 height 204
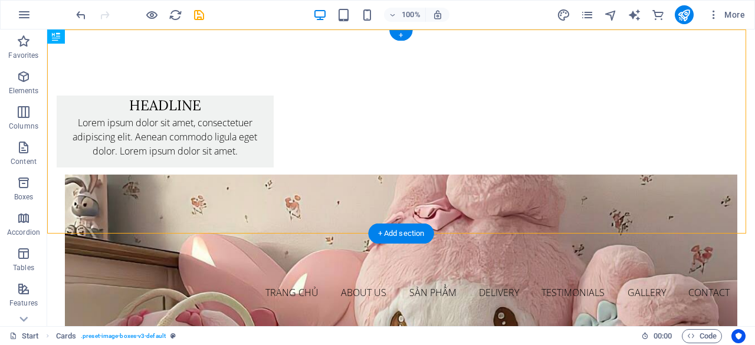
drag, startPoint x: 265, startPoint y: 182, endPoint x: 224, endPoint y: 144, distance: 56.0
click at [224, 144] on div "Headline Lorem ipsum dolor sit amet, consectetuer adipiscing elit. Aenean commo…" at bounding box center [401, 131] width 708 height 204
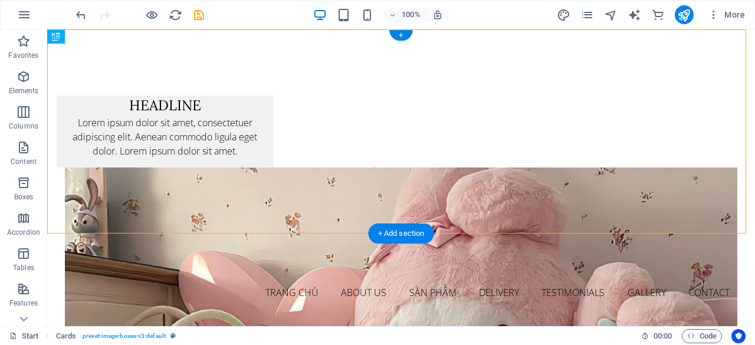
select select "rem"
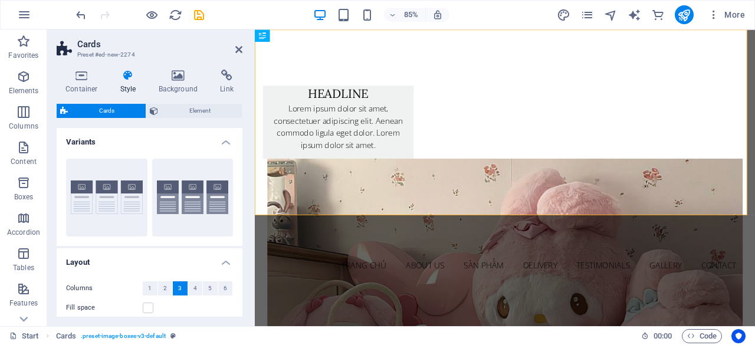
click at [224, 144] on h4 "Variants" at bounding box center [150, 138] width 186 height 21
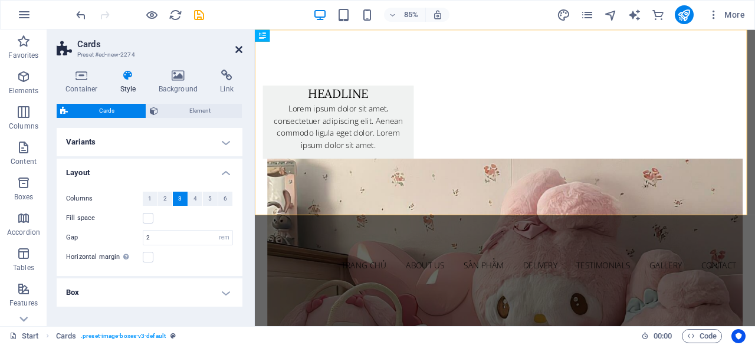
click at [238, 48] on icon at bounding box center [238, 49] width 7 height 9
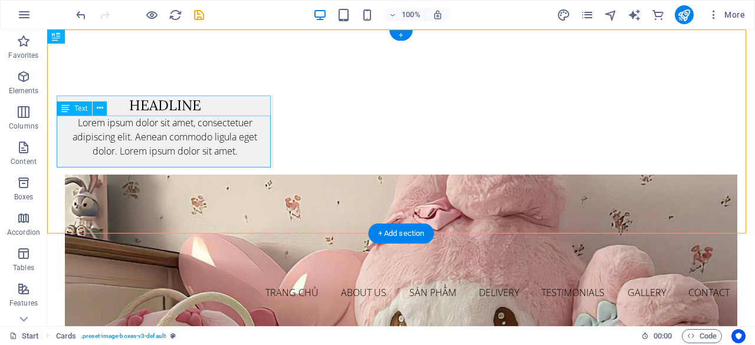
click at [251, 122] on div "Lorem ipsum dolor sit amet, consectetuer adipiscing elit. Aenean commodo ligula…" at bounding box center [165, 142] width 217 height 52
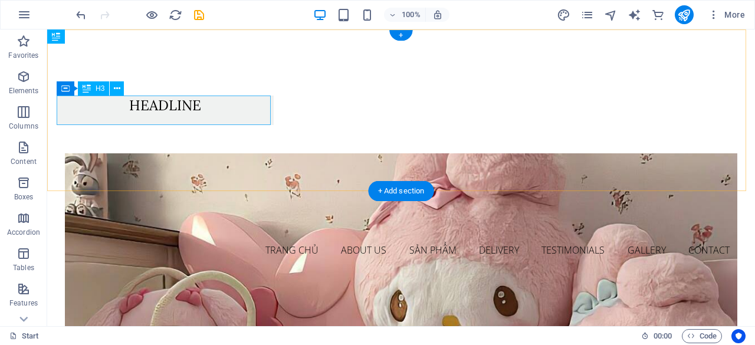
click at [209, 107] on div "Headline" at bounding box center [165, 110] width 217 height 29
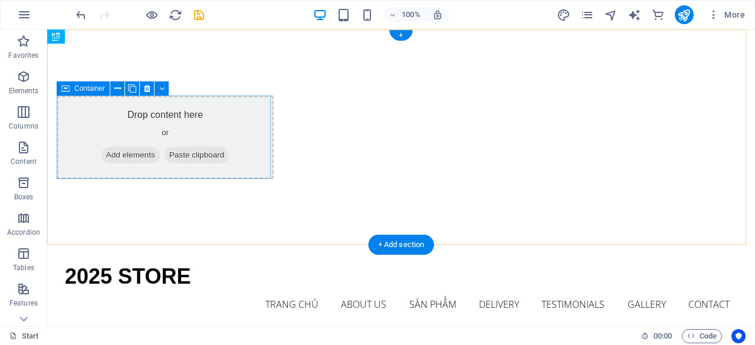
click at [251, 154] on div "Drop content here or Add elements Paste clipboard" at bounding box center [165, 138] width 217 height 84
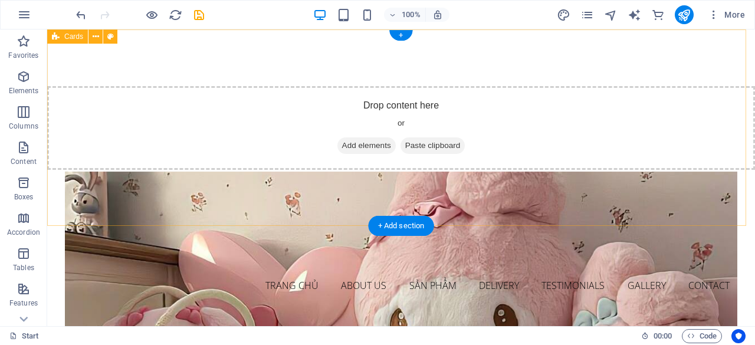
click at [261, 186] on div "Drop content here or Add elements Paste clipboard" at bounding box center [401, 127] width 708 height 197
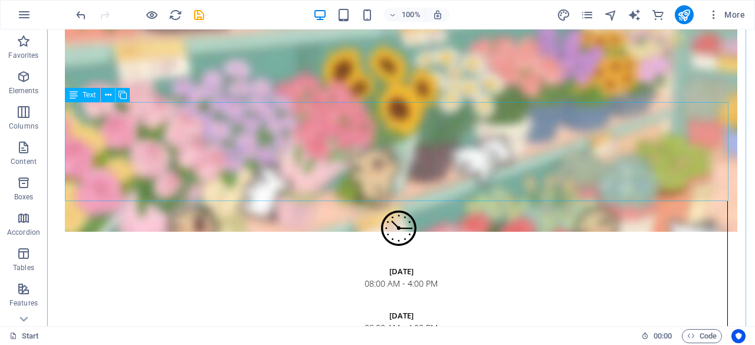
scroll to position [1644, 0]
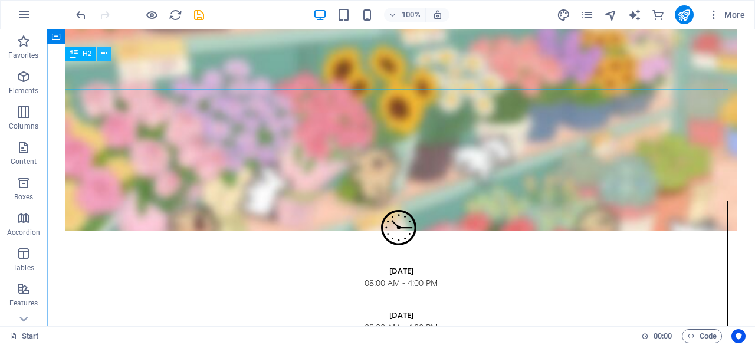
click at [105, 53] on icon at bounding box center [104, 54] width 6 height 12
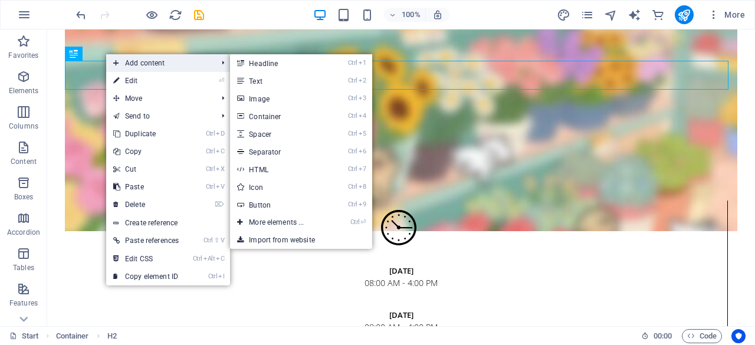
click at [170, 61] on span "Add content" at bounding box center [159, 63] width 106 height 18
click at [272, 80] on link "Ctrl 2 Text" at bounding box center [278, 81] width 97 height 18
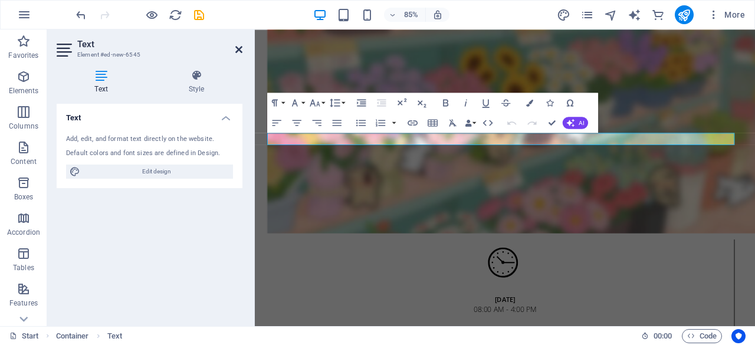
click at [236, 51] on icon at bounding box center [238, 49] width 7 height 9
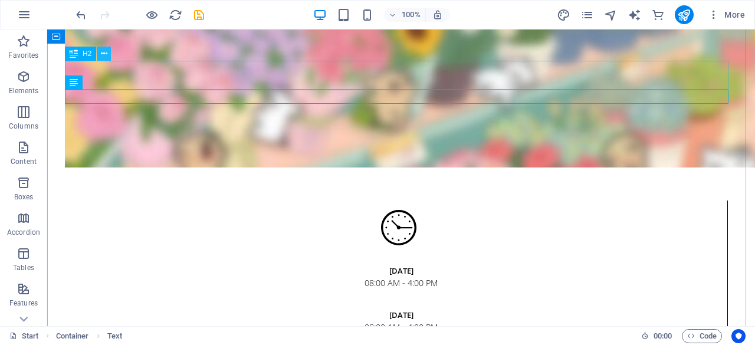
click at [103, 52] on icon at bounding box center [104, 54] width 6 height 12
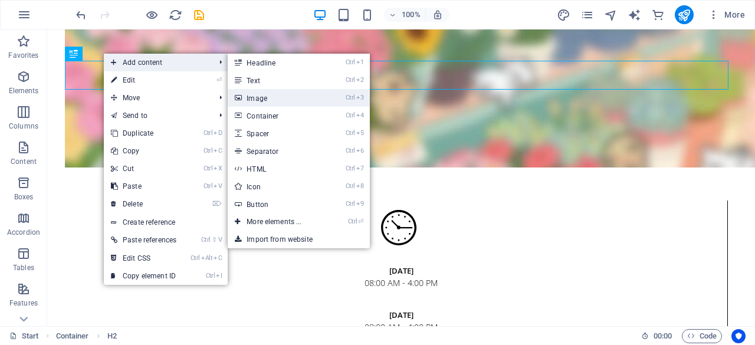
click at [262, 93] on link "Ctrl 3 Image" at bounding box center [276, 98] width 97 height 18
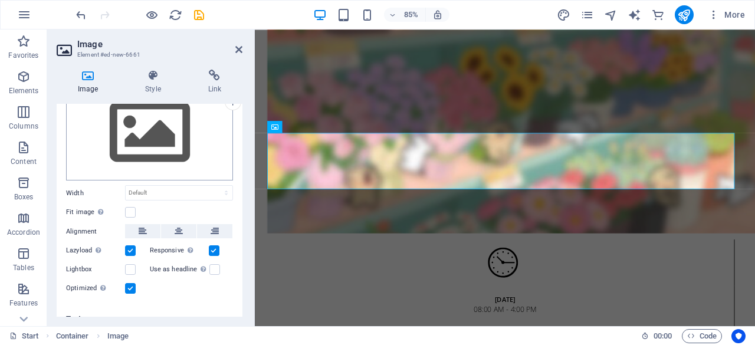
scroll to position [65, 0]
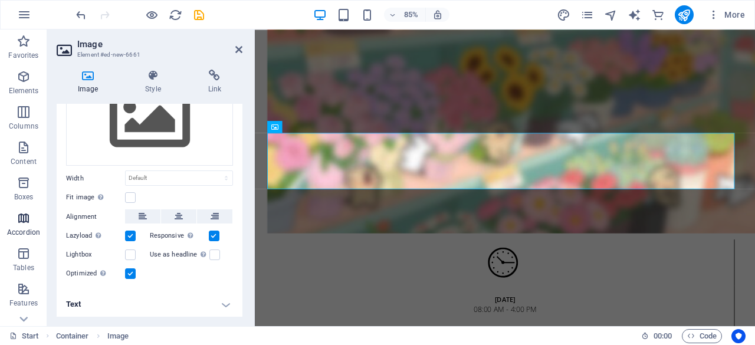
click at [19, 223] on icon "button" at bounding box center [24, 218] width 14 height 14
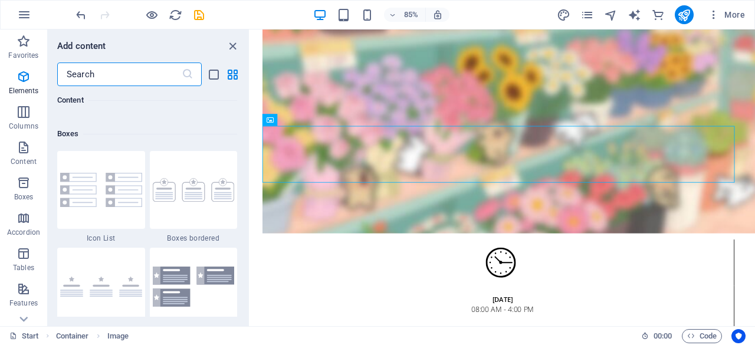
scroll to position [3766, 0]
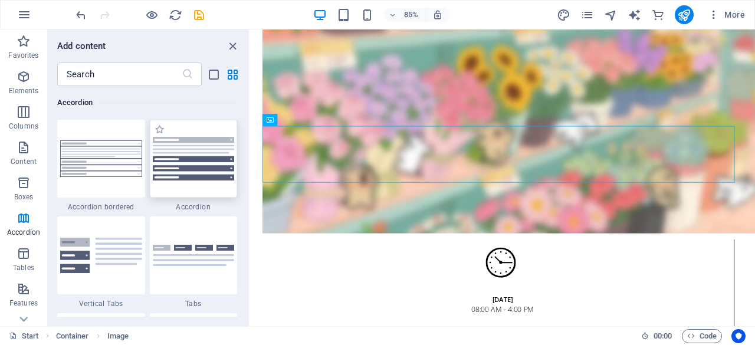
click at [178, 170] on img at bounding box center [194, 159] width 82 height 44
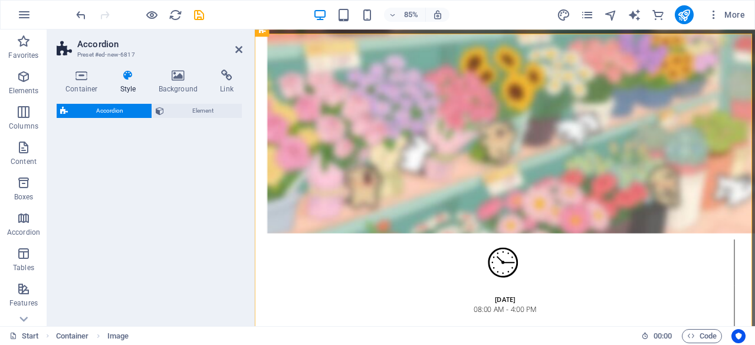
select select "rem"
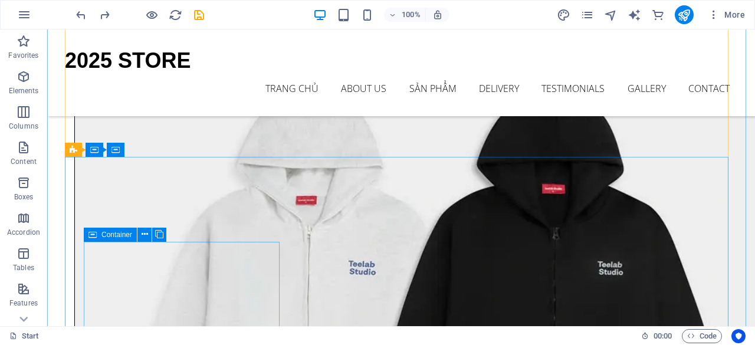
scroll to position [4011, 0]
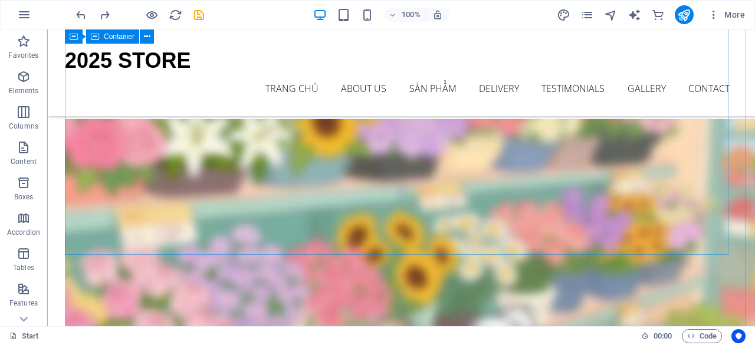
scroll to position [1425, 0]
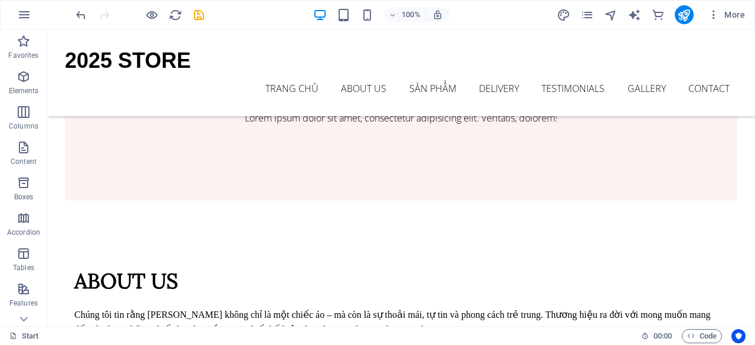
scroll to position [996, 0]
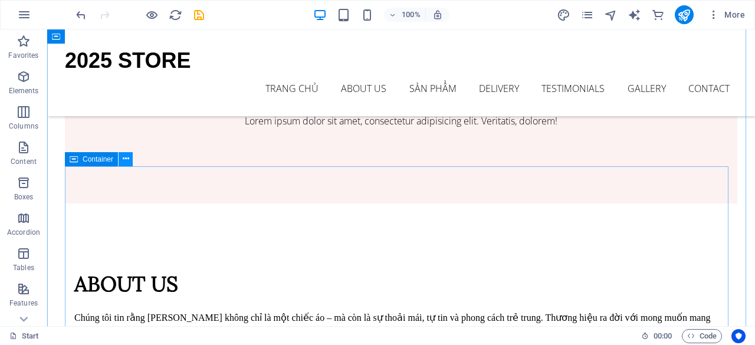
click at [127, 163] on icon at bounding box center [126, 159] width 6 height 12
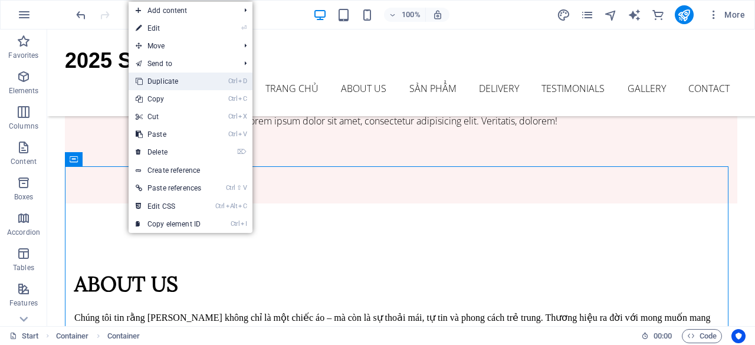
click at [208, 82] on link "Ctrl D Duplicate" at bounding box center [169, 82] width 80 height 18
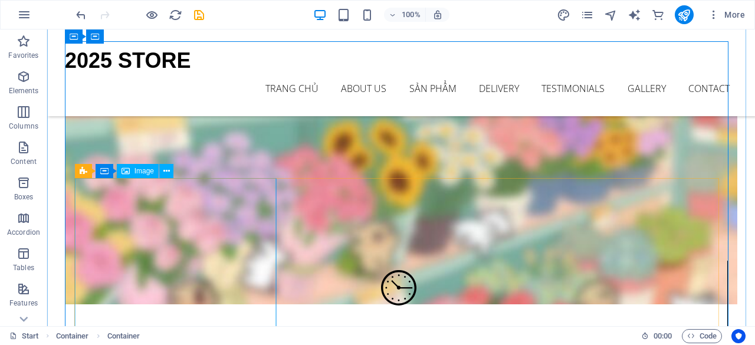
scroll to position [1613, 0]
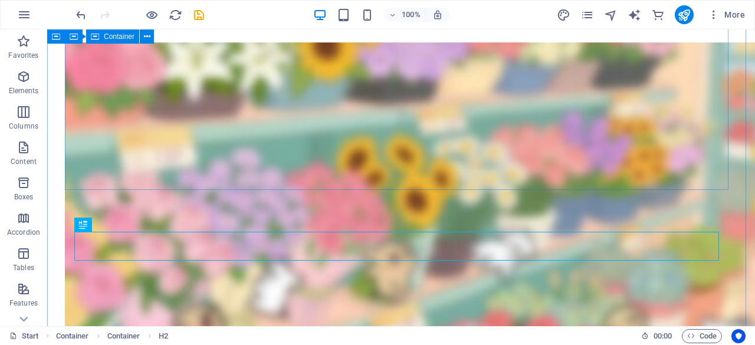
scroll to position [1515, 0]
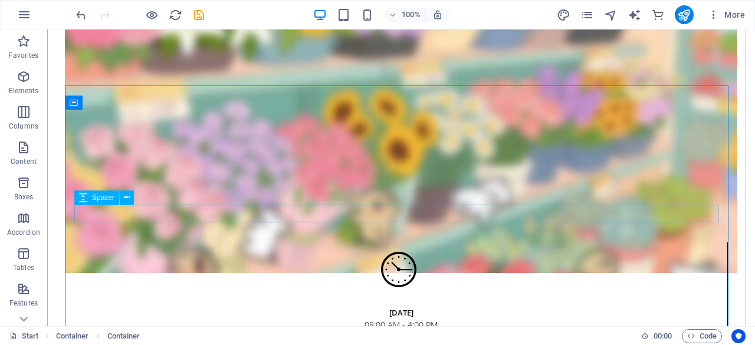
scroll to position [1603, 0]
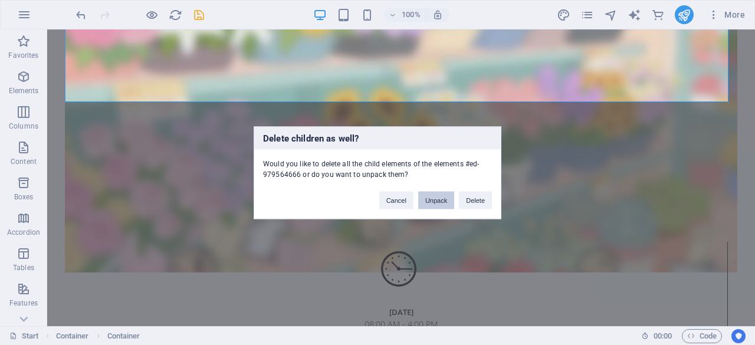
click at [440, 202] on button "Unpack" at bounding box center [436, 200] width 36 height 18
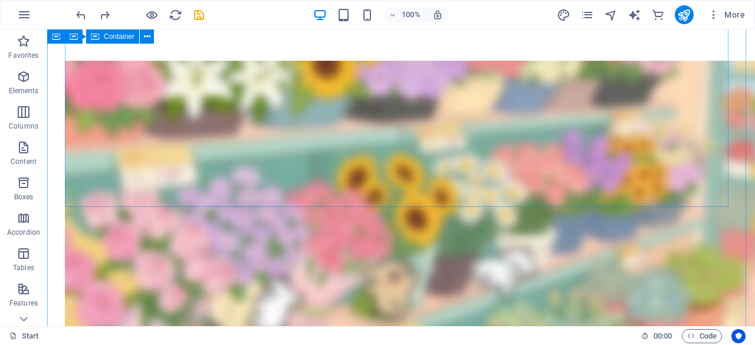
scroll to position [1480, 0]
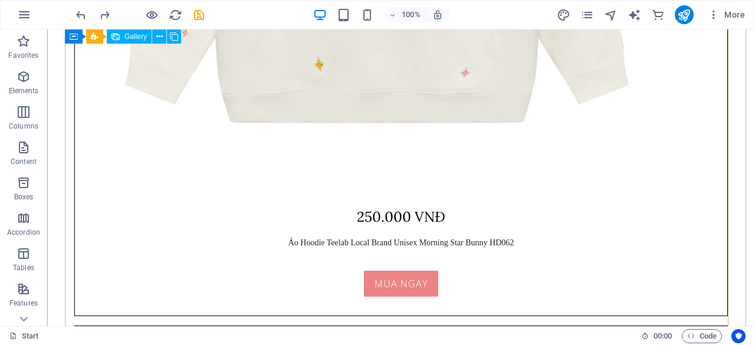
scroll to position [3938, 0]
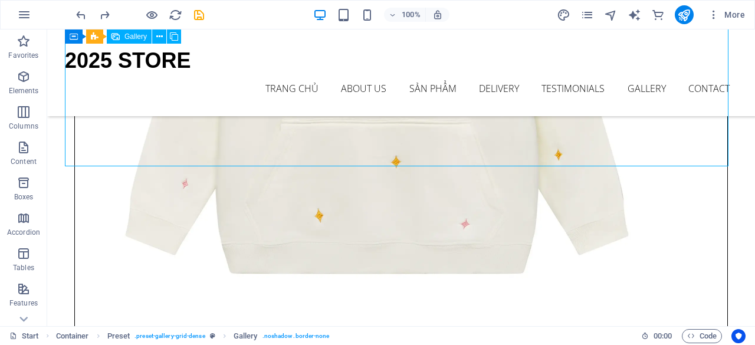
scroll to position [3700, 0]
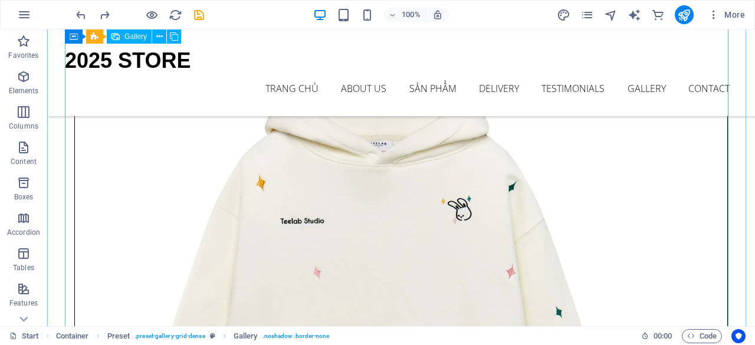
scroll to position [3465, 0]
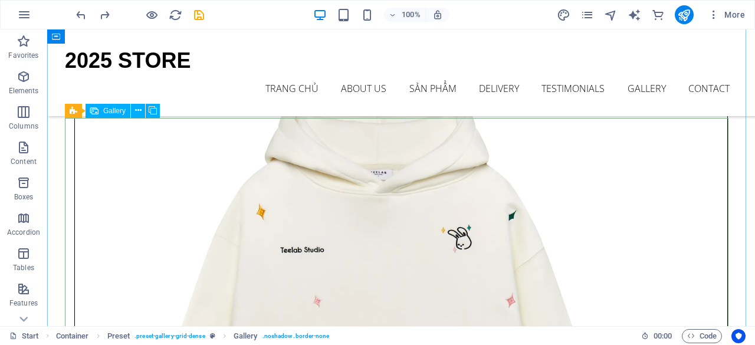
click at [138, 109] on icon at bounding box center [138, 110] width 6 height 12
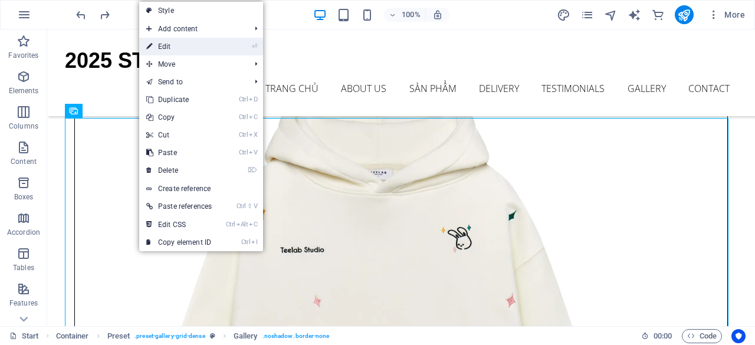
click at [187, 44] on link "⏎ Edit" at bounding box center [179, 47] width 80 height 18
select select "4"
select select "px"
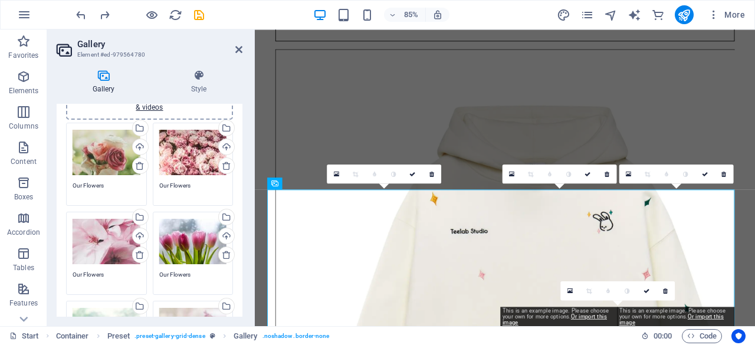
scroll to position [60, 0]
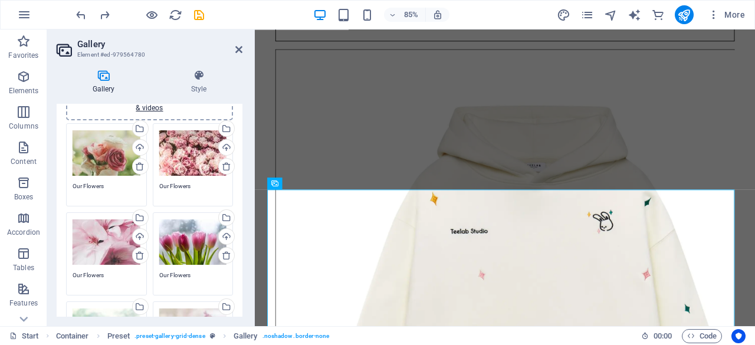
click at [239, 44] on h2 "Gallery" at bounding box center [159, 44] width 165 height 11
click at [237, 46] on icon at bounding box center [238, 49] width 7 height 9
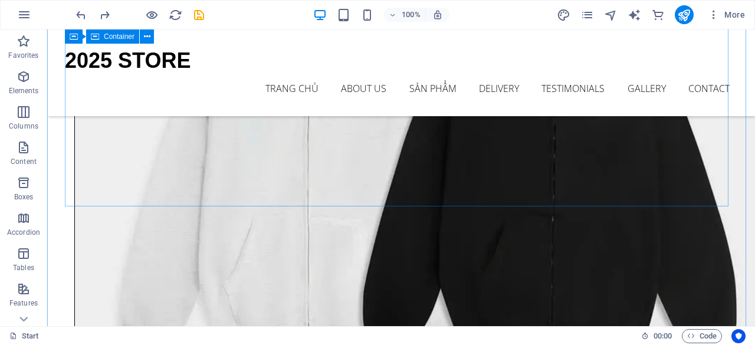
scroll to position [4259, 0]
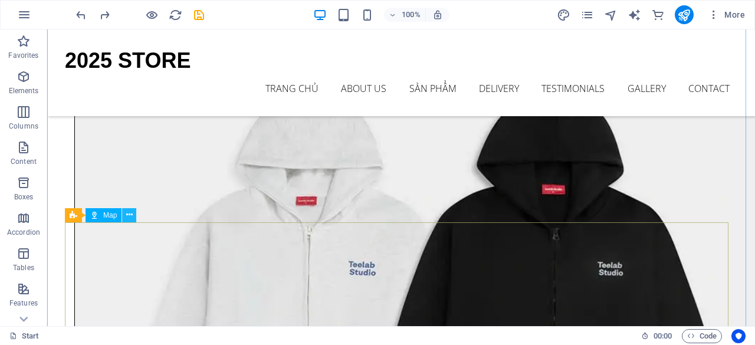
click at [127, 215] on icon at bounding box center [129, 215] width 6 height 12
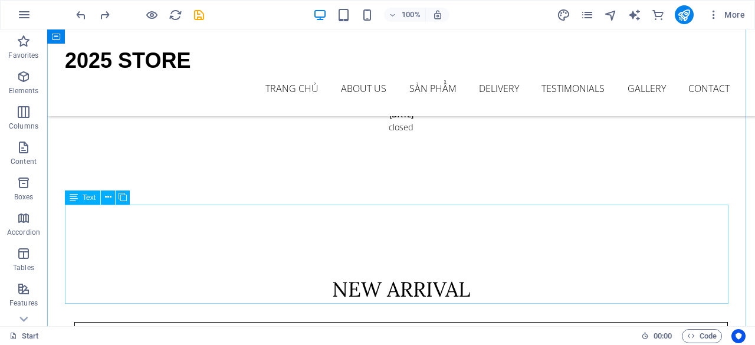
scroll to position [2042, 0]
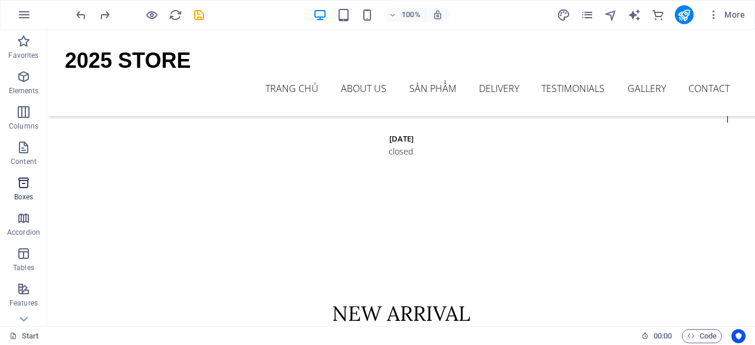
click at [22, 193] on p "Boxes" at bounding box center [23, 196] width 19 height 9
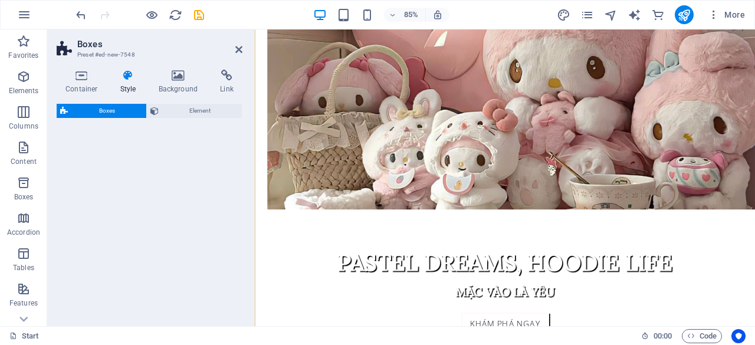
scroll to position [768, 0]
select select "rem"
select select "preset-boxes-v3-border"
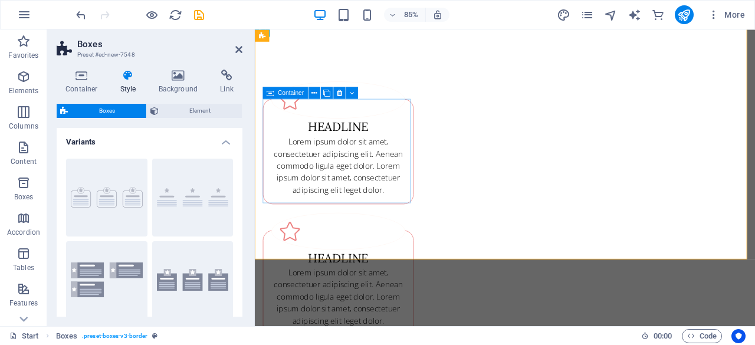
scroll to position [0, 0]
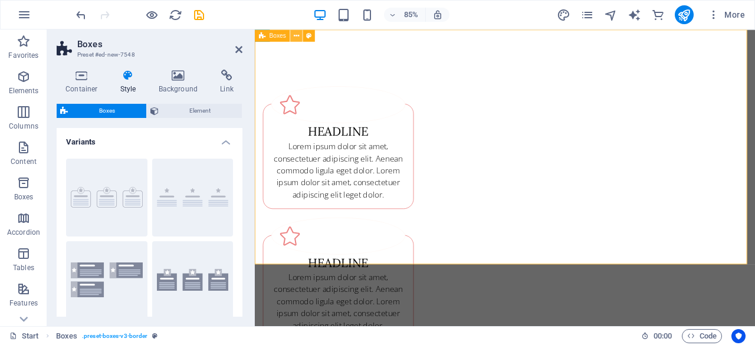
click at [297, 33] on icon at bounding box center [296, 35] width 5 height 11
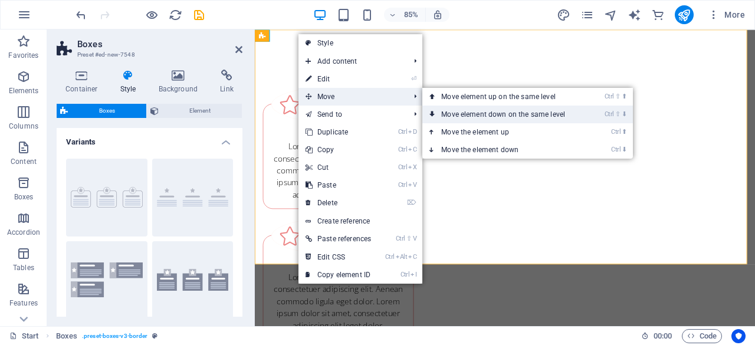
click at [455, 111] on link "Ctrl ⇧ ⬇ Move element down on the same level" at bounding box center [505, 115] width 166 height 18
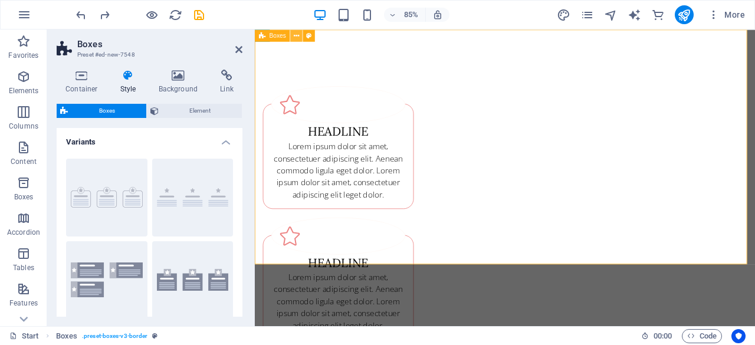
click at [294, 35] on icon at bounding box center [296, 35] width 5 height 11
click at [298, 35] on icon at bounding box center [296, 35] width 5 height 11
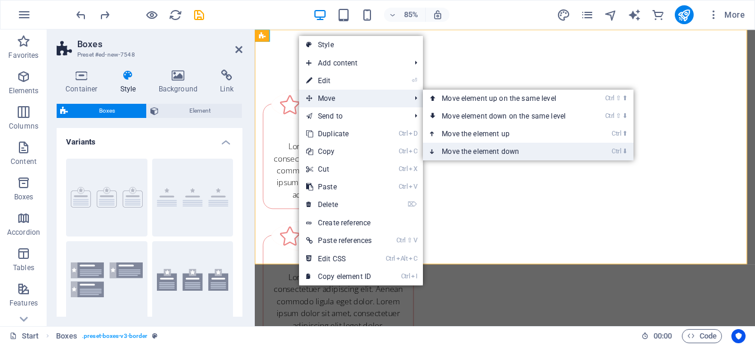
click at [451, 148] on link "Ctrl ⬇ Move the element down" at bounding box center [506, 152] width 166 height 18
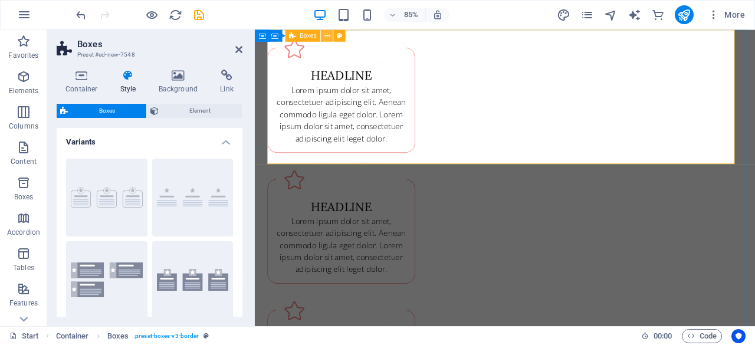
click at [329, 35] on icon at bounding box center [326, 35] width 5 height 11
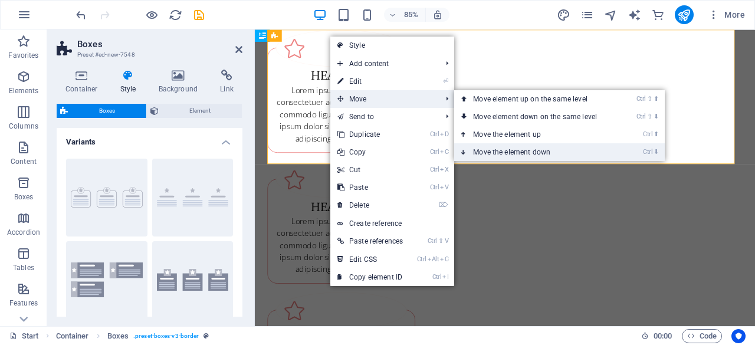
click at [491, 150] on link "Ctrl ⬇ Move the element down" at bounding box center [537, 152] width 166 height 18
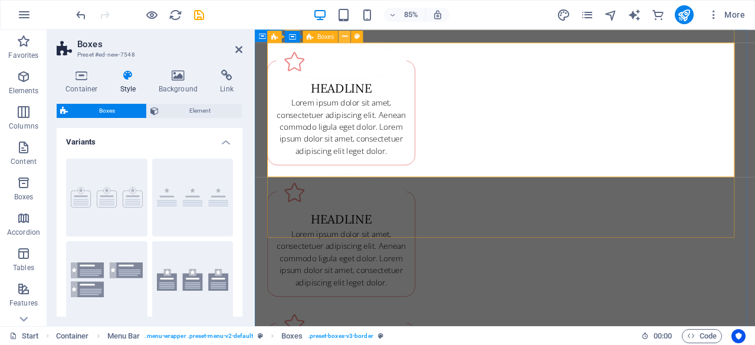
click at [343, 37] on icon at bounding box center [344, 36] width 5 height 11
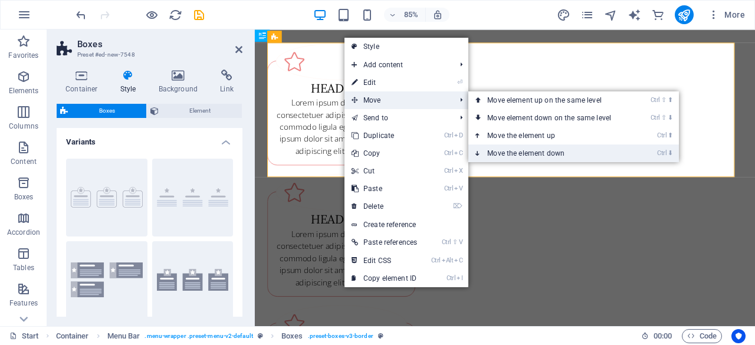
click at [528, 152] on link "Ctrl ⬇ Move the element down" at bounding box center [551, 153] width 166 height 18
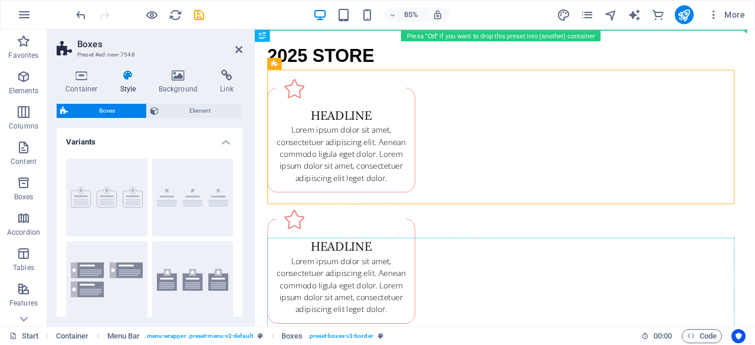
drag, startPoint x: 404, startPoint y: 82, endPoint x: 426, endPoint y: 329, distance: 248.1
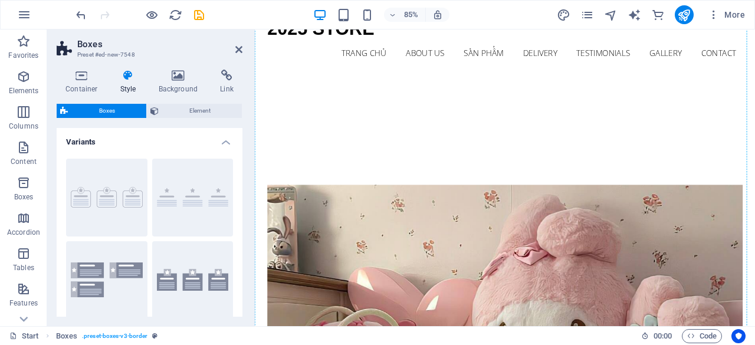
scroll to position [626, 0]
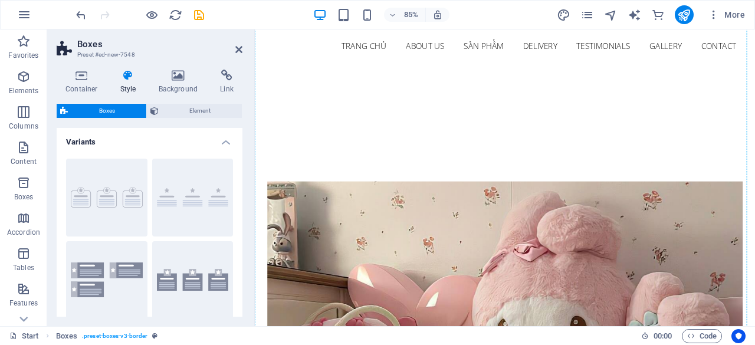
drag, startPoint x: 321, startPoint y: 57, endPoint x: 369, endPoint y: 323, distance: 270.9
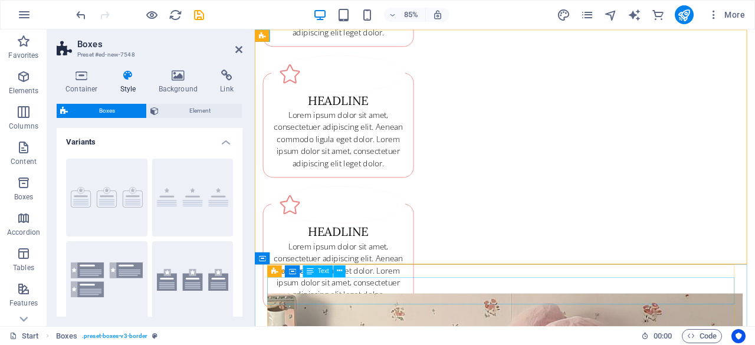
scroll to position [0, 0]
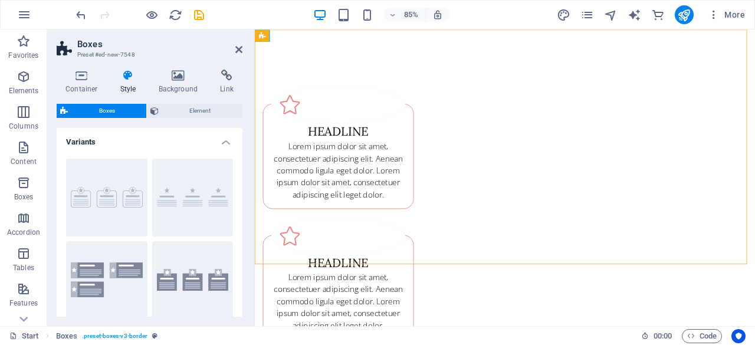
drag, startPoint x: 363, startPoint y: 69, endPoint x: 297, endPoint y: 54, distance: 67.7
click at [297, 54] on div "Headline Lorem ipsum dolor sit amet, consectetuer adipiscing elit. Aenean commo…" at bounding box center [549, 322] width 589 height 586
drag, startPoint x: 297, startPoint y: 54, endPoint x: 310, endPoint y: 144, distance: 90.6
click at [323, 170] on div "Headline Lorem ipsum dolor sit amet, consectetuer adipiscing elit. Aenean commo…" at bounding box center [549, 322] width 589 height 586
drag, startPoint x: 524, startPoint y: 68, endPoint x: 359, endPoint y: 325, distance: 304.8
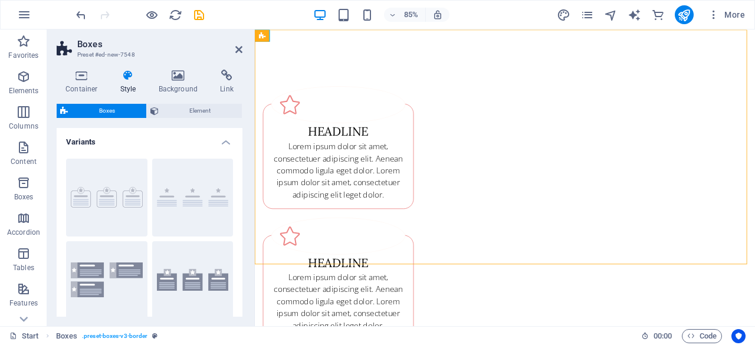
drag, startPoint x: 319, startPoint y: 58, endPoint x: 269, endPoint y: 36, distance: 54.9
click at [269, 36] on div "Headline Lorem ipsum dolor sit amet, consectetuer adipiscing elit. Aenean commo…" at bounding box center [549, 322] width 589 height 586
click at [265, 35] on icon at bounding box center [262, 35] width 6 height 12
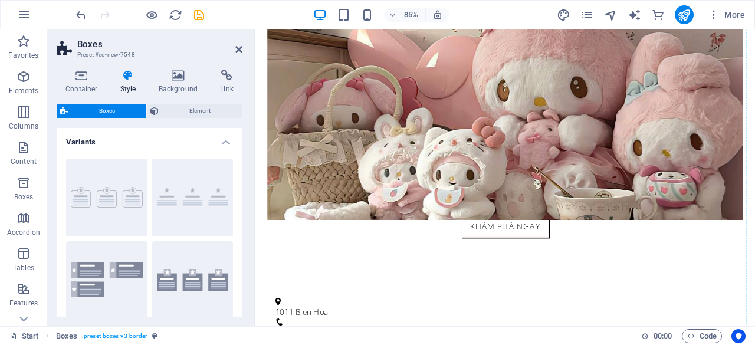
scroll to position [944, 0]
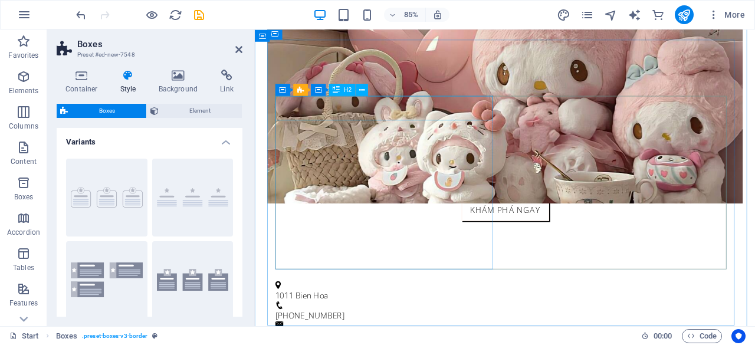
drag, startPoint x: 520, startPoint y: 64, endPoint x: 379, endPoint y: 131, distance: 156.4
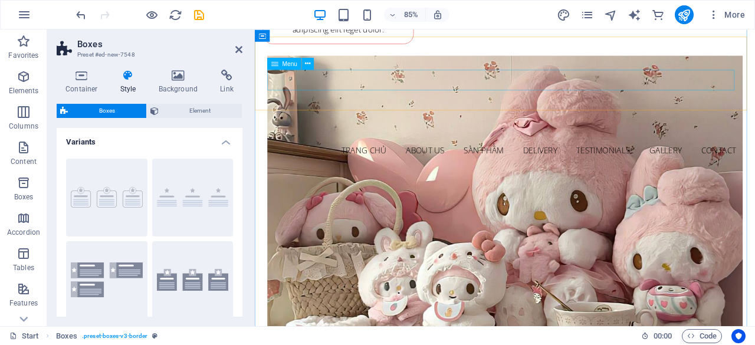
scroll to position [0, 0]
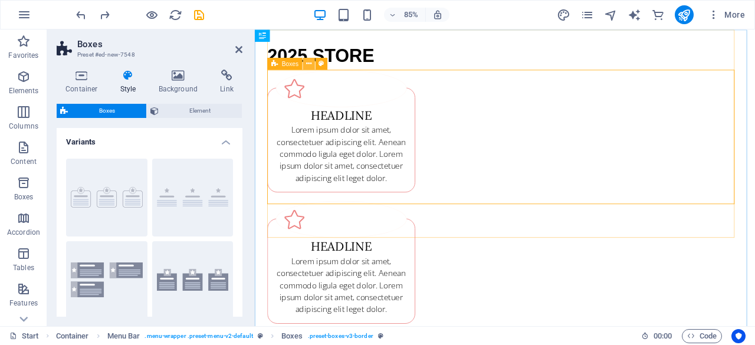
click at [308, 64] on icon at bounding box center [308, 63] width 5 height 11
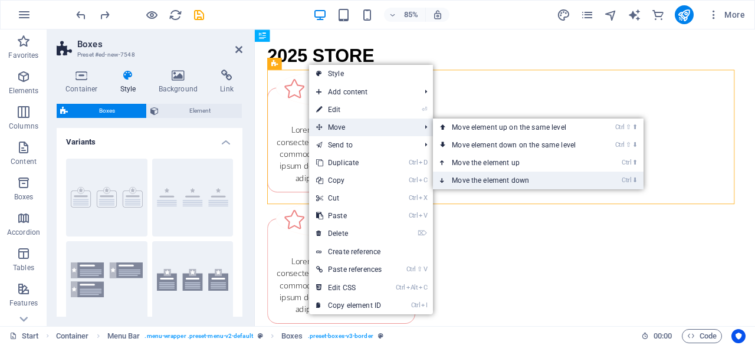
click at [467, 178] on link "Ctrl ⬇ Move the element down" at bounding box center [516, 181] width 166 height 18
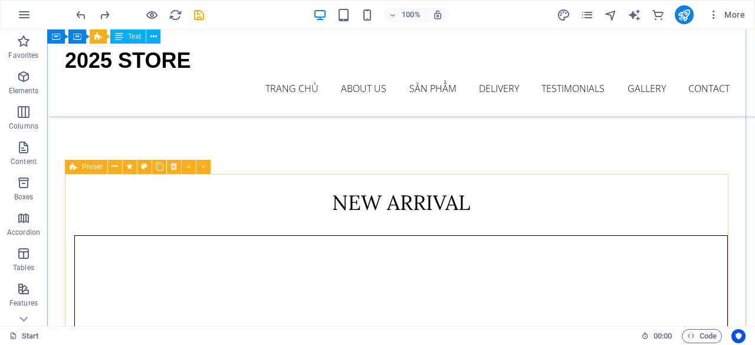
scroll to position [2179, 0]
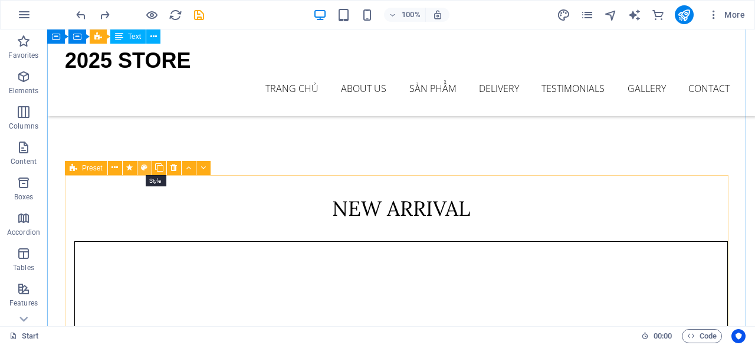
click at [140, 169] on button at bounding box center [144, 168] width 14 height 14
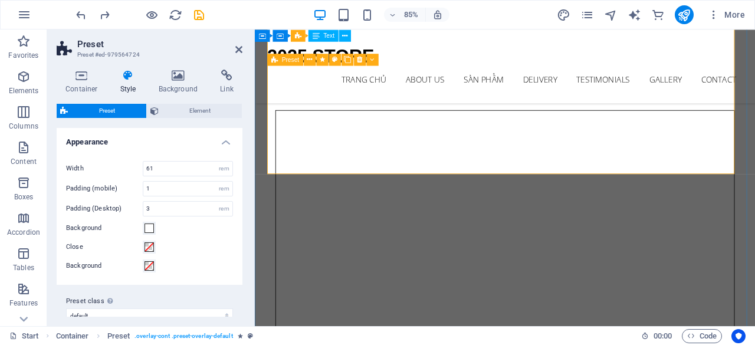
scroll to position [2339, 0]
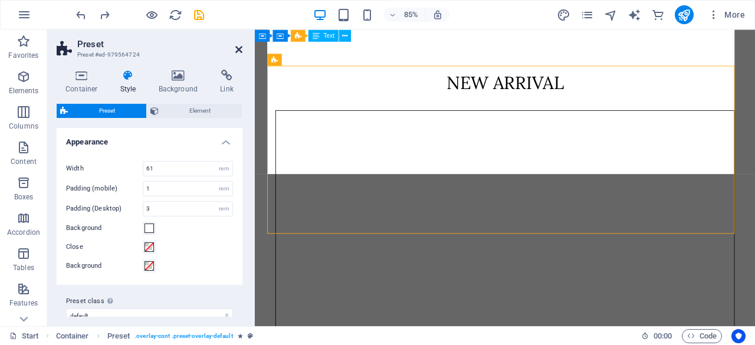
click at [239, 47] on icon at bounding box center [238, 49] width 7 height 9
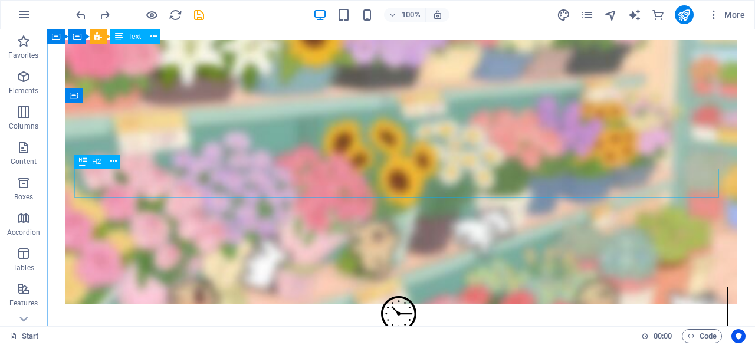
scroll to position [1604, 0]
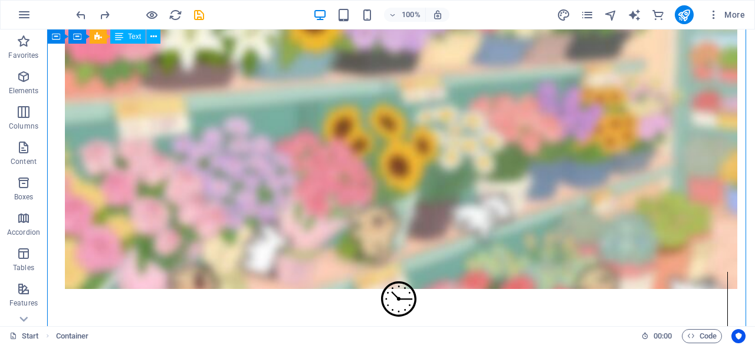
drag, startPoint x: 331, startPoint y: 181, endPoint x: 337, endPoint y: 132, distance: 49.8
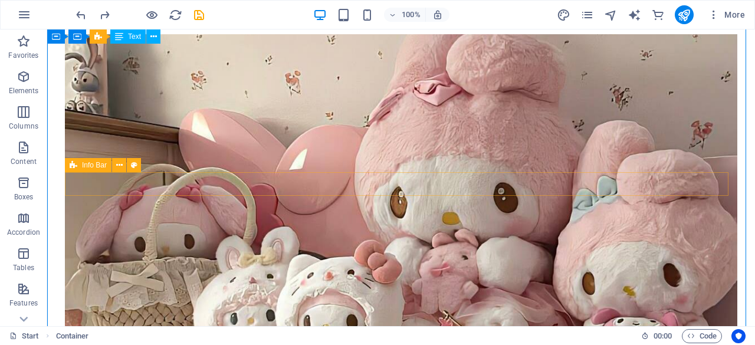
scroll to position [210, 0]
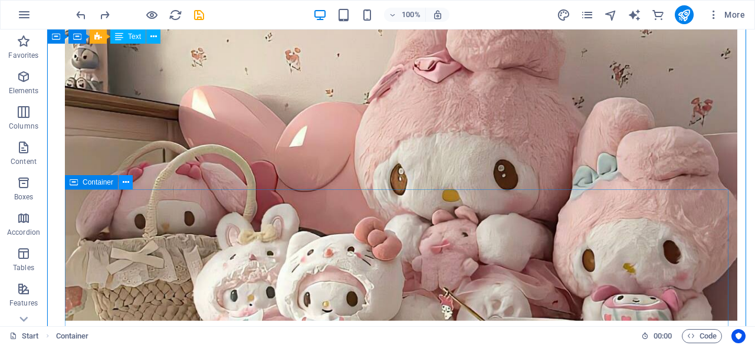
click at [127, 183] on icon at bounding box center [126, 182] width 6 height 12
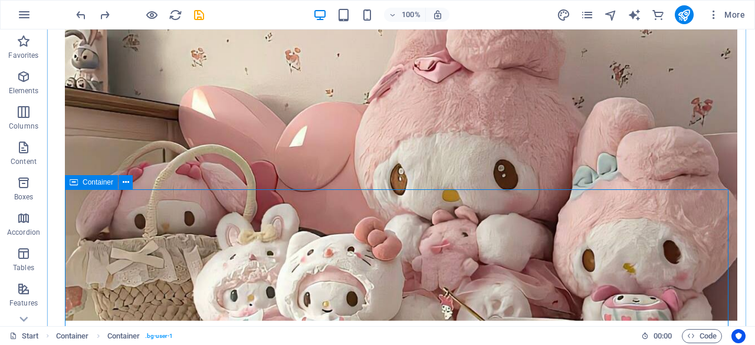
click at [125, 182] on icon at bounding box center [126, 182] width 6 height 12
click at [124, 181] on icon at bounding box center [126, 182] width 6 height 12
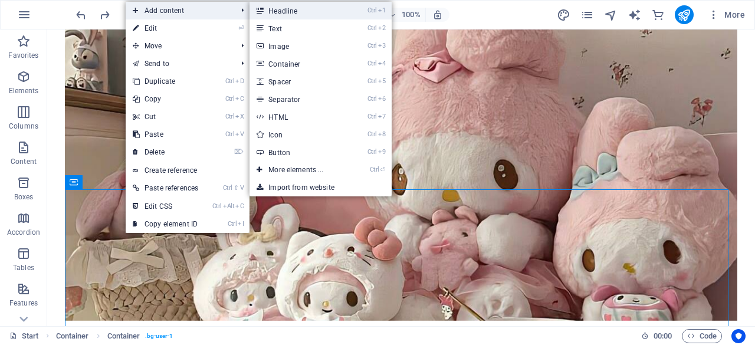
click at [285, 11] on link "Ctrl 1 Headline" at bounding box center [297, 11] width 97 height 18
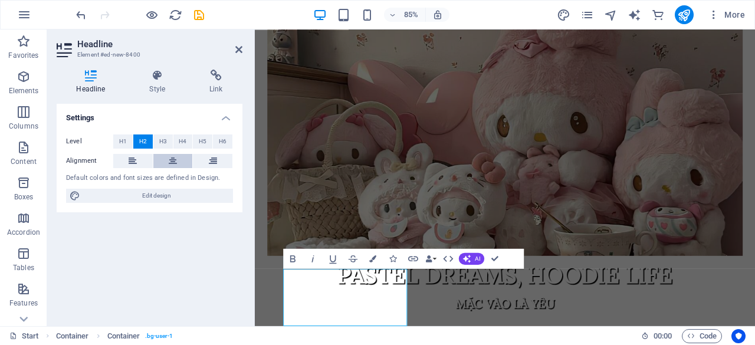
drag, startPoint x: 128, startPoint y: 139, endPoint x: 175, endPoint y: 157, distance: 49.8
click at [128, 139] on button "H1" at bounding box center [122, 141] width 19 height 14
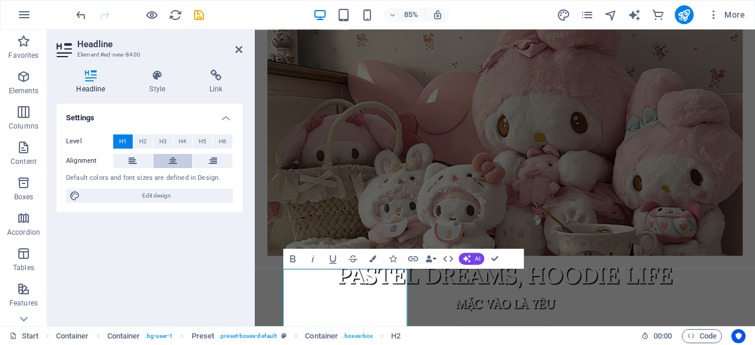
click at [167, 156] on button at bounding box center [173, 161] width 40 height 14
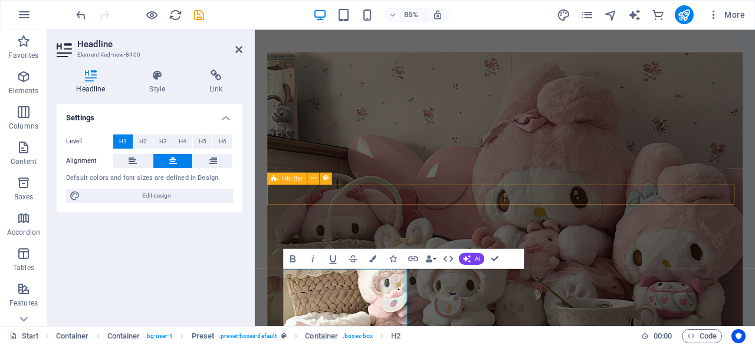
scroll to position [431, 0]
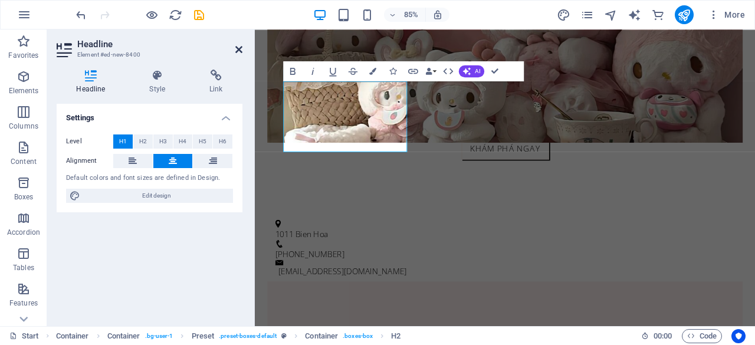
click at [237, 50] on icon at bounding box center [238, 49] width 7 height 9
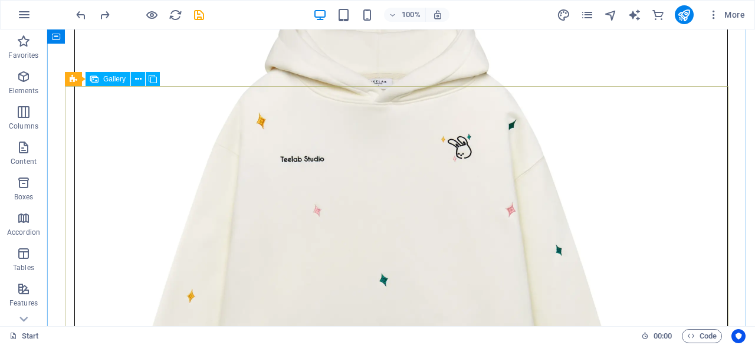
scroll to position [3526, 0]
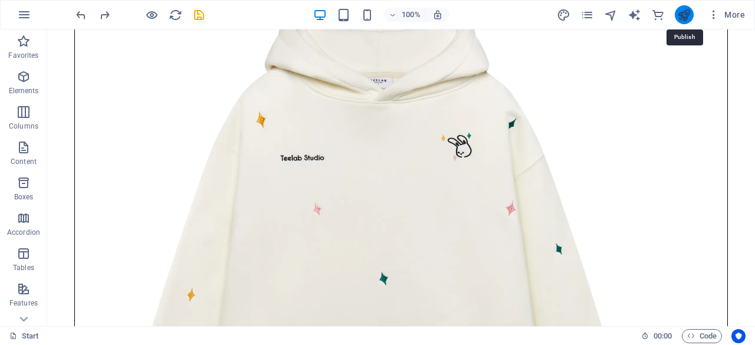
click at [688, 13] on icon "publish" at bounding box center [684, 15] width 14 height 14
checkbox input "false"
